Goal: Task Accomplishment & Management: Manage account settings

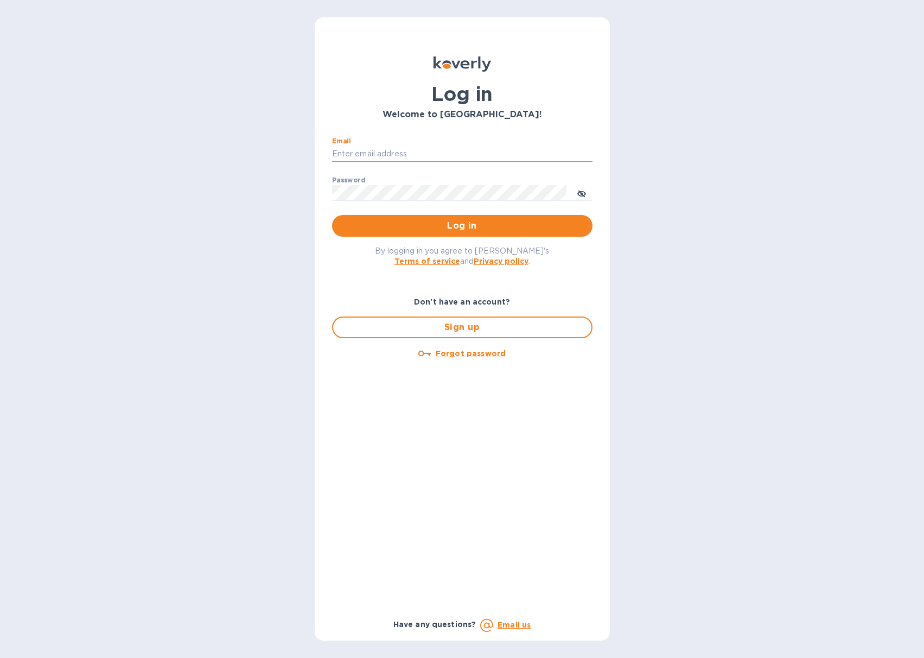
click at [409, 147] on input "Email" at bounding box center [462, 154] width 261 height 16
type input "[PERSON_NAME][EMAIL_ADDRESS][DOMAIN_NAME]"
click at [332, 215] on button "Log in" at bounding box center [462, 226] width 261 height 22
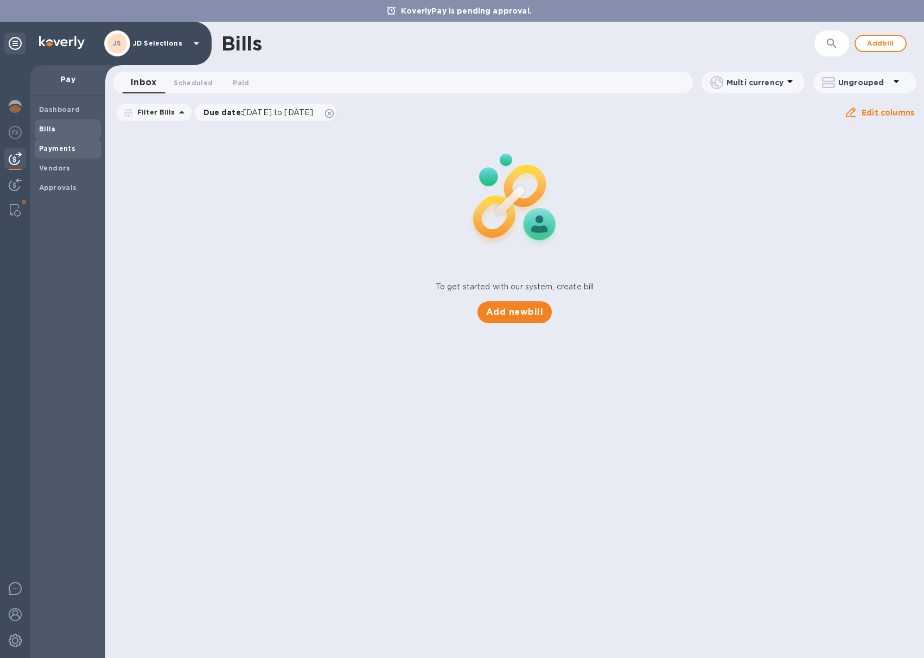
click at [71, 153] on span "Payments" at bounding box center [57, 148] width 36 height 11
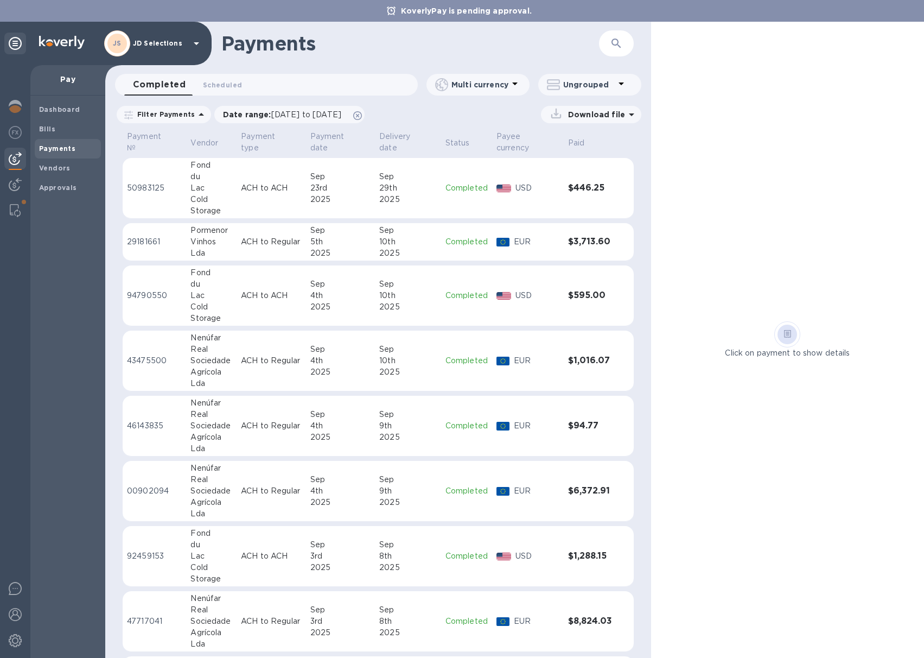
click at [343, 194] on div "2025" at bounding box center [340, 199] width 60 height 11
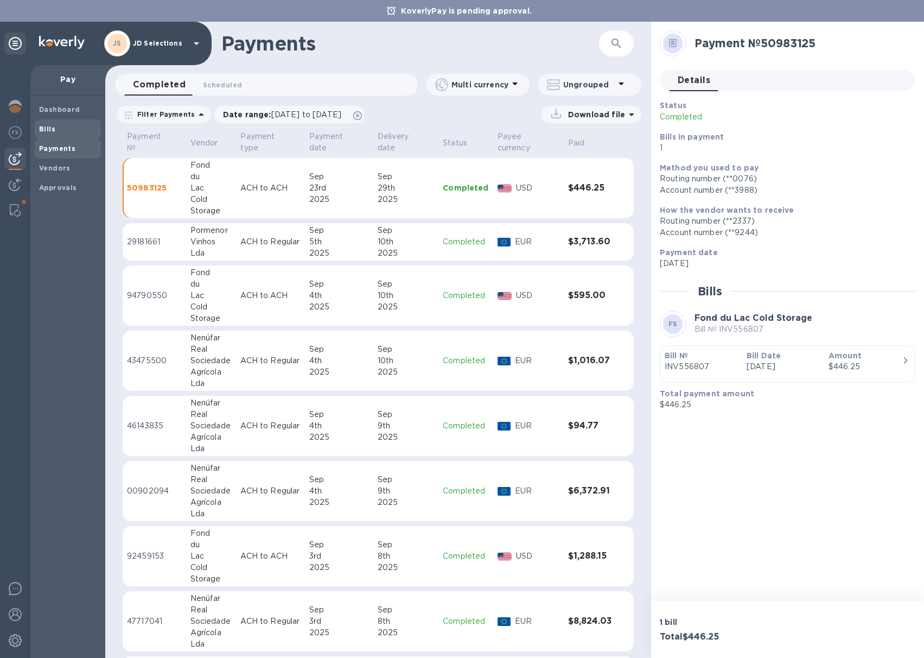
click at [60, 127] on span "Bills" at bounding box center [68, 129] width 58 height 11
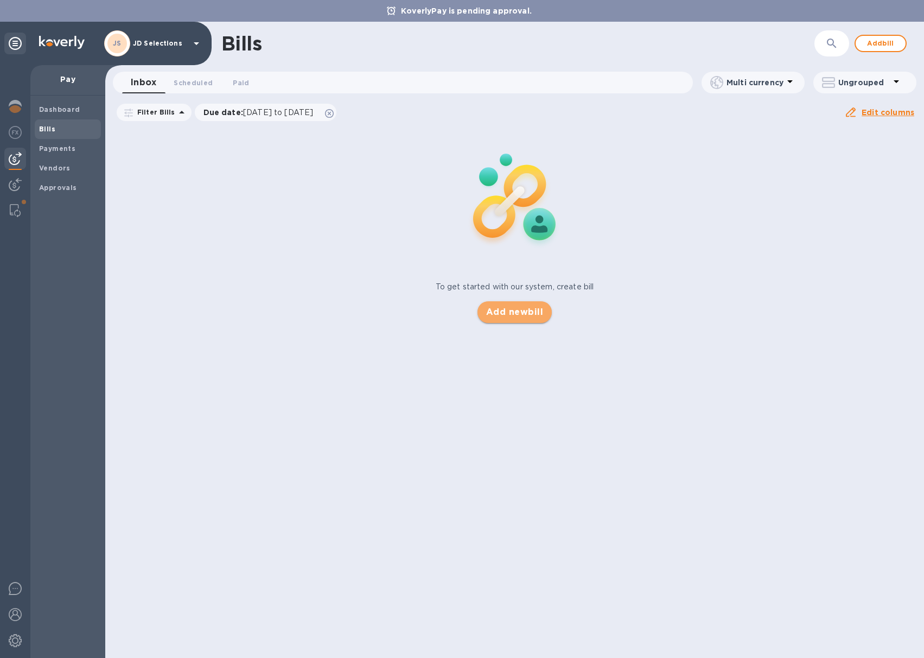
click at [501, 311] on span "Add new bill" at bounding box center [514, 312] width 57 height 13
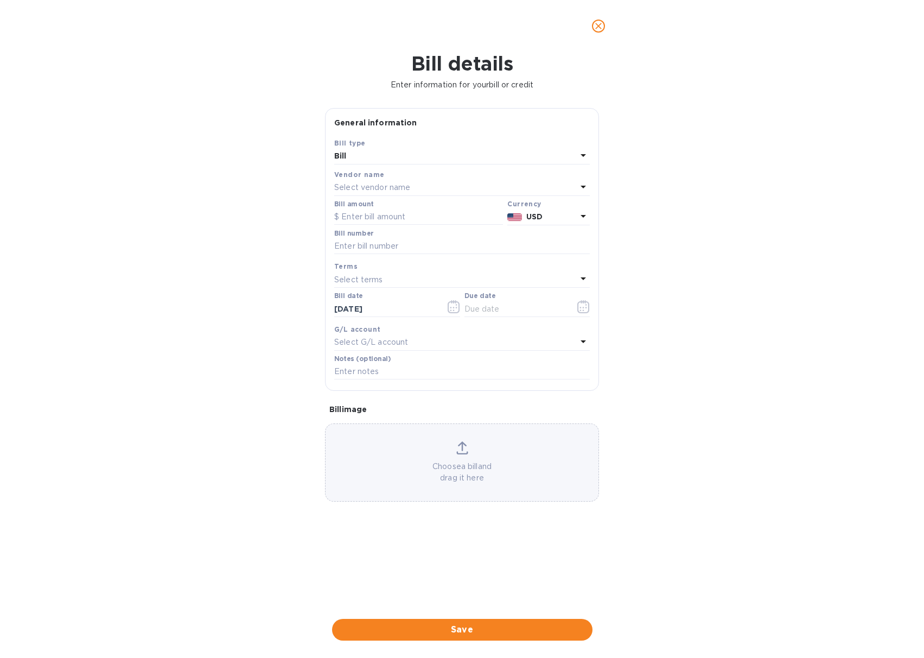
click at [390, 186] on p "Select vendor name" at bounding box center [372, 187] width 76 height 11
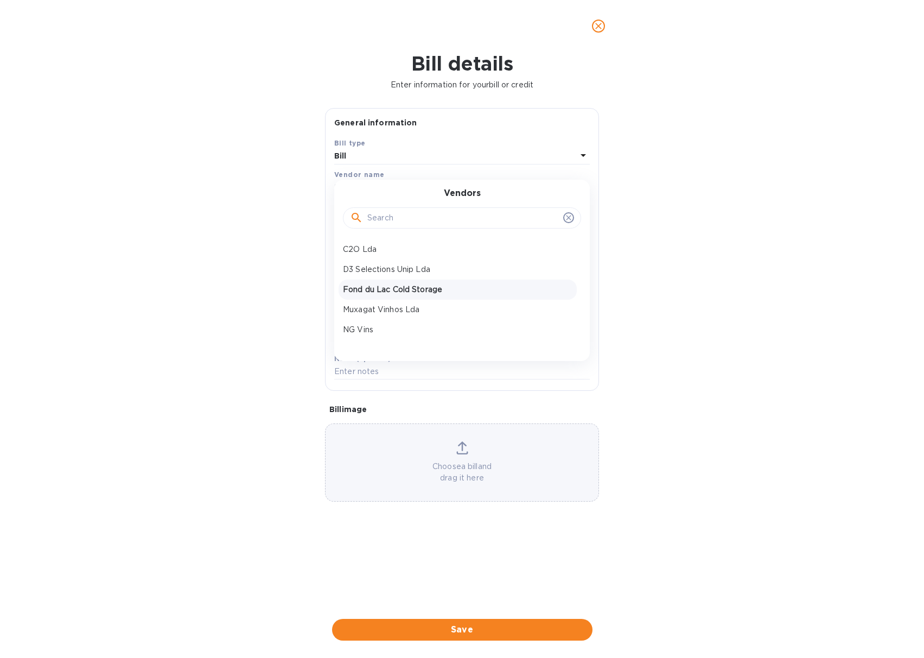
click at [399, 293] on p "Fond du Lac Cold Storage" at bounding box center [458, 289] width 230 height 11
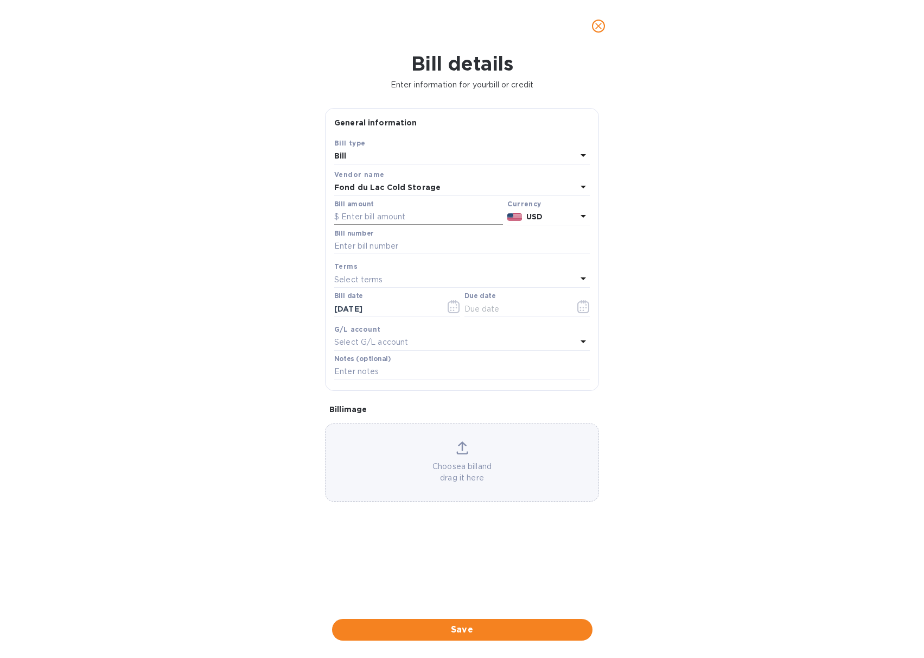
click at [377, 218] on input "text" at bounding box center [418, 217] width 169 height 16
type input "40"
click at [378, 273] on div "Select terms" at bounding box center [455, 279] width 243 height 15
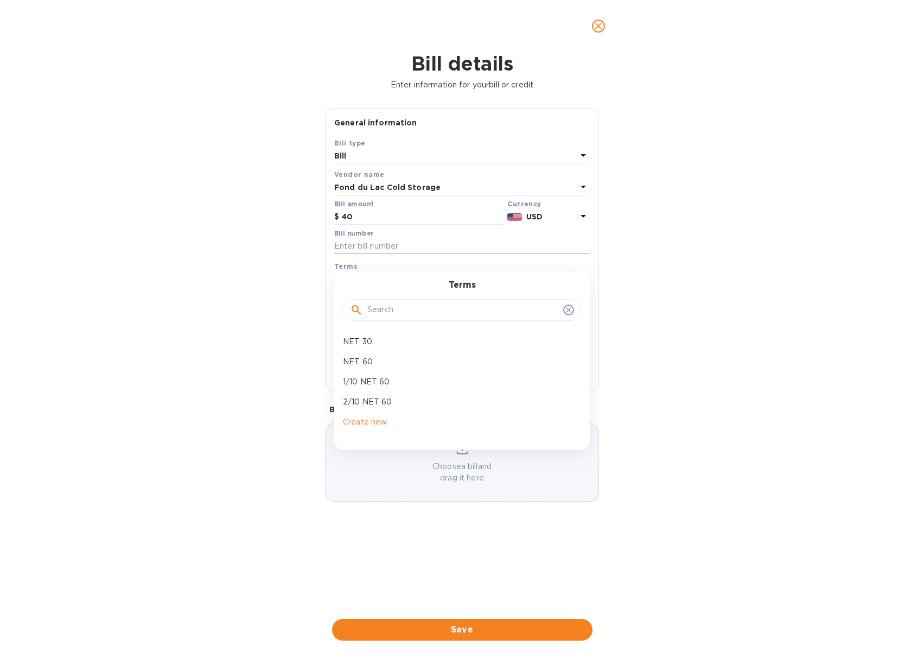
click at [375, 249] on input "text" at bounding box center [462, 246] width 256 height 16
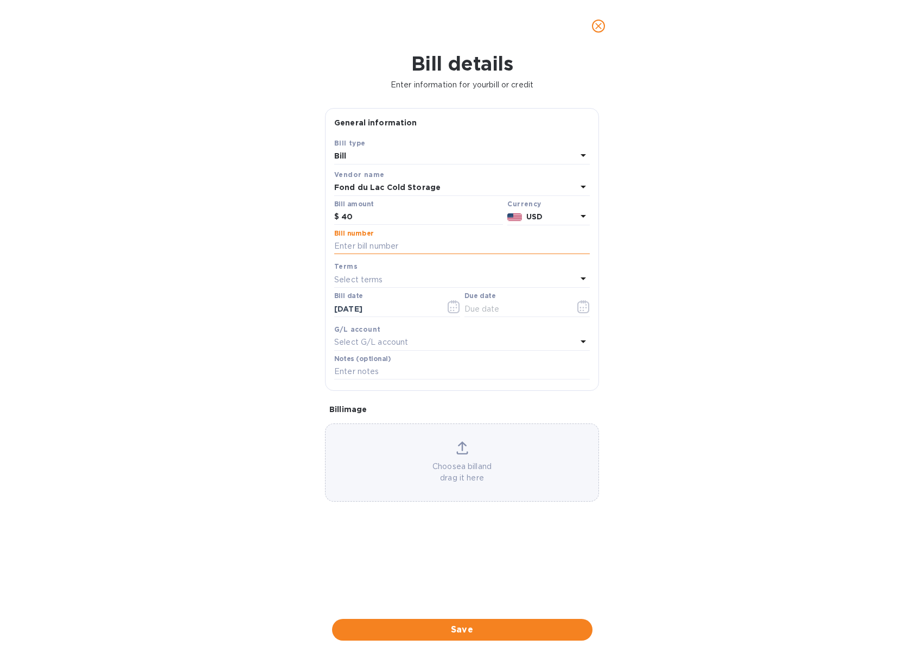
paste input "INV557817"
type input "INV557817"
click at [489, 299] on label "Due date" at bounding box center [480, 296] width 31 height 7
click at [586, 312] on icon "button" at bounding box center [584, 306] width 12 height 13
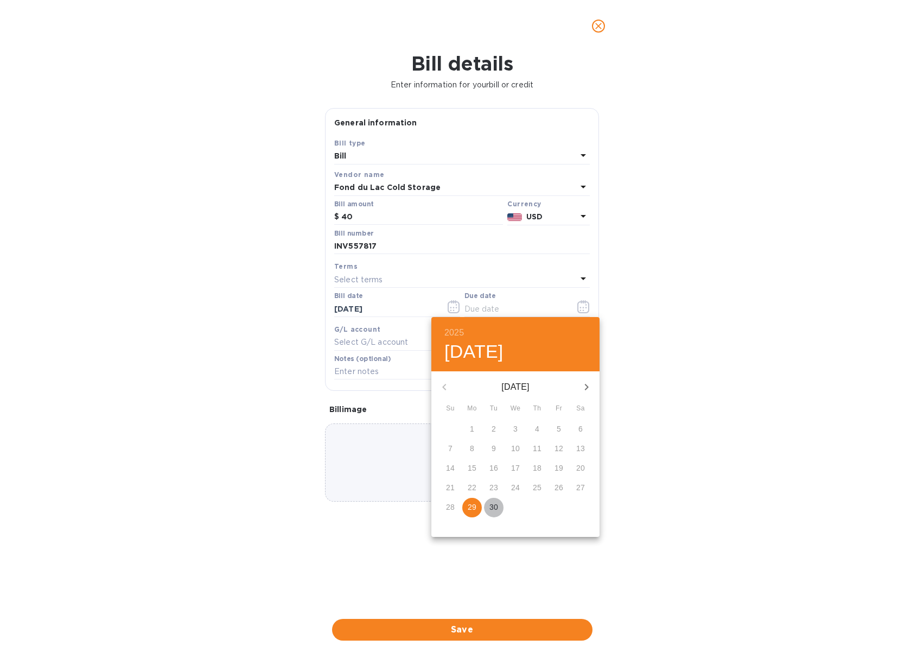
click at [496, 508] on p "30" at bounding box center [494, 507] width 9 height 11
type input "[DATE]"
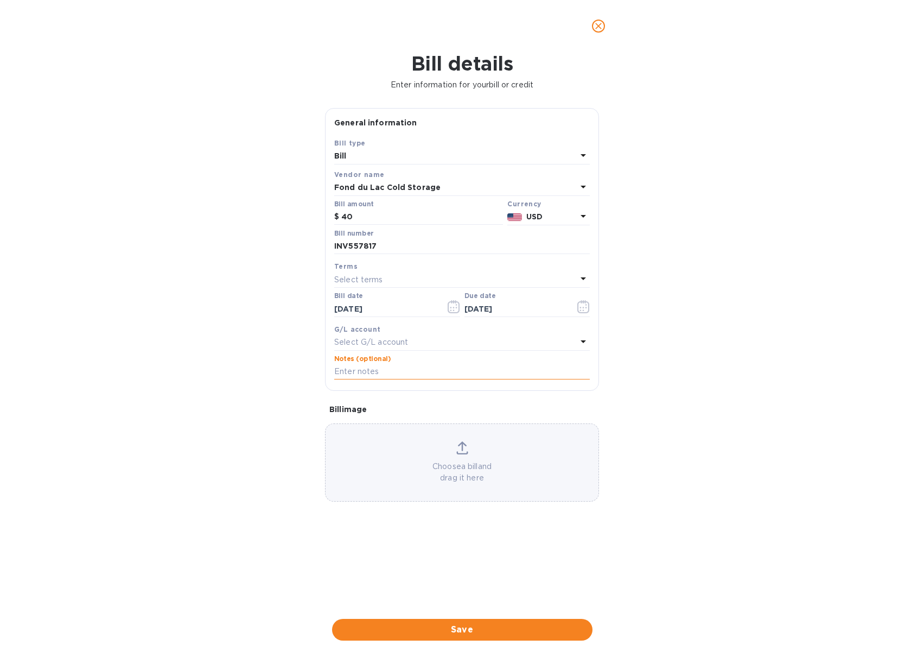
click at [419, 375] on input "text" at bounding box center [462, 372] width 256 height 16
paste input "INV557817"
type input "JD Selections payment FDL INV557817"
click at [441, 440] on div "Choose a bill and drag it here" at bounding box center [462, 462] width 274 height 78
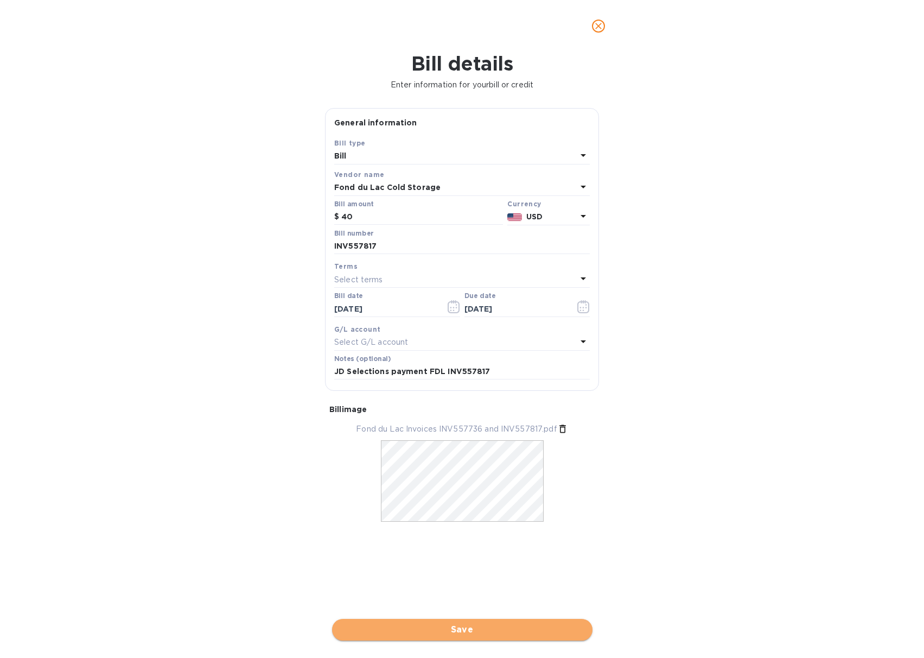
click at [422, 635] on span "Save" at bounding box center [462, 629] width 243 height 13
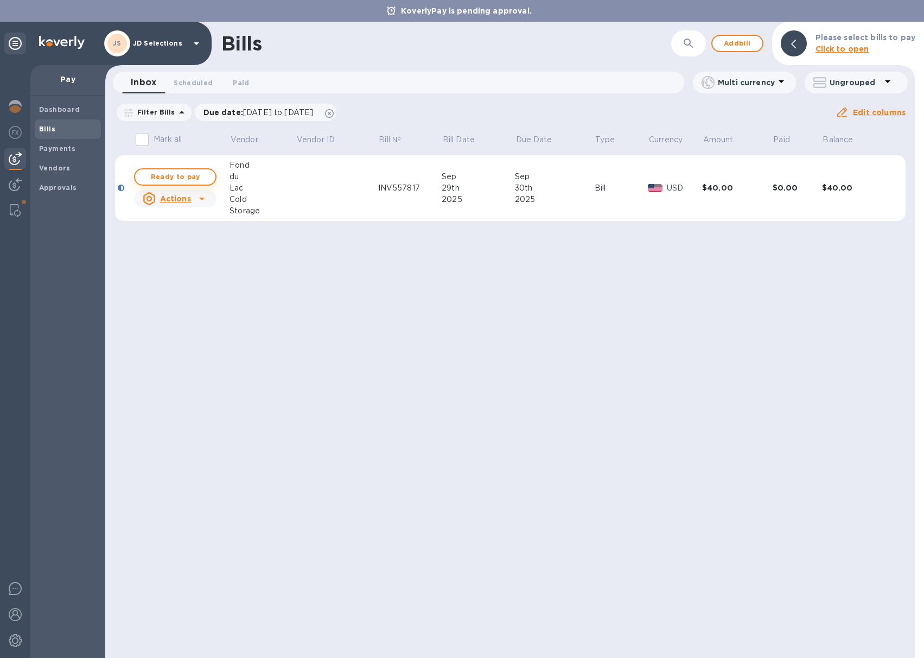
click at [190, 175] on span "Ready to pay" at bounding box center [175, 176] width 63 height 13
checkbox input "true"
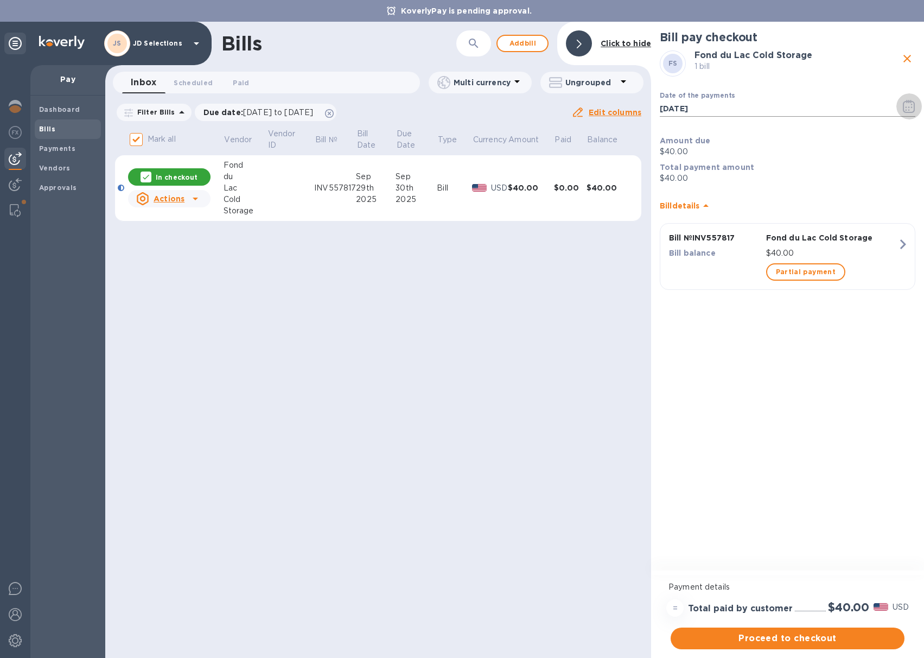
click at [908, 109] on icon "button" at bounding box center [909, 106] width 12 height 13
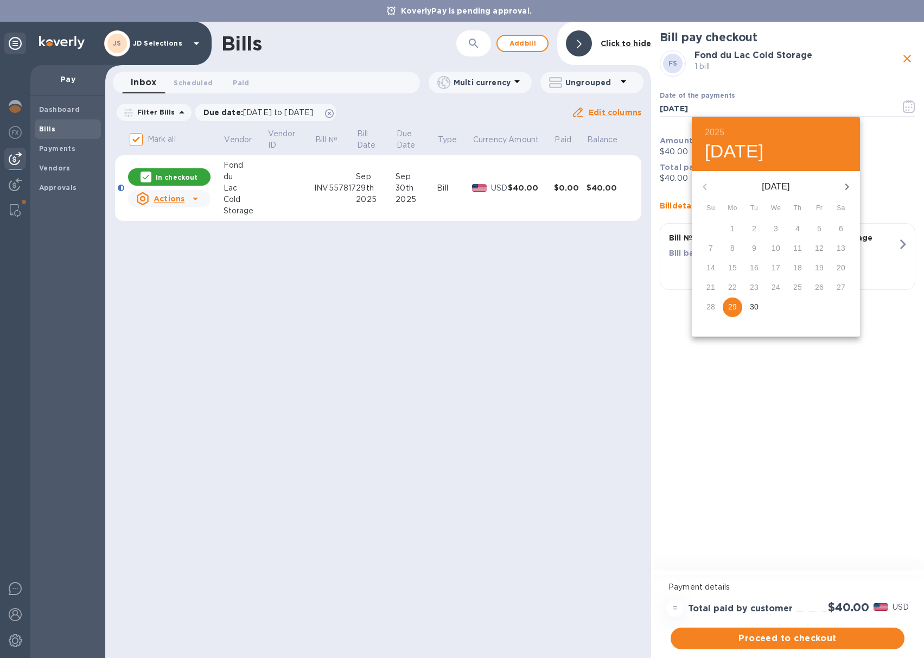
click at [755, 307] on p "30" at bounding box center [754, 306] width 9 height 11
type input "[DATE]"
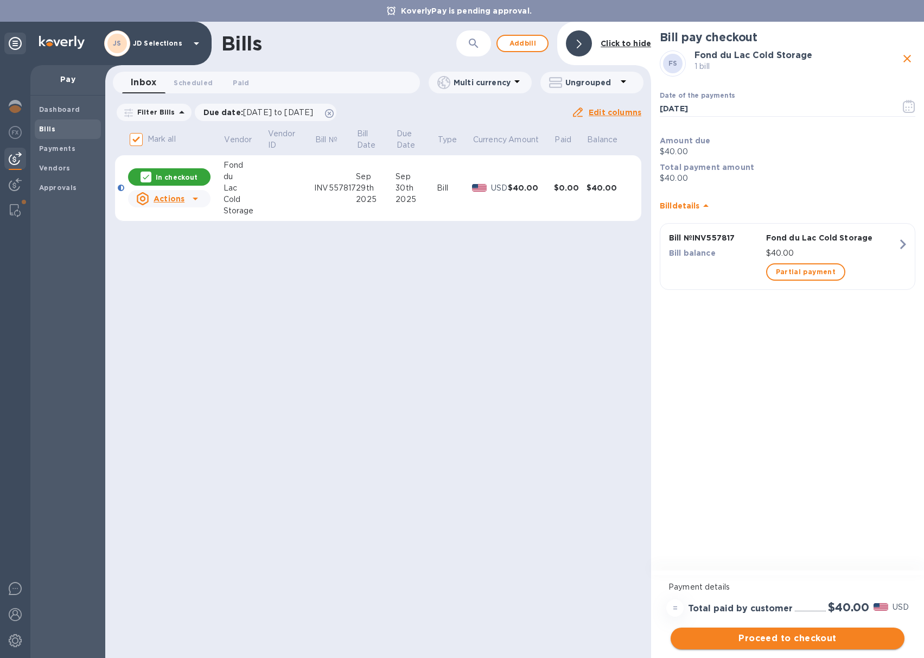
click at [787, 636] on span "Proceed to checkout" at bounding box center [788, 638] width 217 height 13
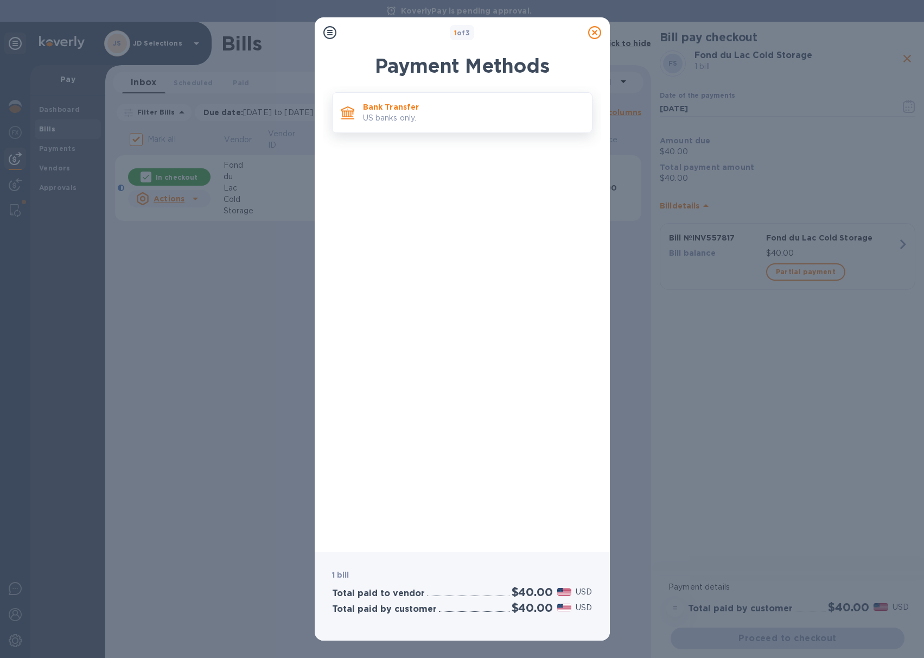
click at [451, 110] on p "Bank Transfer" at bounding box center [473, 107] width 220 height 11
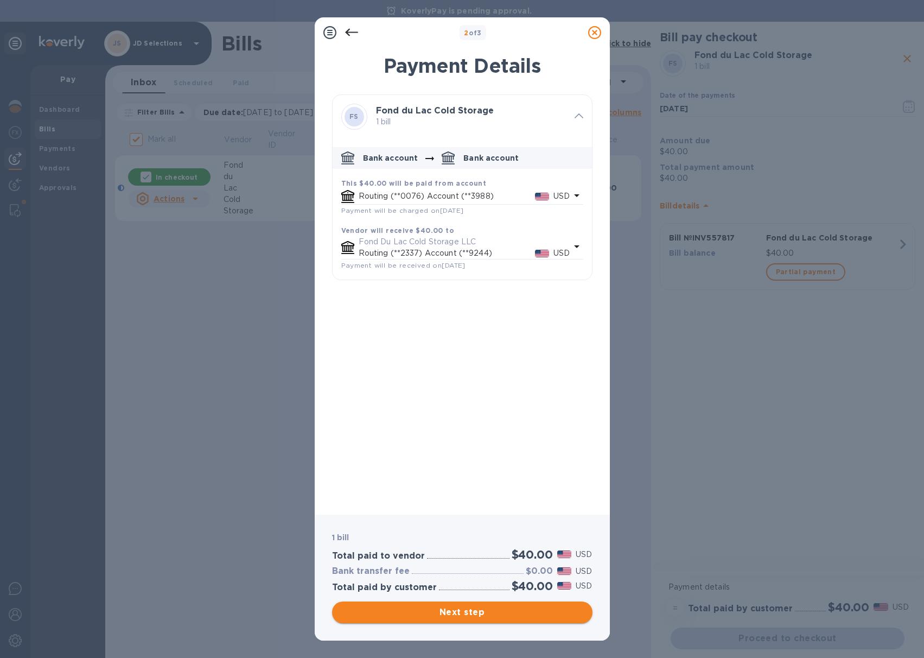
click at [456, 612] on span "Next step" at bounding box center [462, 612] width 243 height 13
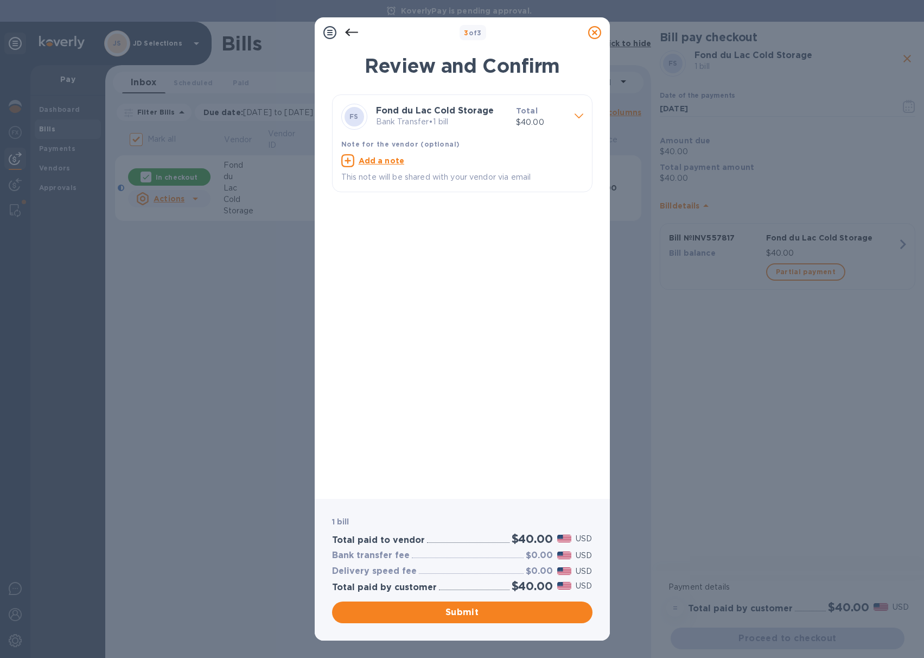
click at [352, 163] on icon at bounding box center [347, 160] width 13 height 13
click at [368, 162] on textarea at bounding box center [453, 161] width 225 height 9
paste textarea "INV557817"
type textarea "JD Selections payment FDL INV557817"
click at [460, 612] on span "Submit" at bounding box center [462, 612] width 243 height 13
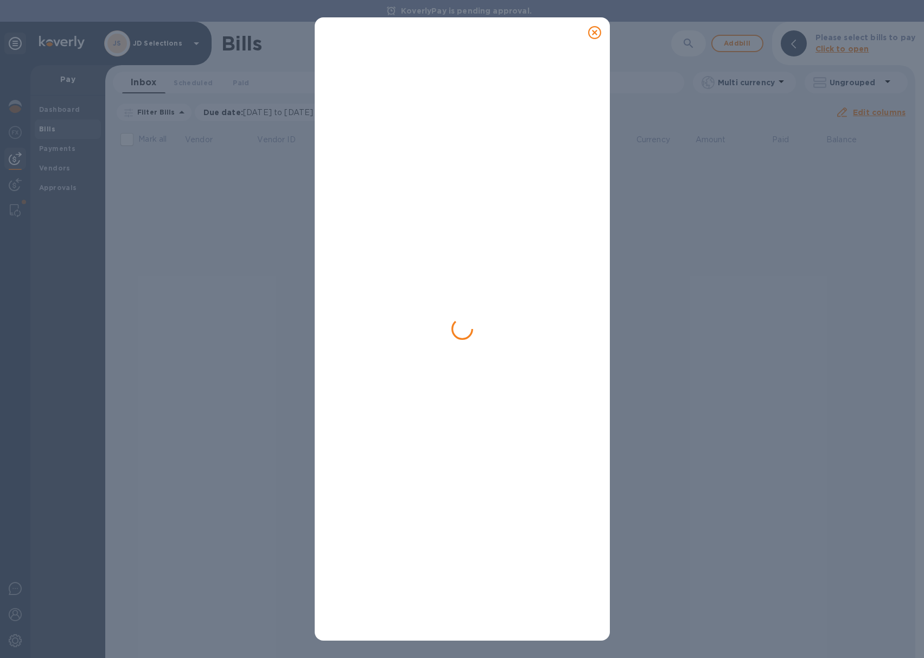
checkbox input "false"
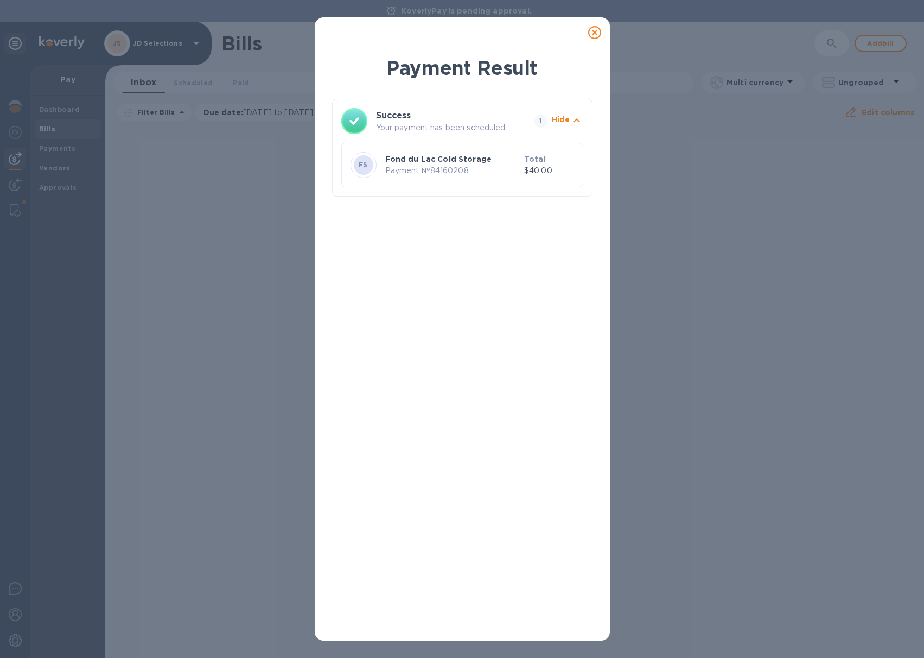
click at [594, 33] on icon at bounding box center [594, 32] width 13 height 13
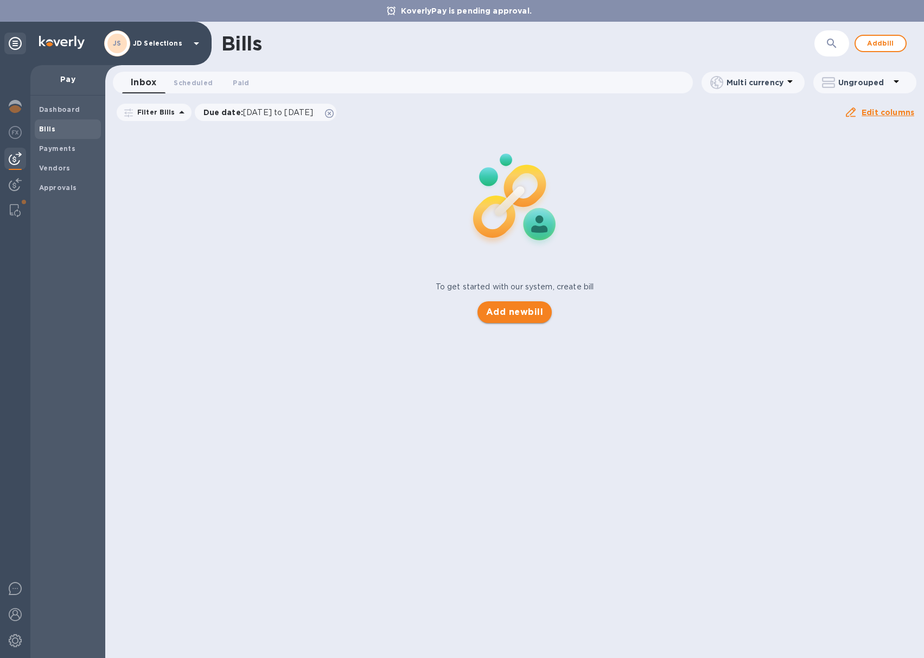
click at [506, 319] on button "Add new bill" at bounding box center [515, 312] width 74 height 22
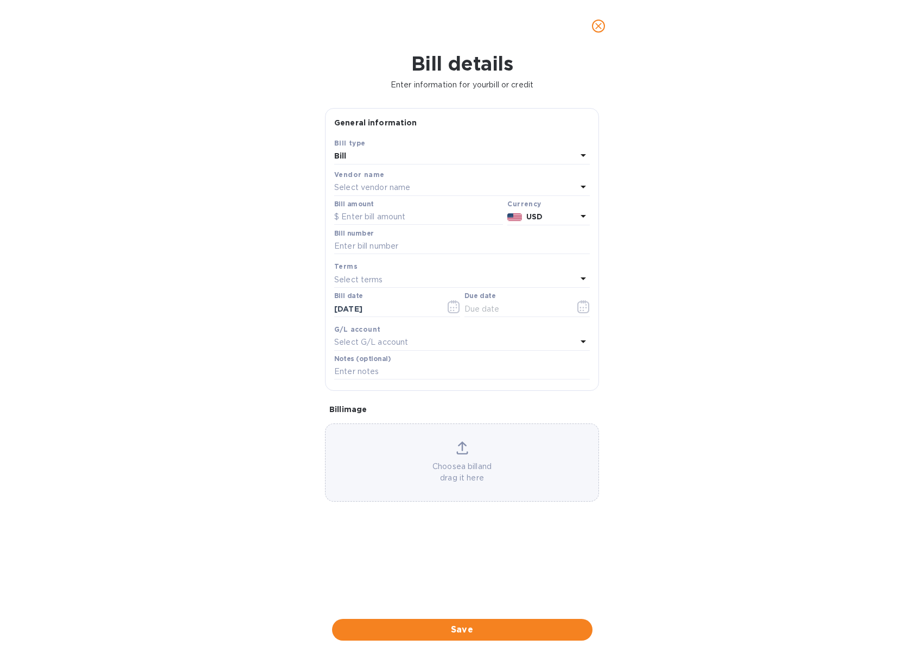
click at [398, 186] on p "Select vendor name" at bounding box center [372, 187] width 76 height 11
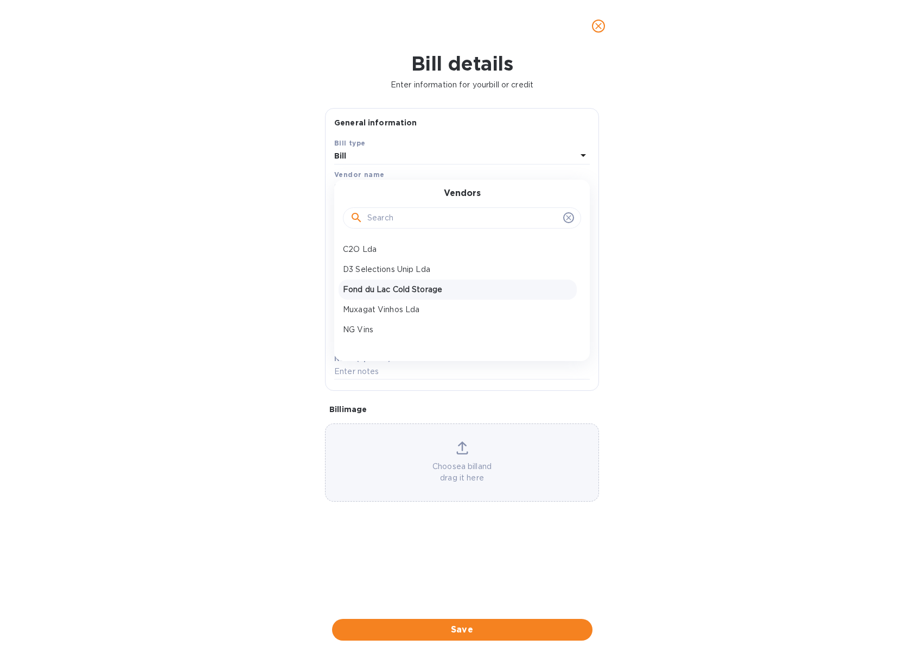
click at [389, 284] on p "Fond du Lac Cold Storage" at bounding box center [458, 289] width 230 height 11
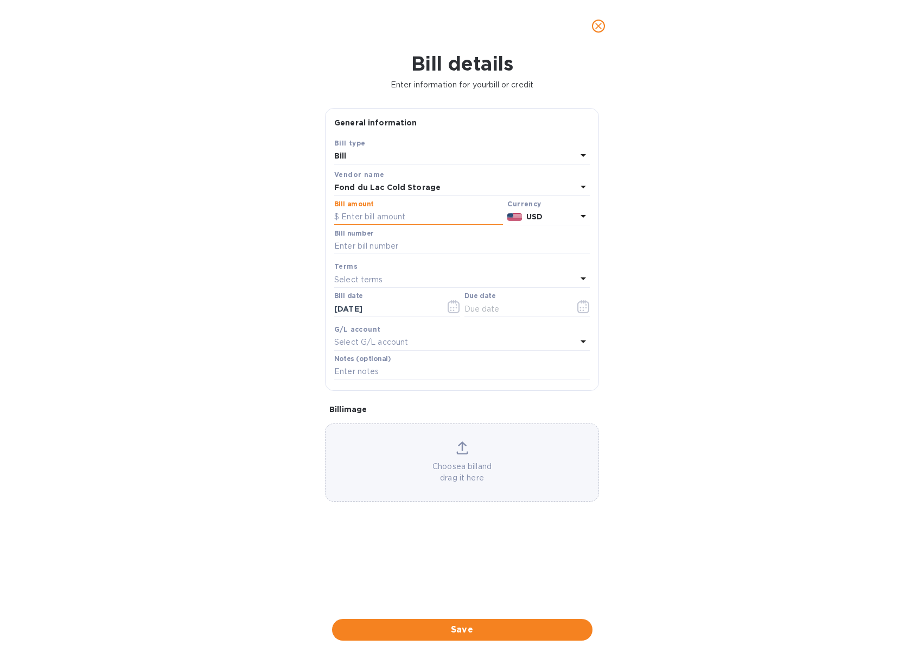
click at [373, 219] on input "text" at bounding box center [418, 217] width 169 height 16
type input "93"
click at [350, 243] on input "text" at bounding box center [462, 246] width 256 height 16
paste input "INV557736"
type input "INV557736"
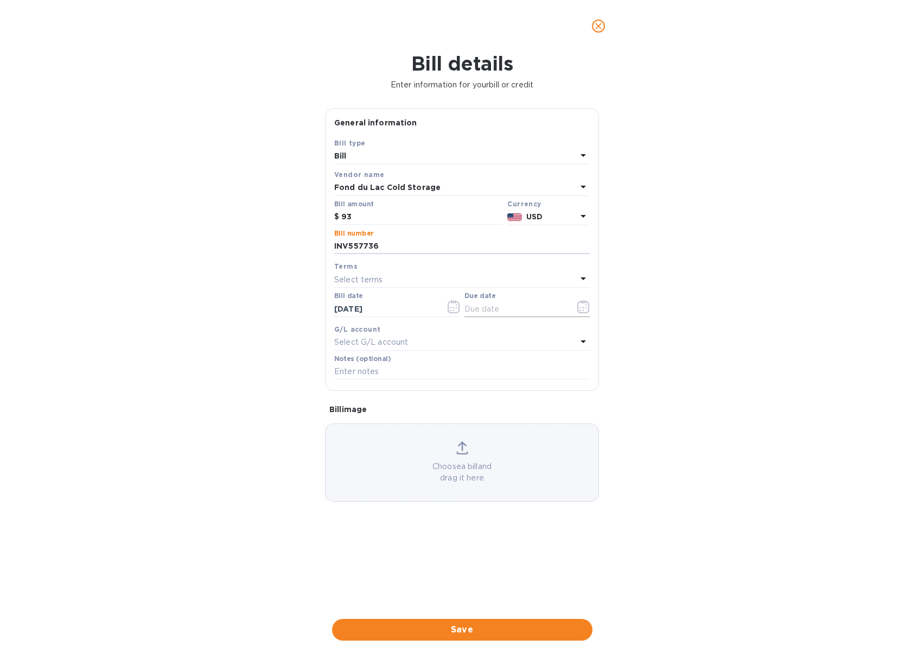
click at [582, 310] on icon "button" at bounding box center [584, 306] width 12 height 13
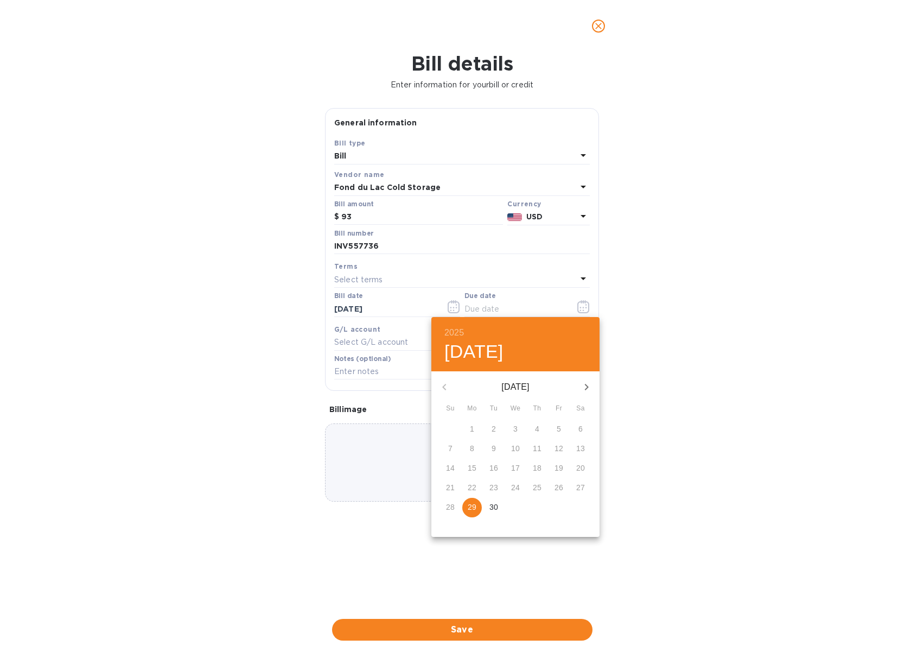
click at [494, 506] on p "30" at bounding box center [494, 507] width 9 height 11
type input "[DATE]"
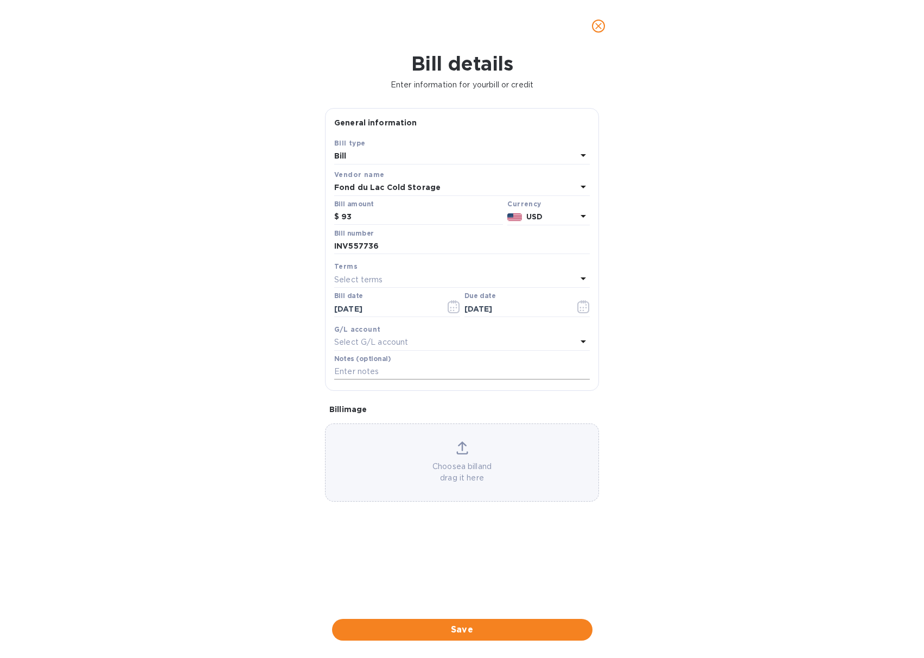
click at [421, 376] on input "text" at bounding box center [462, 372] width 256 height 16
paste input "INV557736"
type input "JDS Payment FDL INV557736"
click at [442, 440] on div "Choose a bill and drag it here" at bounding box center [462, 462] width 274 height 78
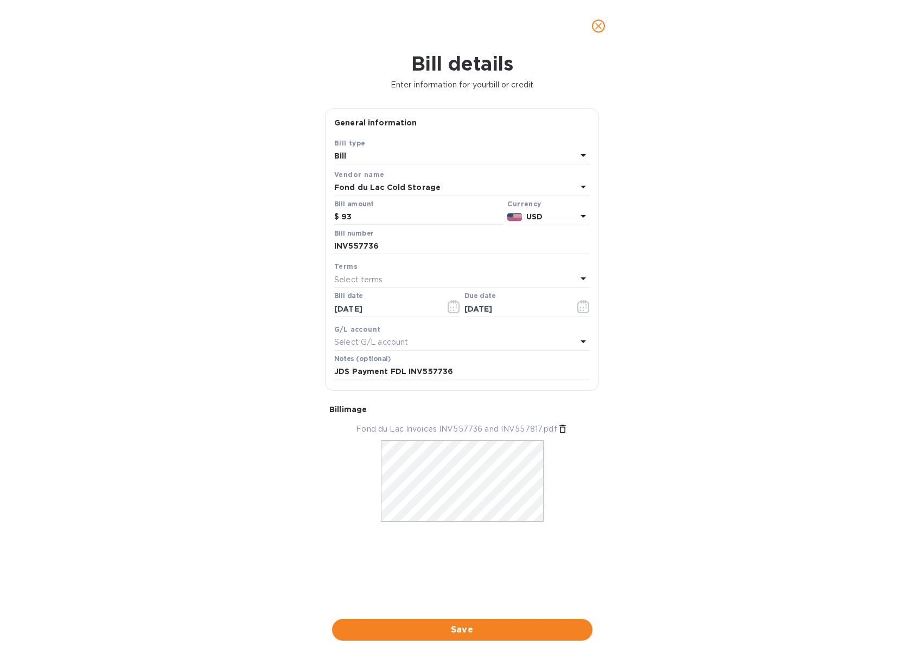
click at [422, 625] on span "Save" at bounding box center [462, 629] width 243 height 13
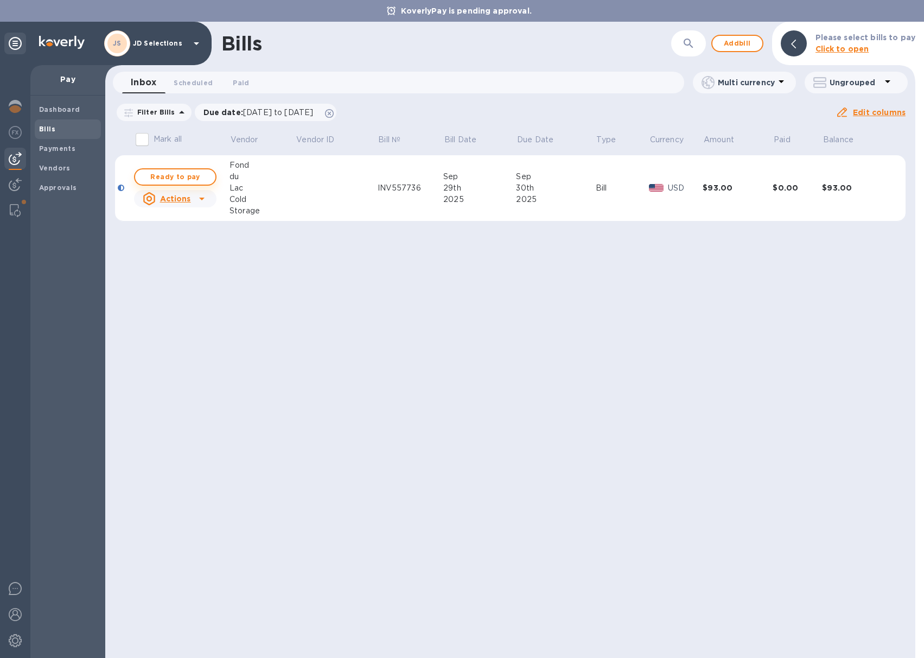
click at [198, 176] on span "Ready to pay" at bounding box center [175, 176] width 63 height 13
checkbox input "true"
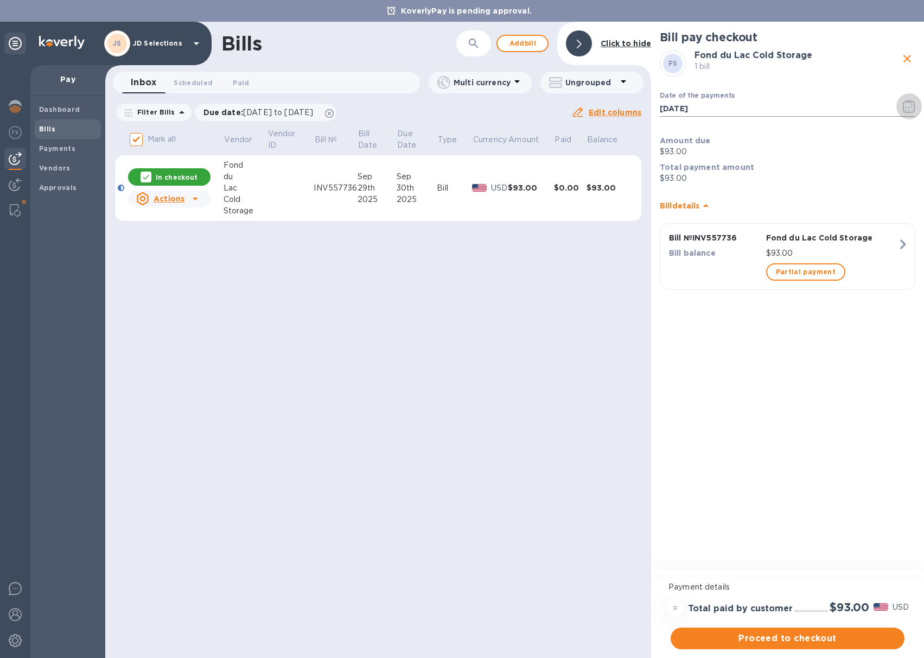
click at [911, 108] on icon "button" at bounding box center [909, 106] width 12 height 13
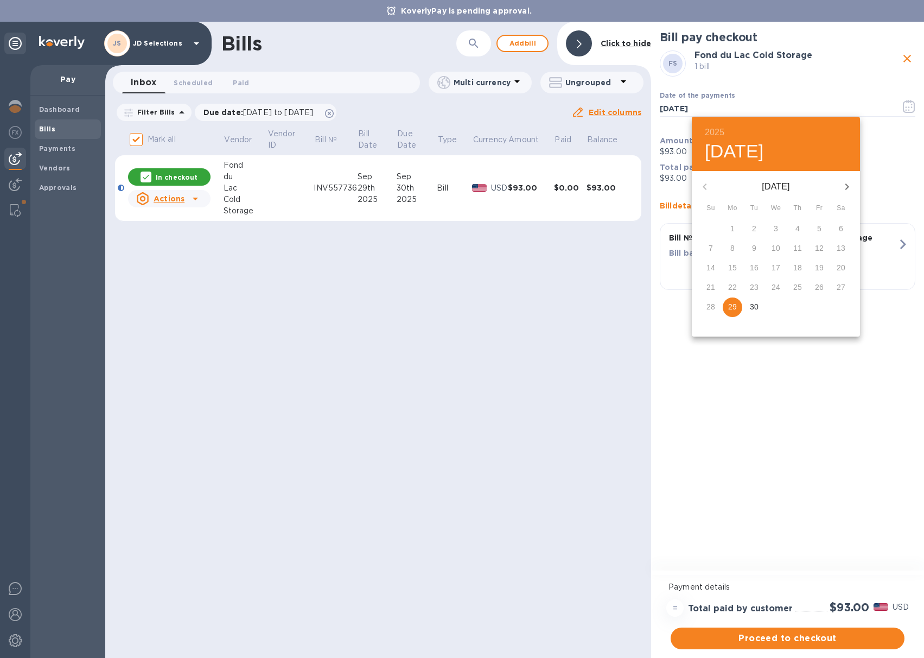
click at [753, 306] on p "30" at bounding box center [754, 306] width 9 height 11
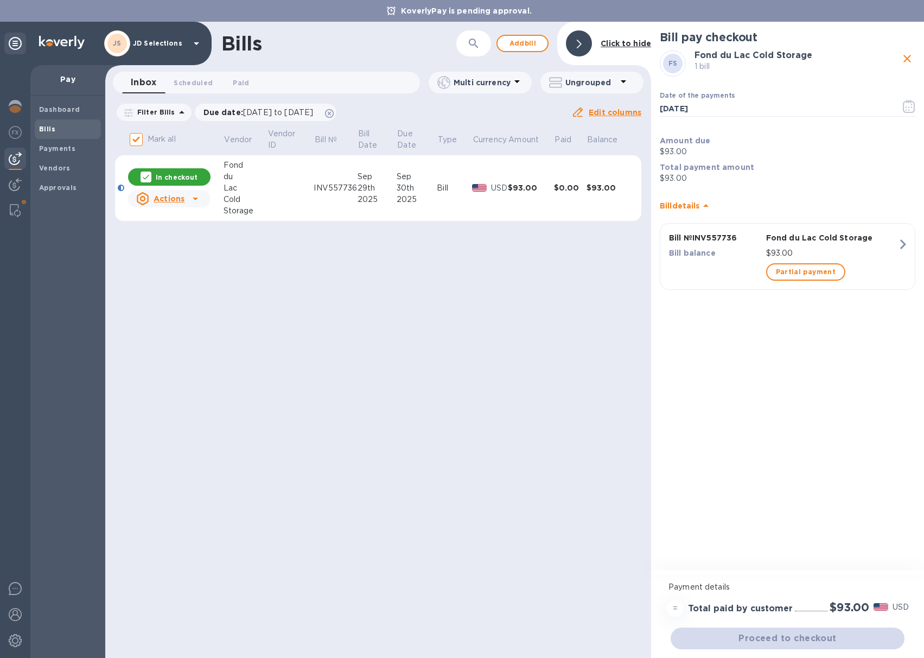
type input "[DATE]"
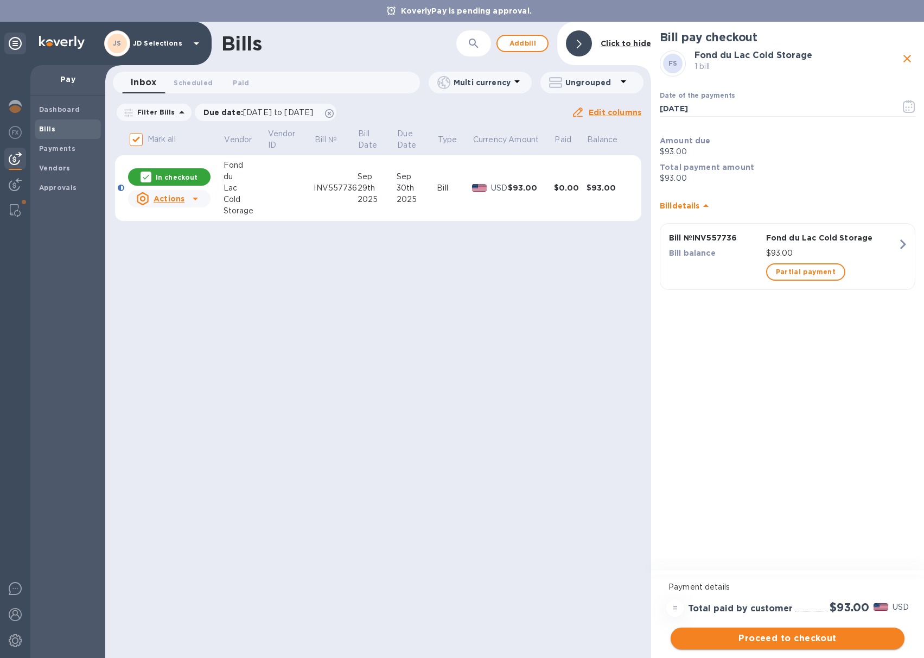
click at [801, 642] on span "Proceed to checkout" at bounding box center [788, 638] width 217 height 13
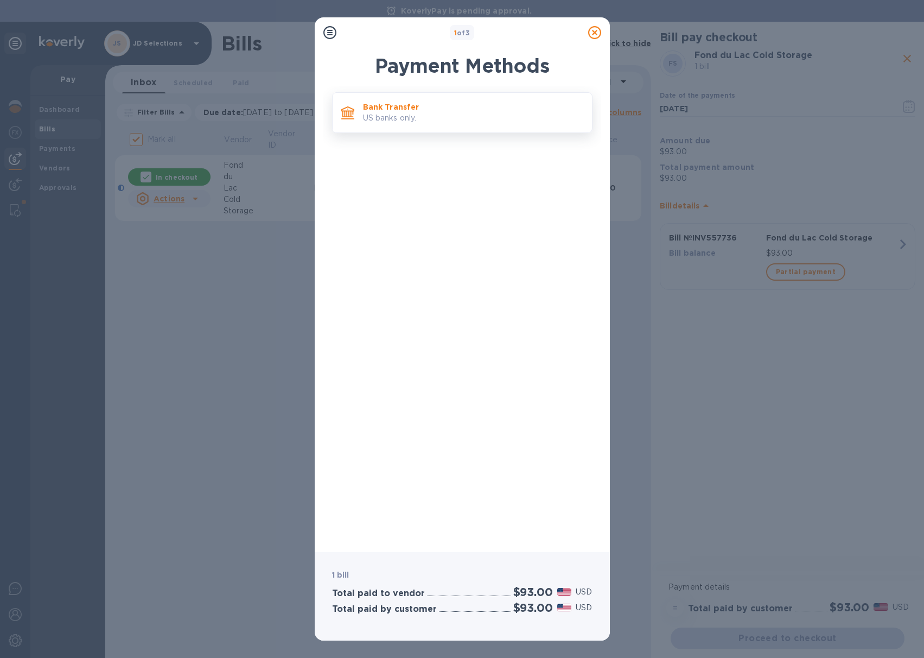
click at [421, 123] on p "US banks only." at bounding box center [473, 117] width 220 height 11
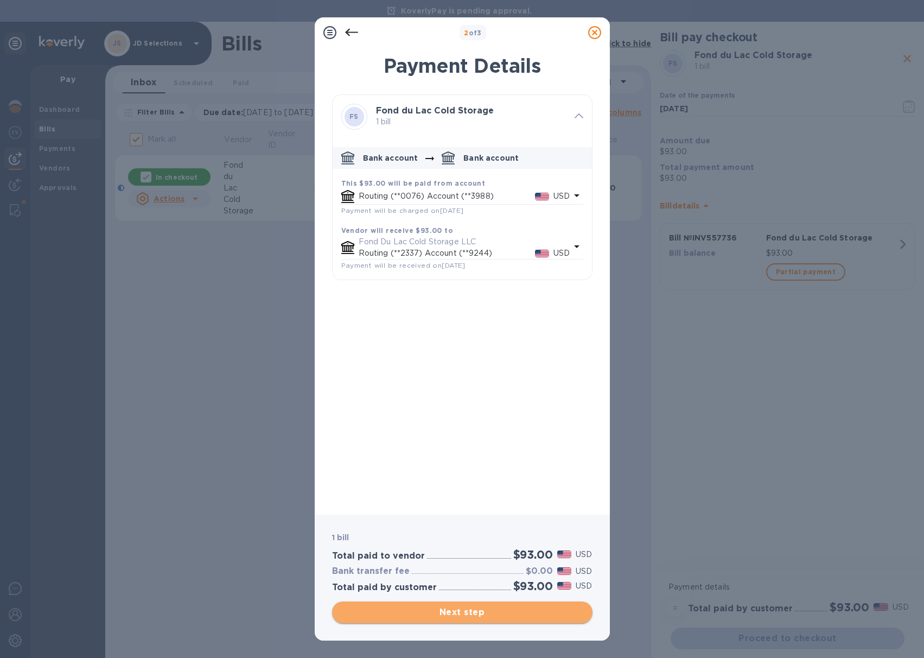
click at [443, 609] on span "Next step" at bounding box center [462, 612] width 243 height 13
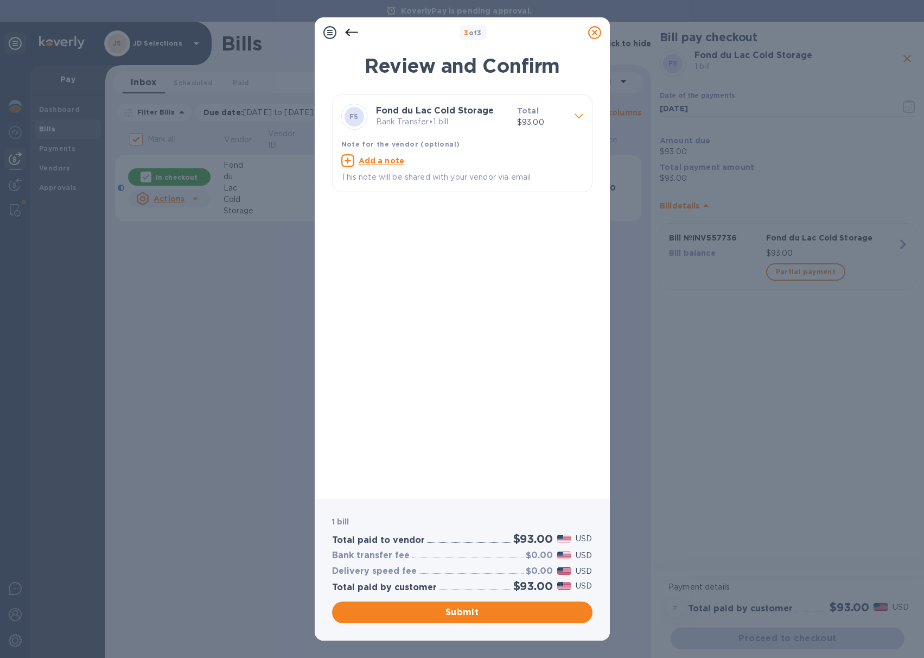
click at [385, 158] on u "Add a note" at bounding box center [382, 160] width 46 height 9
click at [386, 182] on p "This note will be shared with your vendor via email" at bounding box center [453, 178] width 225 height 12
click at [385, 165] on textarea at bounding box center [453, 161] width 225 height 9
paste textarea "INV557736"
type textarea "JDS Payment FDL INV557736"
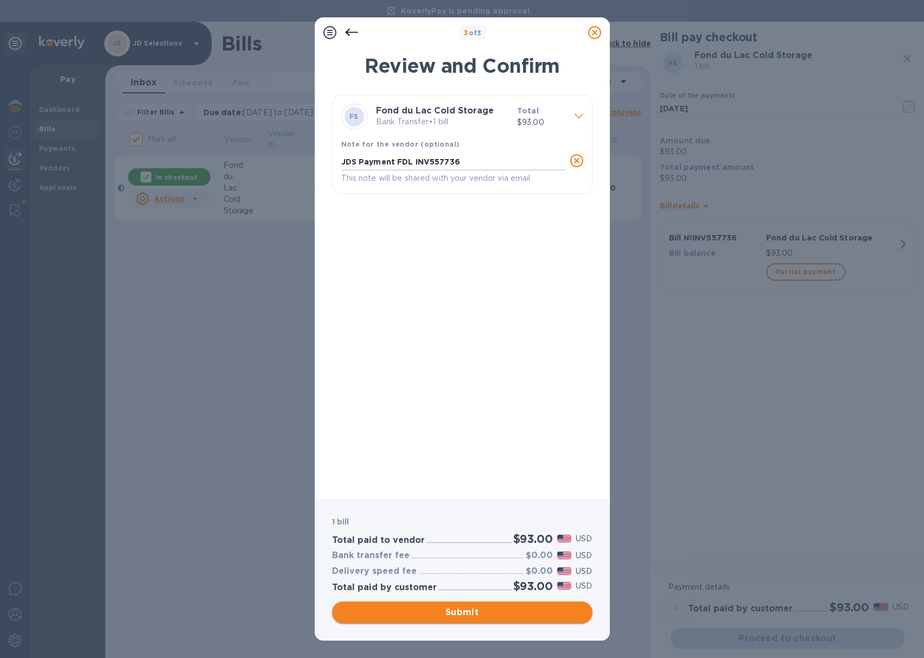
click at [458, 612] on span "Submit" at bounding box center [462, 612] width 243 height 13
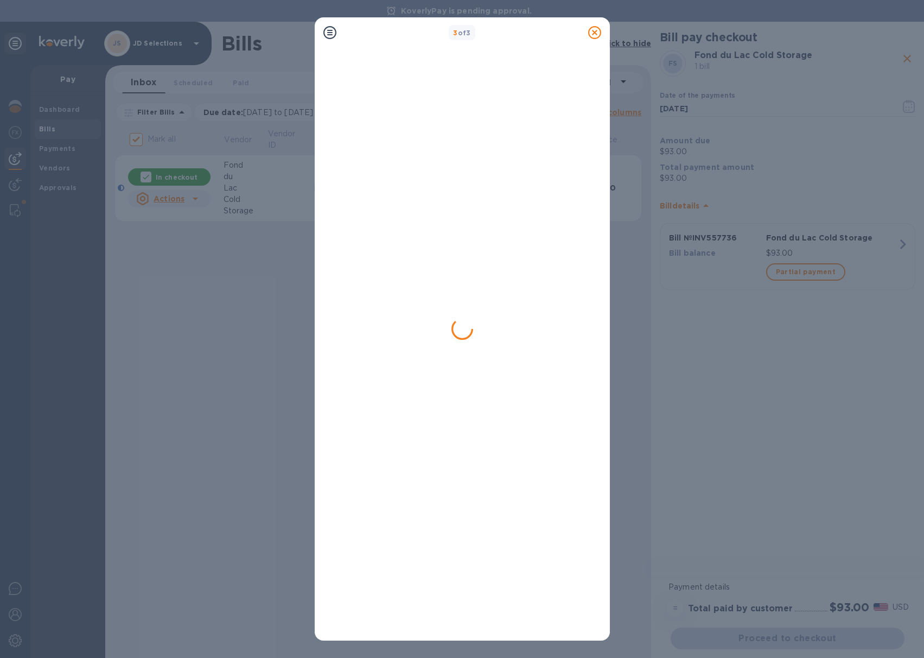
checkbox input "false"
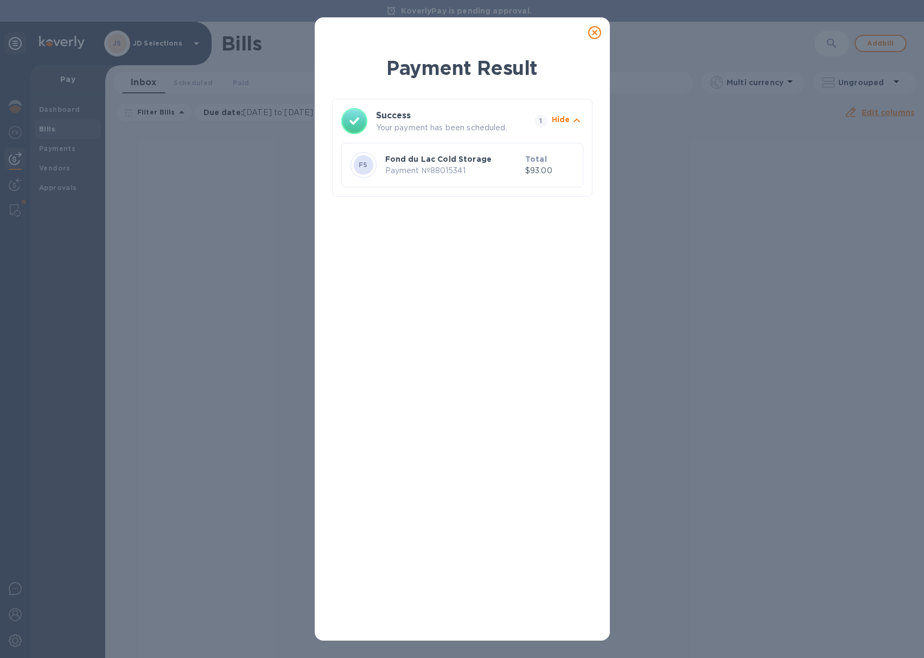
click at [598, 35] on icon at bounding box center [594, 32] width 13 height 13
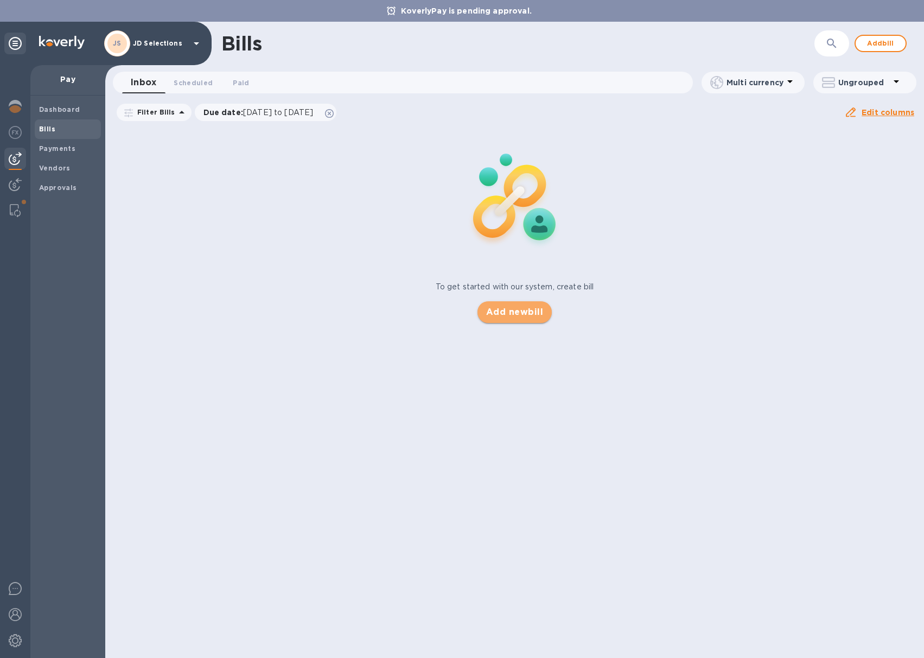
click at [513, 315] on span "Add new bill" at bounding box center [514, 312] width 57 height 13
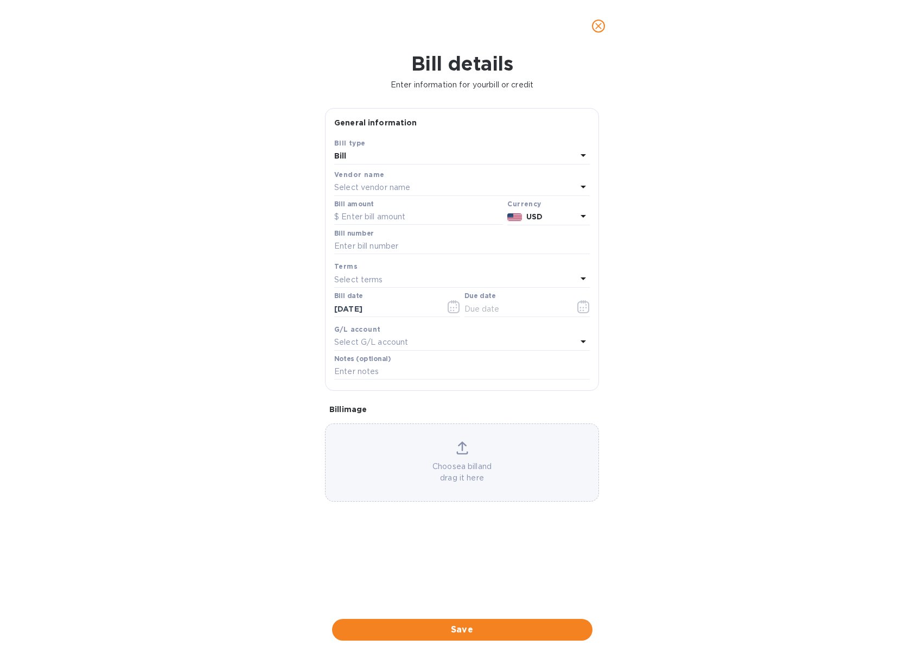
click at [423, 183] on div "Select vendor name" at bounding box center [455, 187] width 243 height 15
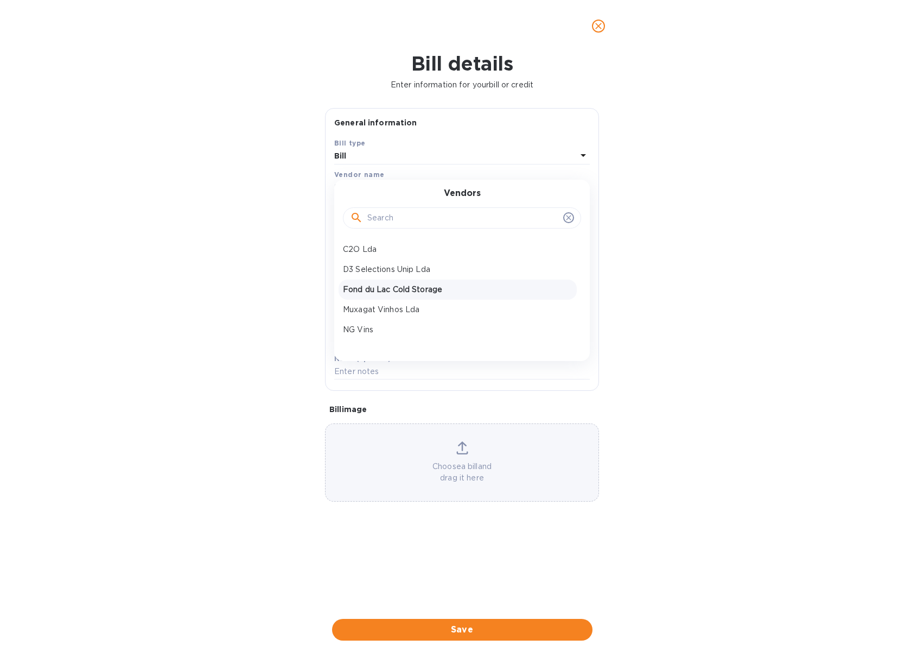
click at [395, 290] on p "Fond du Lac Cold Storage" at bounding box center [458, 289] width 230 height 11
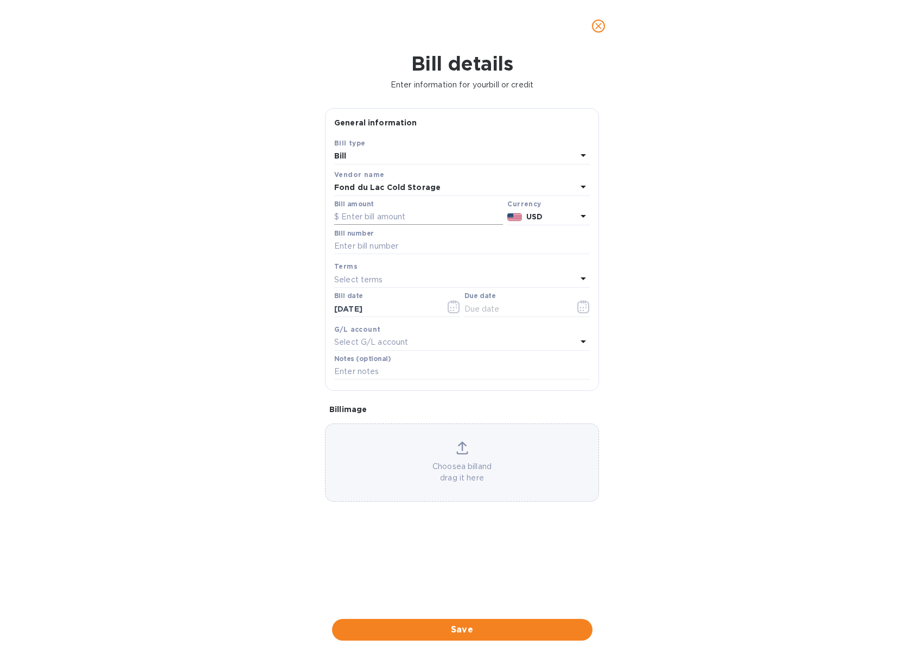
click at [391, 215] on input "text" at bounding box center [418, 217] width 169 height 16
click at [351, 217] on input "text" at bounding box center [418, 217] width 169 height 16
type input "1,216.66"
click at [350, 245] on input "text" at bounding box center [462, 246] width 256 height 16
paste input "INV557518"
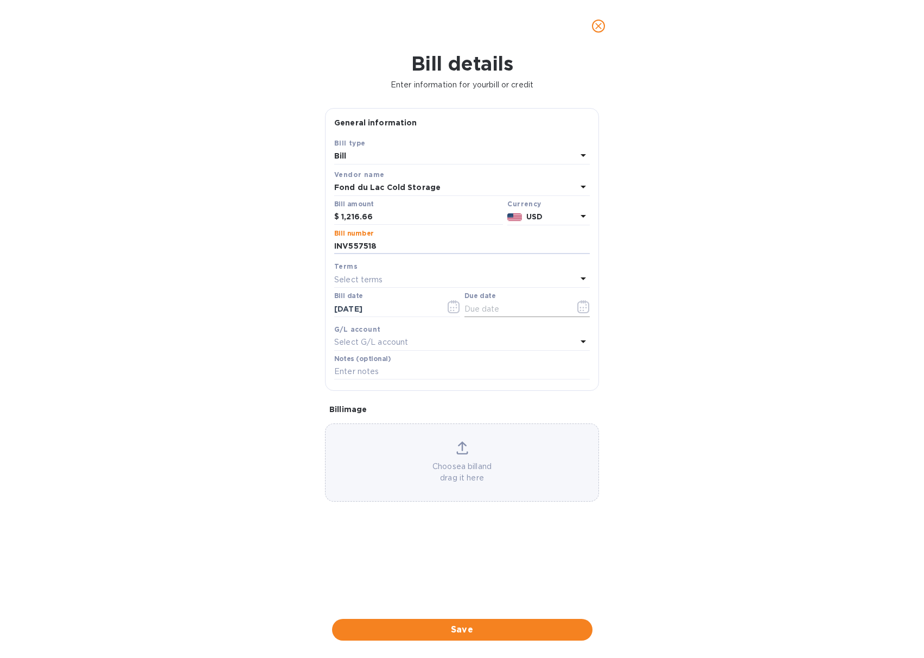
type input "INV557518"
click at [490, 304] on input "text" at bounding box center [516, 309] width 103 height 16
click at [583, 304] on icon "button" at bounding box center [584, 306] width 12 height 13
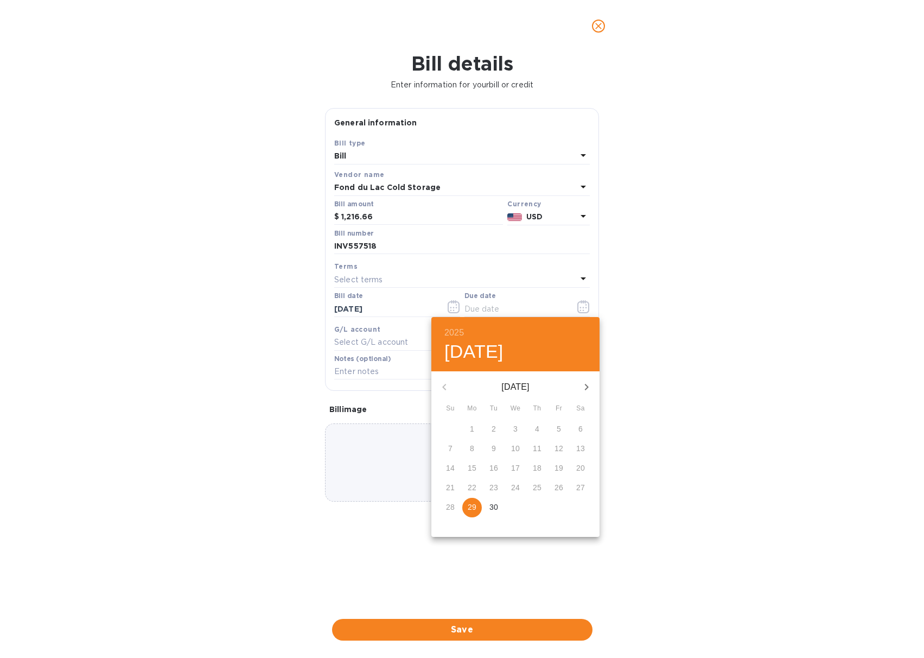
click at [498, 503] on p "30" at bounding box center [494, 507] width 9 height 11
type input "[DATE]"
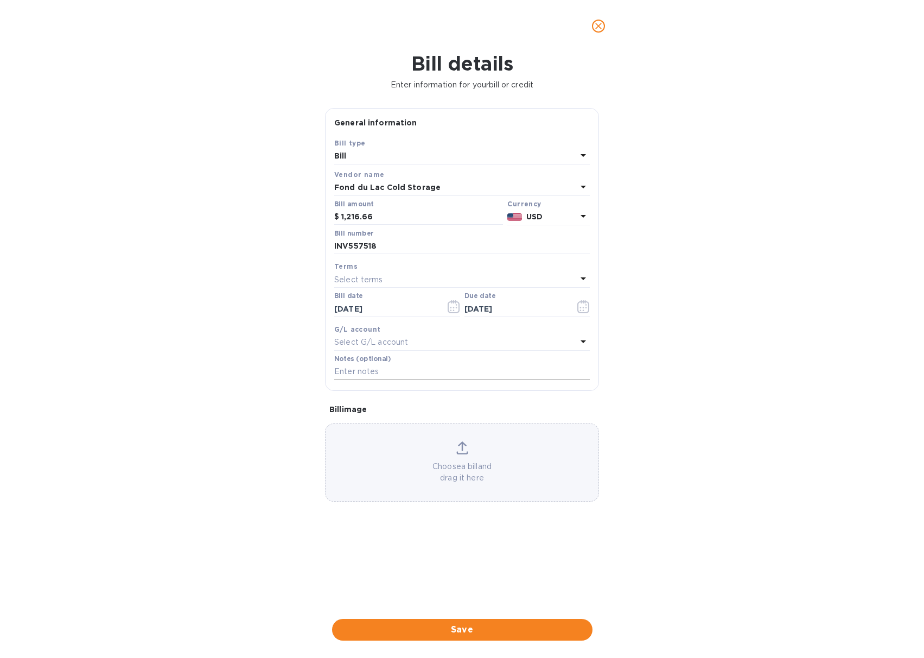
click at [418, 372] on input "text" at bounding box center [462, 372] width 256 height 16
paste input "INV557518"
type input "JD Selections payment FDL INV557518"
click at [454, 452] on div "Choose a bill and drag it here" at bounding box center [462, 462] width 273 height 42
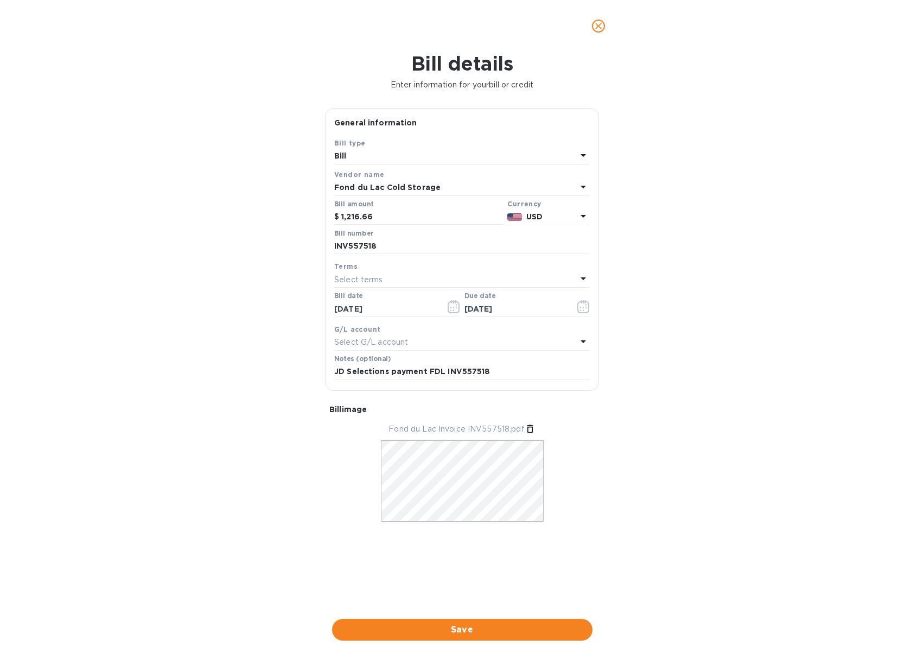
click at [451, 628] on span "Save" at bounding box center [462, 629] width 243 height 13
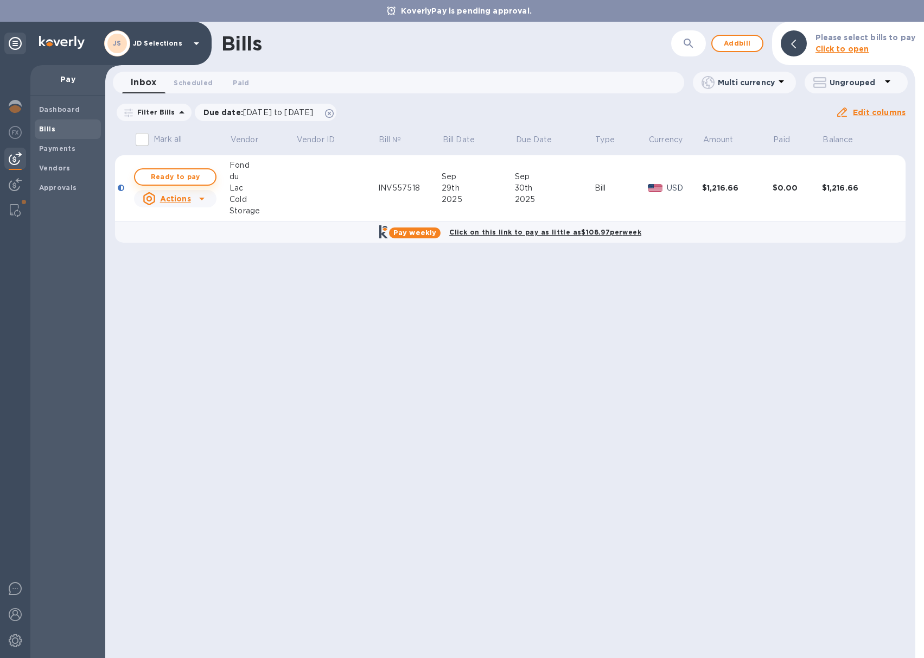
click at [194, 181] on span "Ready to pay" at bounding box center [175, 176] width 63 height 13
checkbox input "true"
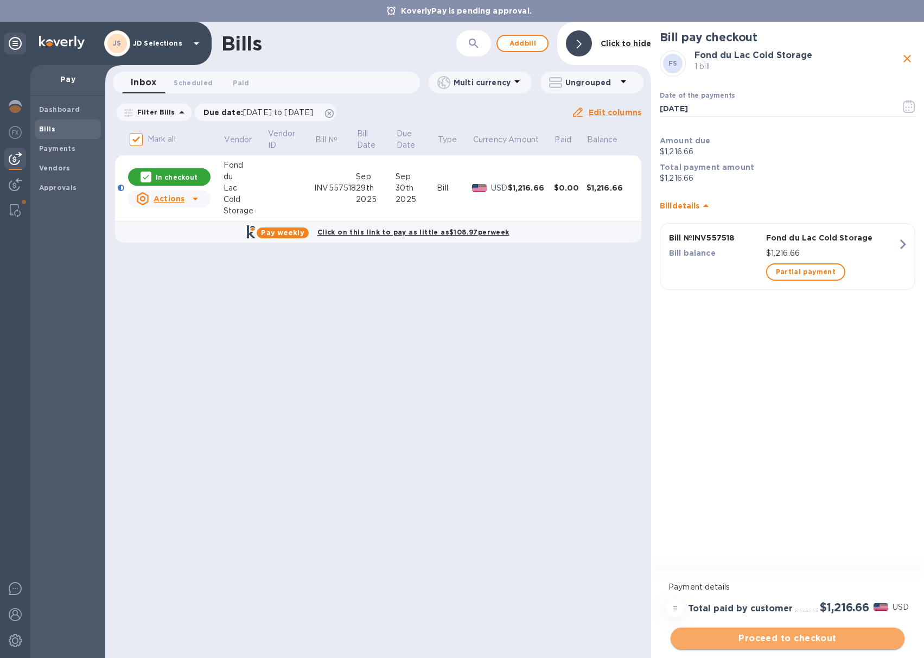
click at [768, 634] on span "Proceed to checkout" at bounding box center [788, 638] width 217 height 13
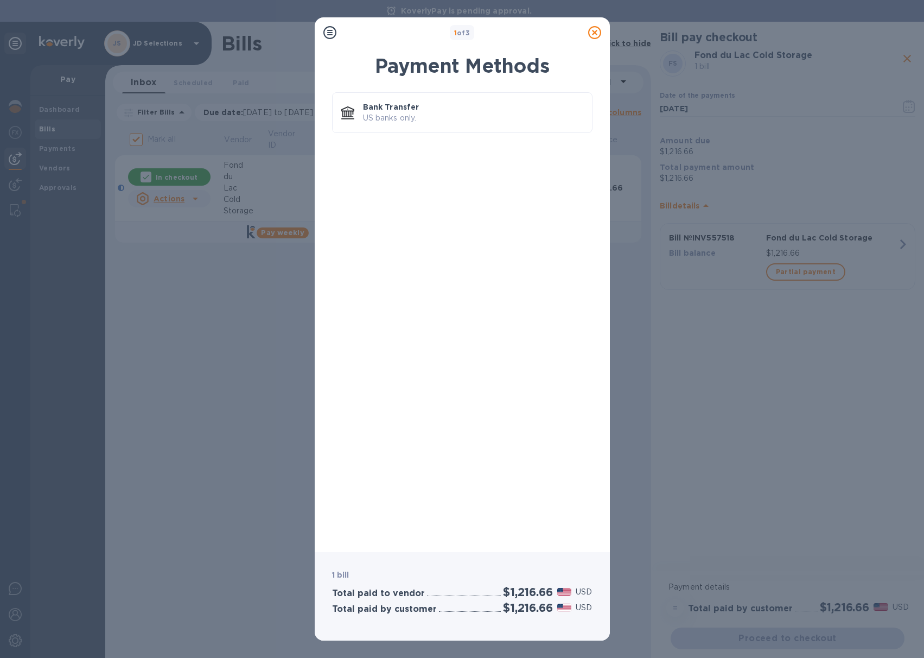
click at [441, 89] on div "Bank Transfer US banks only." at bounding box center [462, 315] width 278 height 458
click at [437, 105] on p "Bank Transfer" at bounding box center [473, 107] width 220 height 11
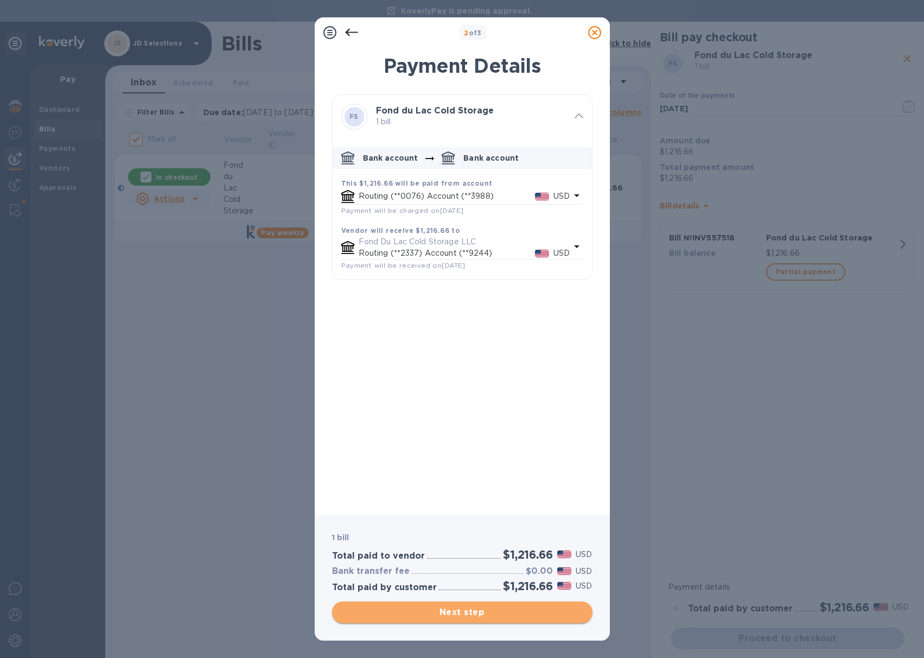
click at [459, 614] on span "Next step" at bounding box center [462, 612] width 243 height 13
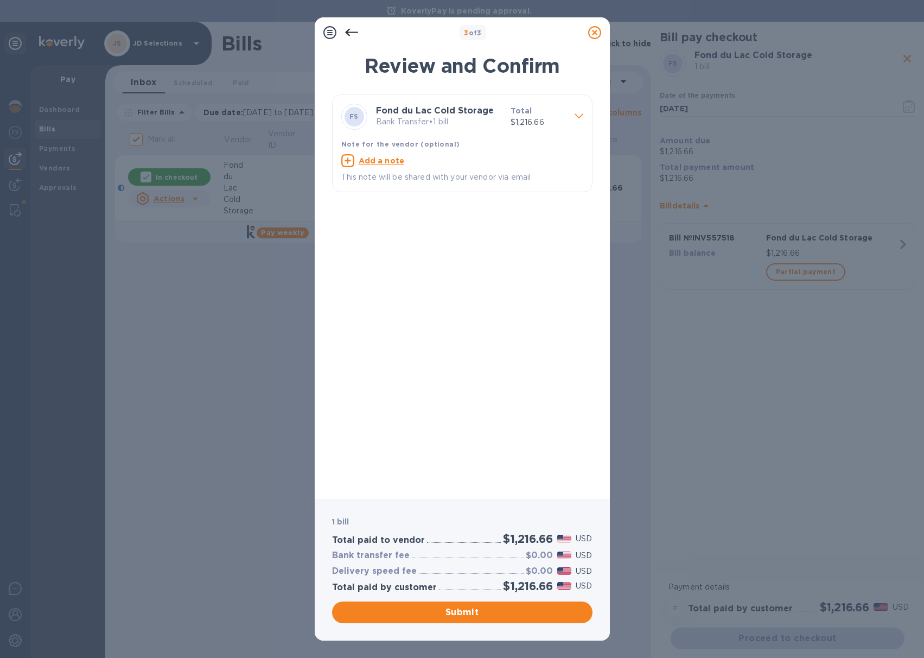
click at [388, 162] on u "Add a note" at bounding box center [382, 160] width 46 height 9
click at [382, 161] on textarea at bounding box center [453, 161] width 225 height 9
paste textarea "INV557518"
type textarea "JD Selections payment FDL INV557518"
click at [443, 609] on span "Submit" at bounding box center [462, 612] width 243 height 13
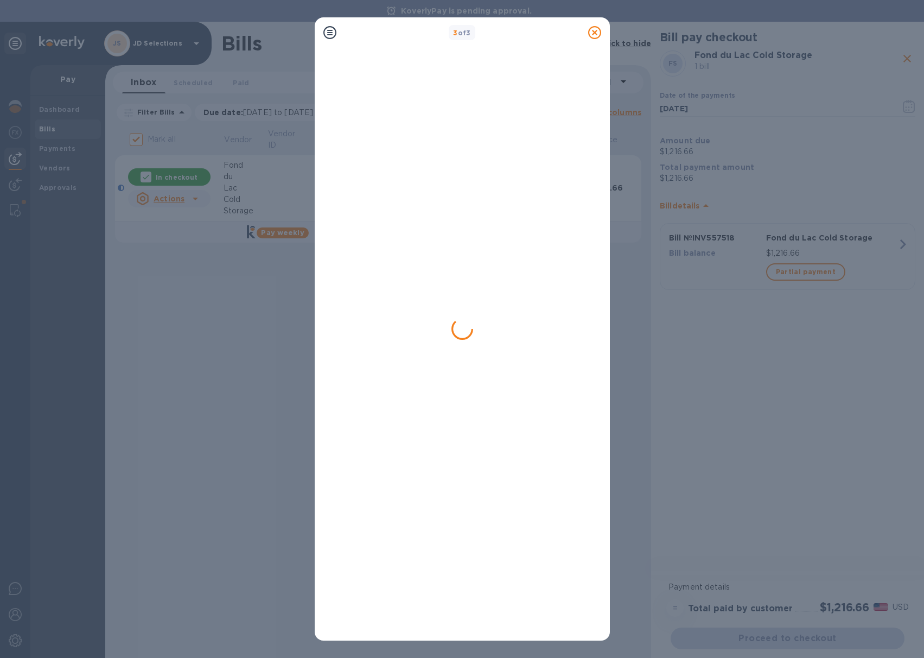
checkbox input "false"
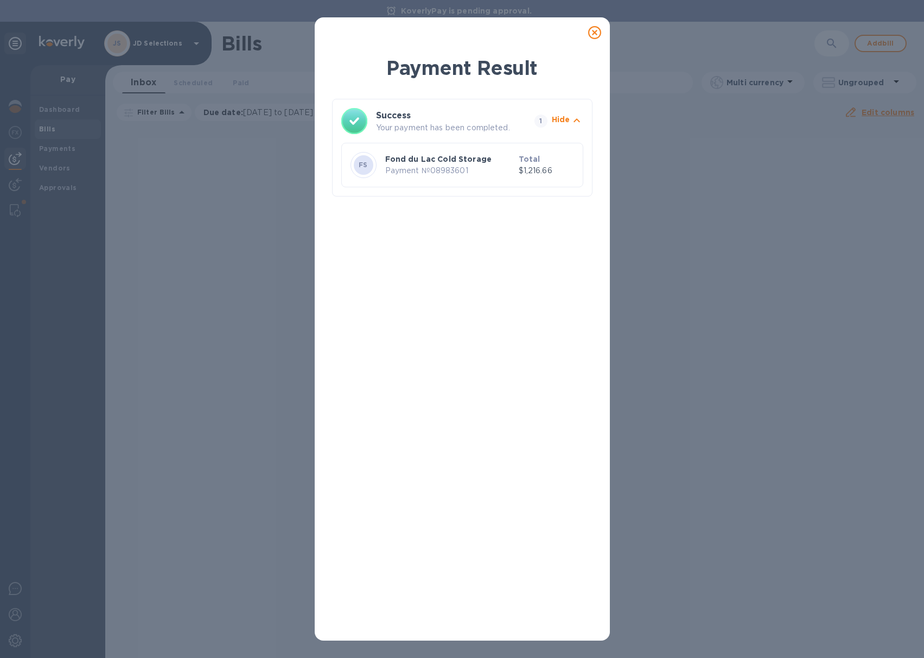
click at [599, 34] on icon at bounding box center [594, 32] width 13 height 13
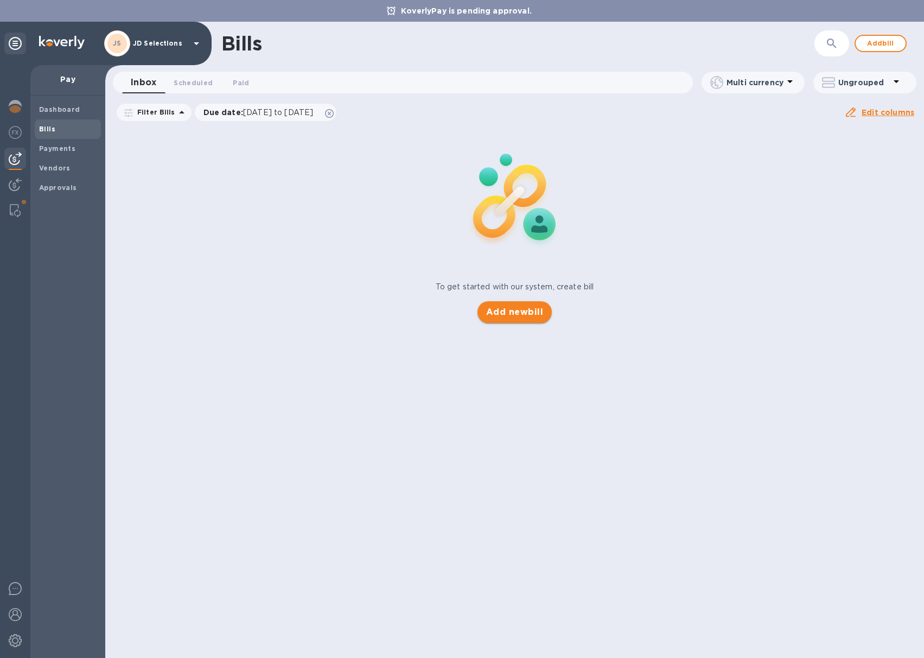
click at [530, 309] on span "Add new bill" at bounding box center [514, 312] width 57 height 13
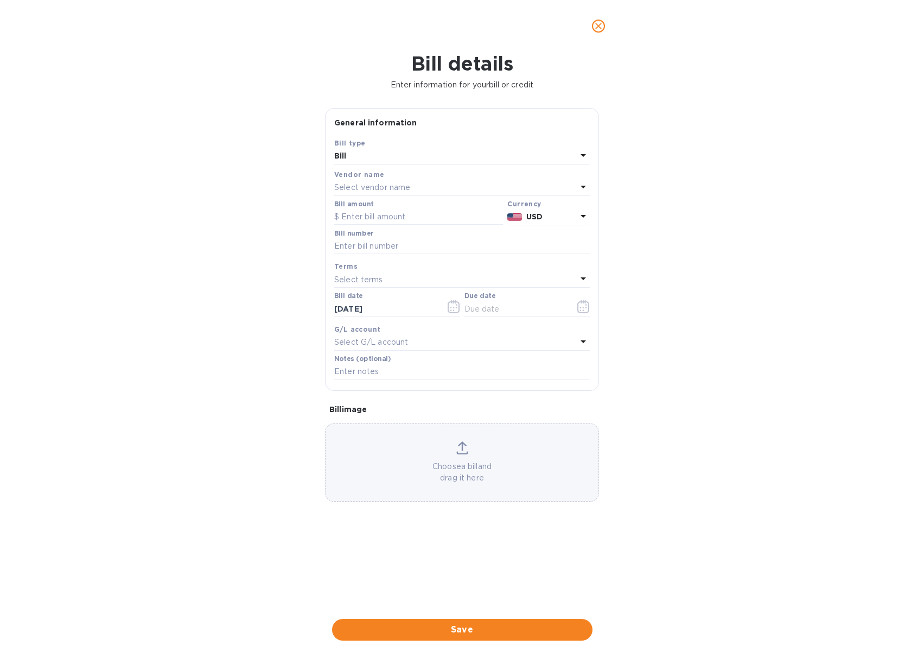
click at [400, 182] on p "Select vendor name" at bounding box center [372, 187] width 76 height 11
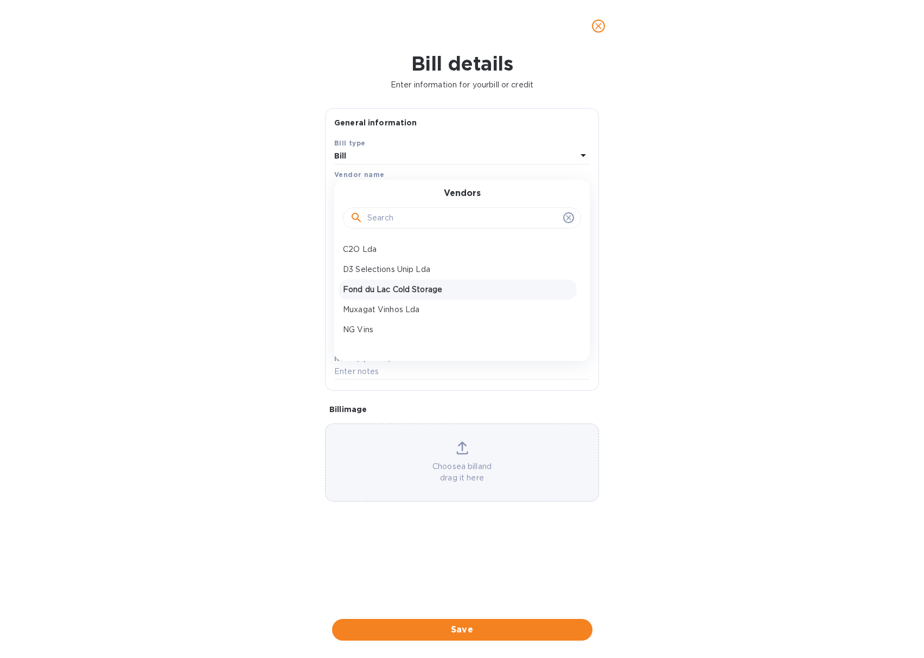
click at [390, 285] on p "Fond du Lac Cold Storage" at bounding box center [458, 289] width 230 height 11
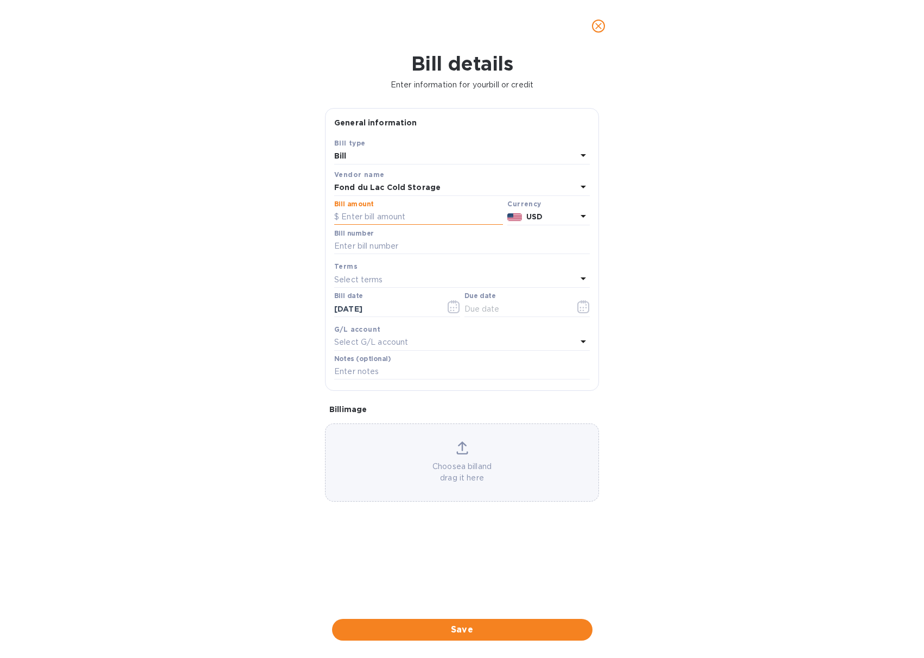
click at [374, 215] on input "text" at bounding box center [418, 217] width 169 height 16
type input "239.75"
click at [397, 245] on input "text" at bounding box center [462, 246] width 256 height 16
paste input "INV557631"
type input "INV557631"
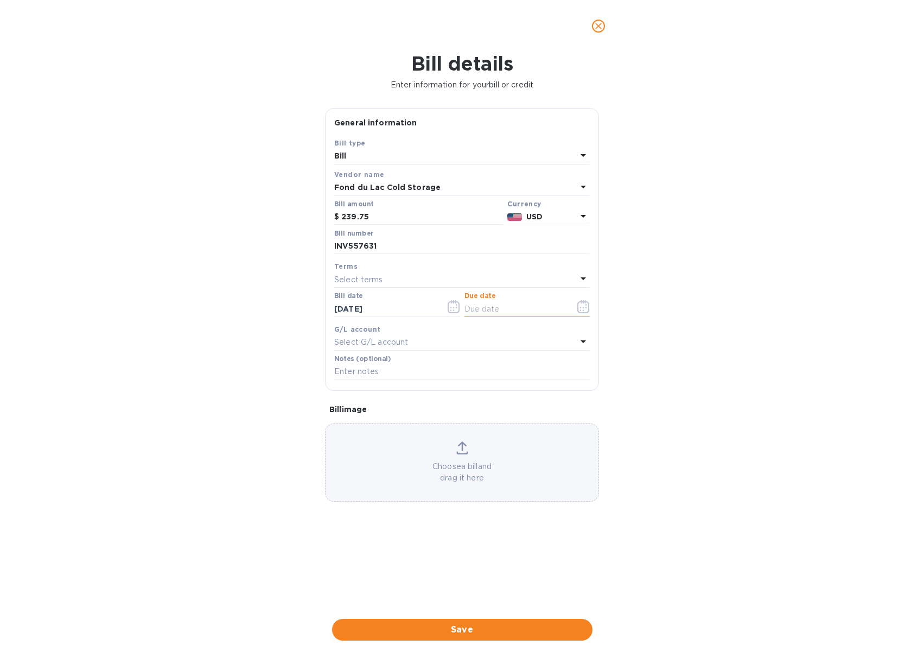
click at [485, 313] on input "text" at bounding box center [516, 309] width 103 height 16
click at [581, 301] on icon "button" at bounding box center [584, 306] width 12 height 13
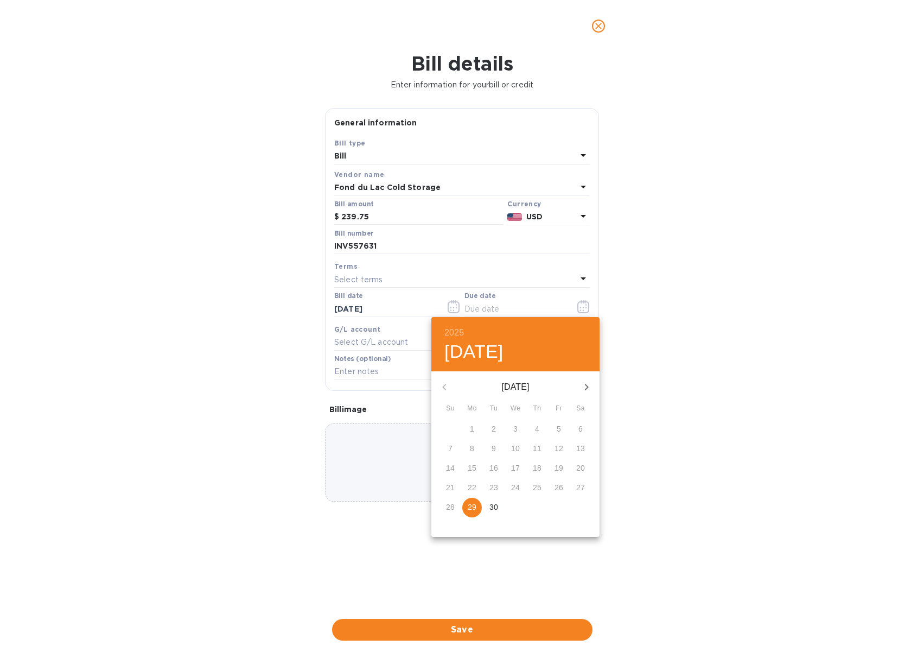
click at [489, 506] on span "30" at bounding box center [494, 507] width 20 height 11
type input "[DATE]"
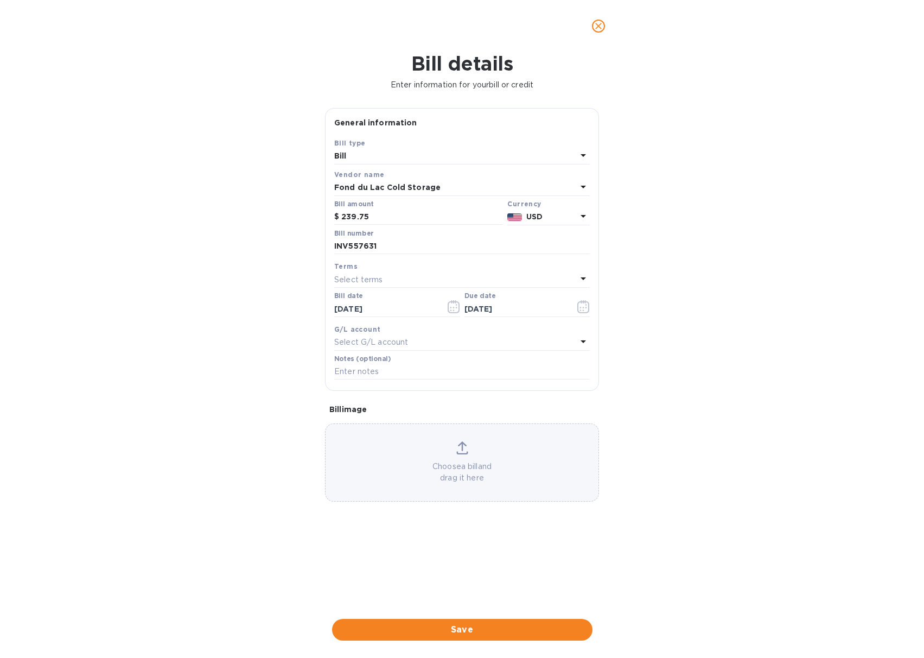
click at [465, 470] on p "Choose a bill and drag it here" at bounding box center [462, 472] width 273 height 23
click at [402, 374] on input "text" at bounding box center [462, 372] width 256 height 16
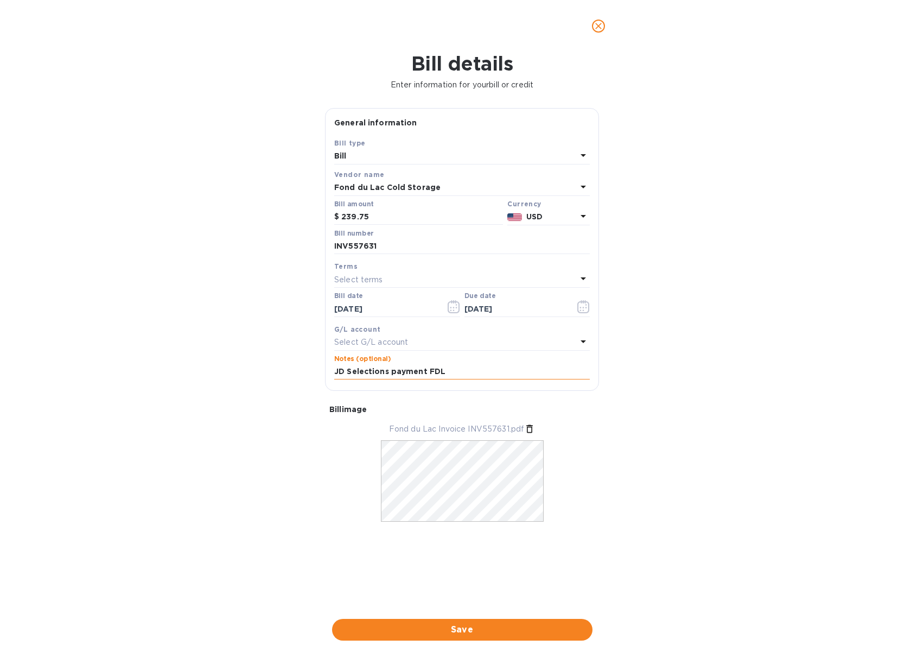
paste input "INV557631"
type input "JD Selections payment FDL INV557631"
click at [737, 343] on div "Bill details Enter information for your bill or credit General information Save…" at bounding box center [462, 355] width 924 height 606
click at [493, 635] on span "Save" at bounding box center [462, 629] width 243 height 13
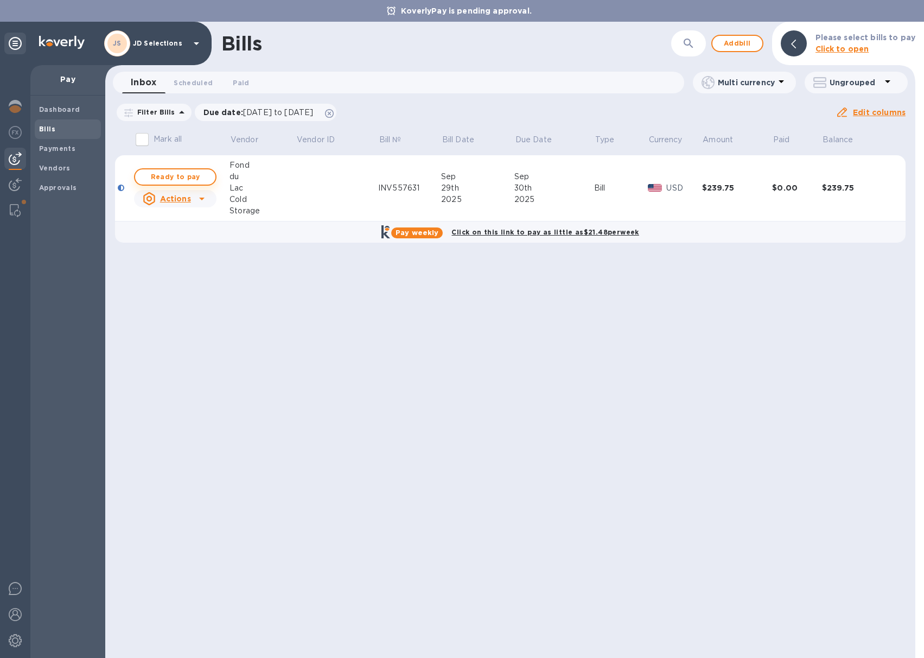
click at [200, 179] on span "Ready to pay" at bounding box center [175, 176] width 63 height 13
checkbox input "true"
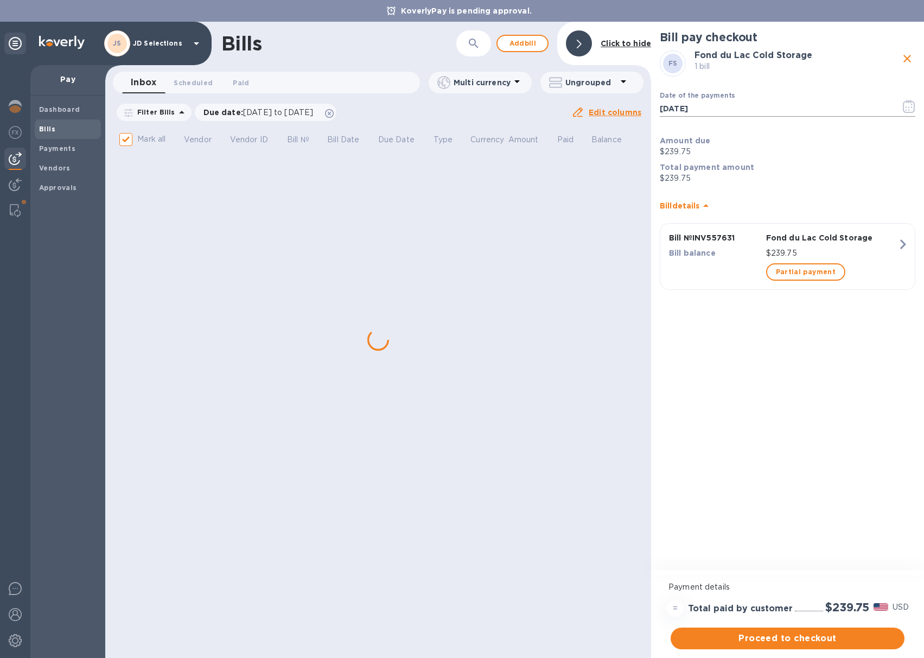
click at [908, 112] on icon "button" at bounding box center [909, 106] width 12 height 13
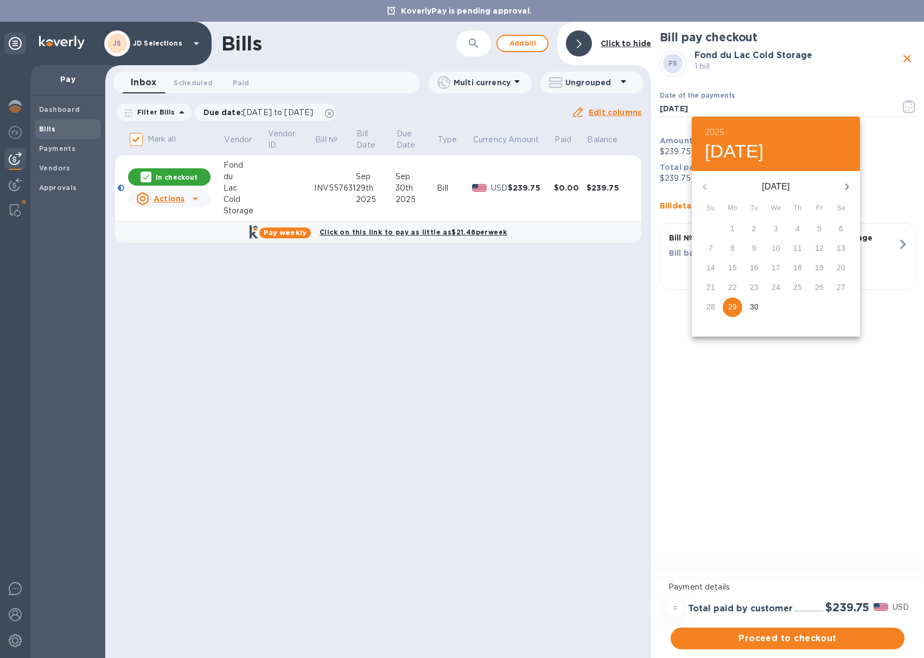
click at [756, 307] on p "30" at bounding box center [754, 306] width 9 height 11
type input "[DATE]"
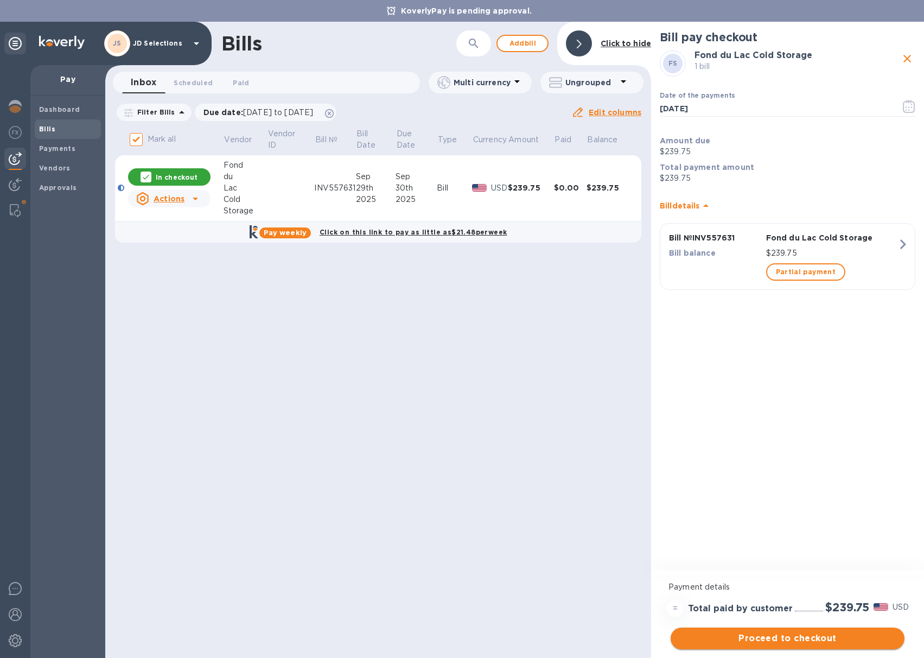
click at [771, 632] on span "Proceed to checkout" at bounding box center [788, 638] width 217 height 13
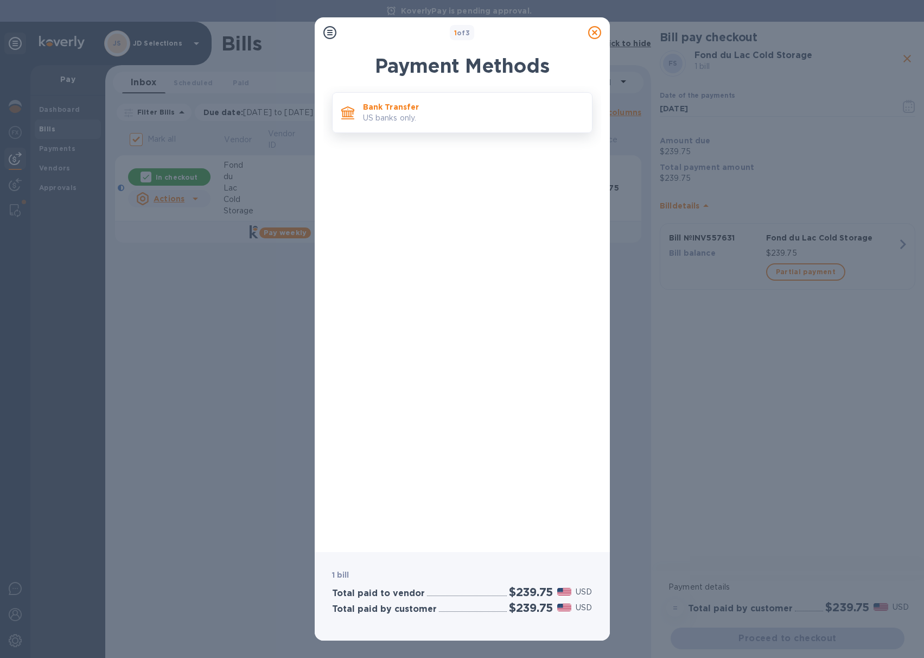
click at [435, 120] on p "US banks only." at bounding box center [473, 117] width 220 height 11
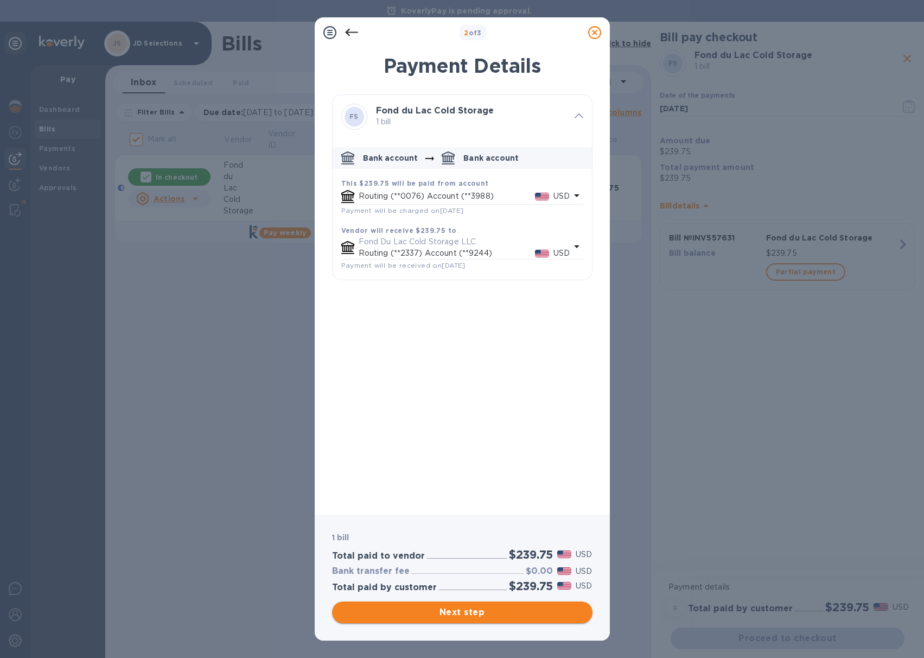
click at [446, 606] on span "Next step" at bounding box center [462, 612] width 243 height 13
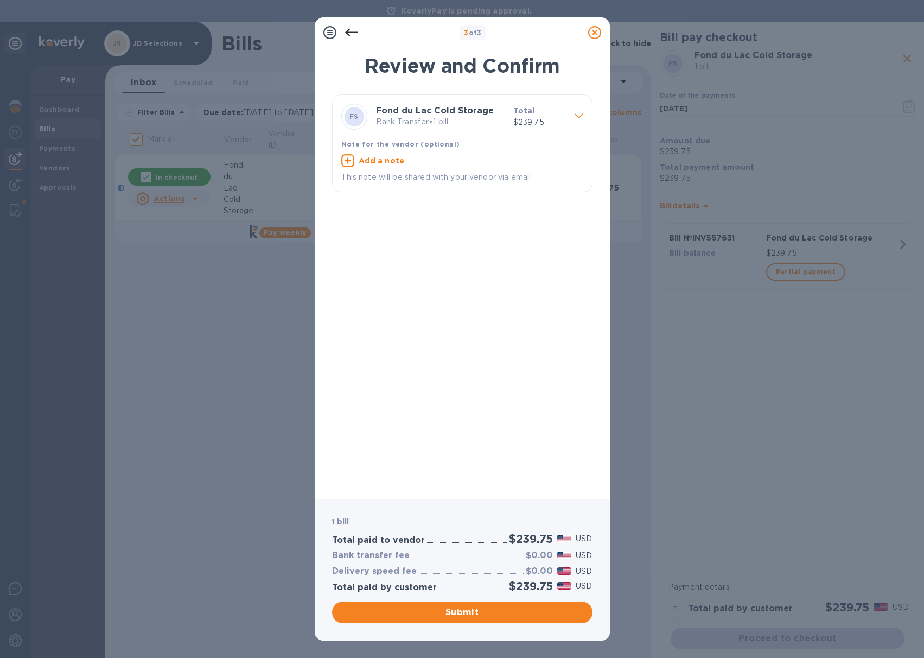
click at [370, 159] on u "Add a note" at bounding box center [382, 160] width 46 height 9
click at [373, 167] on div "x" at bounding box center [453, 162] width 225 height 16
paste textarea "INV557631"
type textarea "JD Selections payment FDL INV557631"
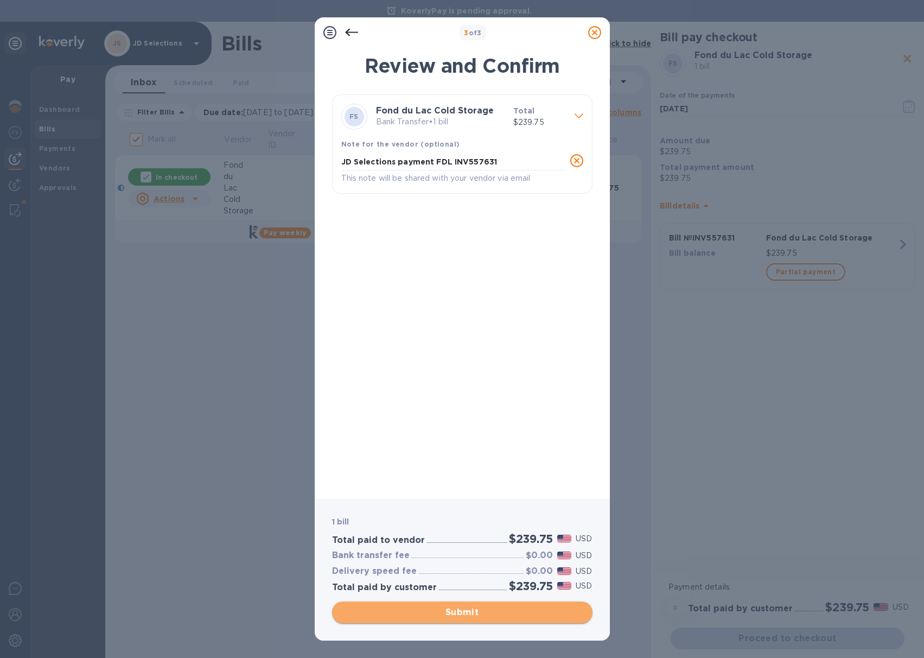
click at [442, 607] on span "Submit" at bounding box center [462, 612] width 243 height 13
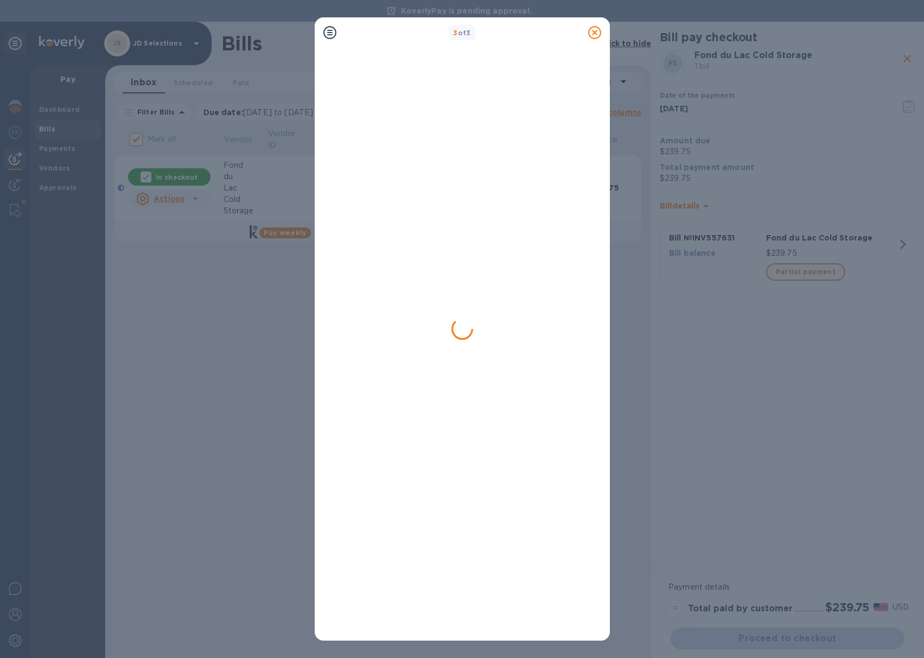
checkbox input "false"
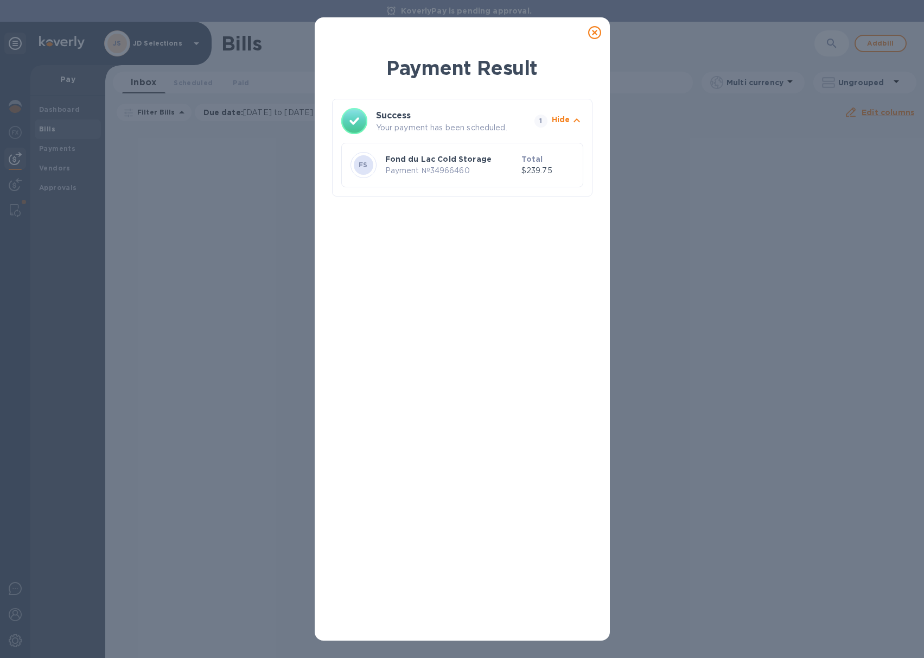
click at [598, 34] on icon at bounding box center [594, 32] width 13 height 13
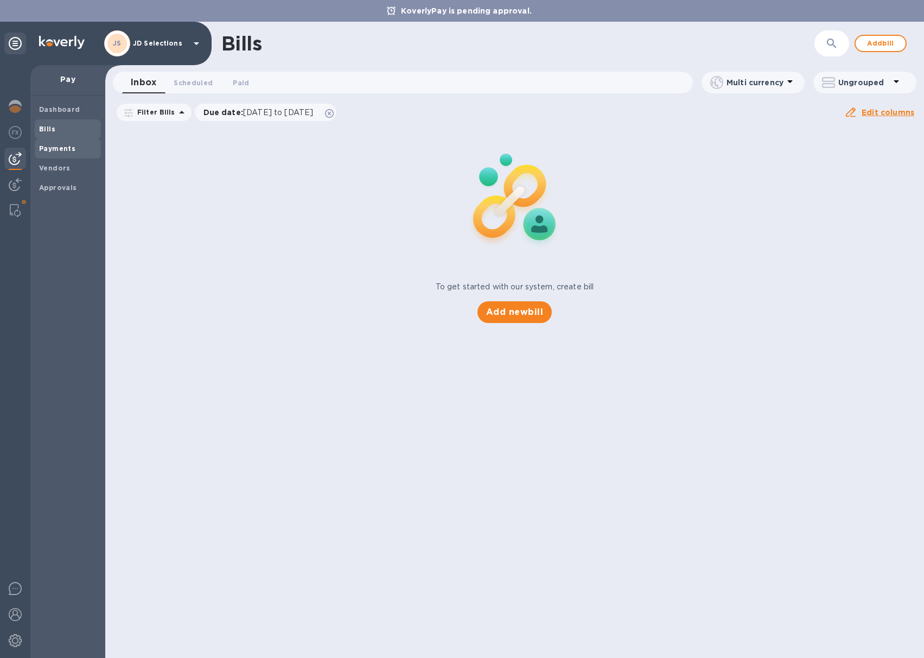
click at [74, 144] on span "Payments" at bounding box center [68, 148] width 58 height 11
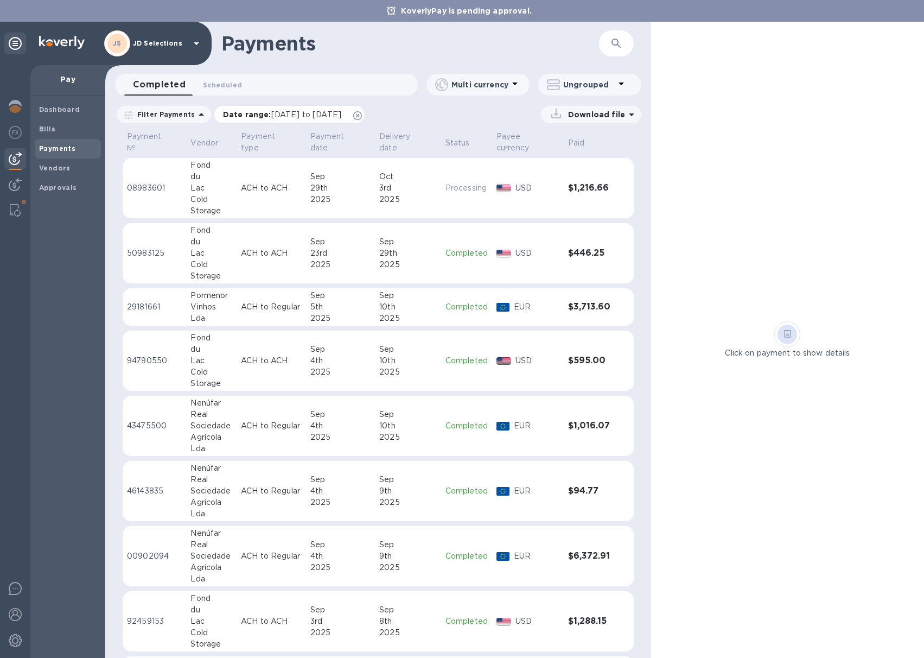
click at [362, 116] on icon at bounding box center [357, 115] width 9 height 9
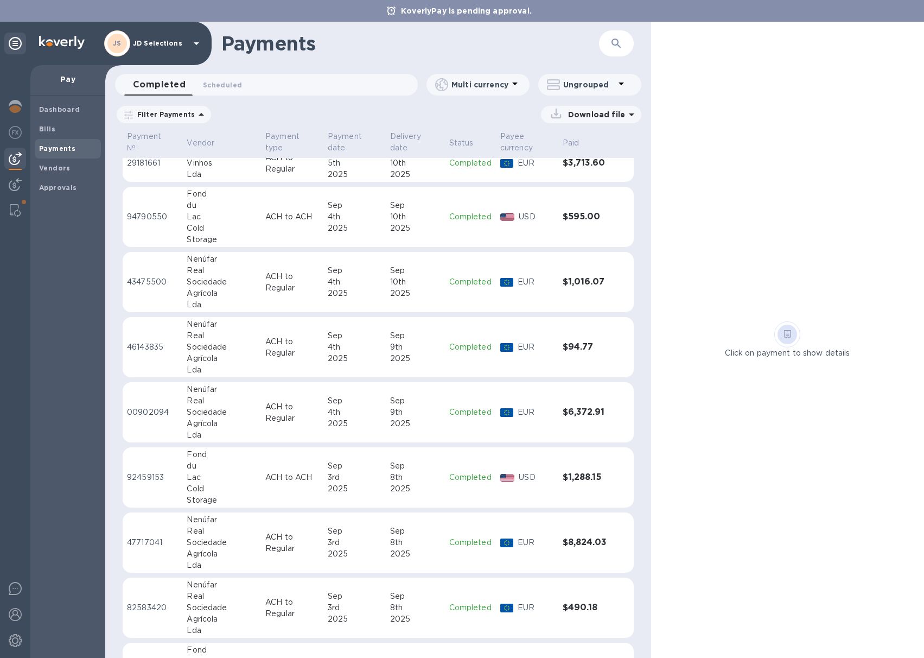
scroll to position [161, 0]
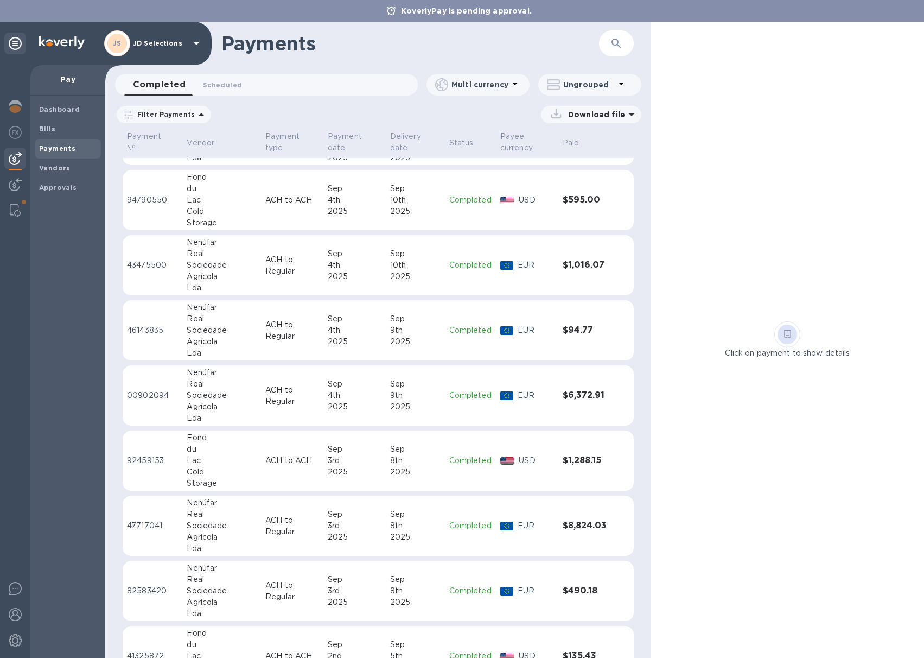
click at [356, 398] on div "4th" at bounding box center [355, 395] width 54 height 11
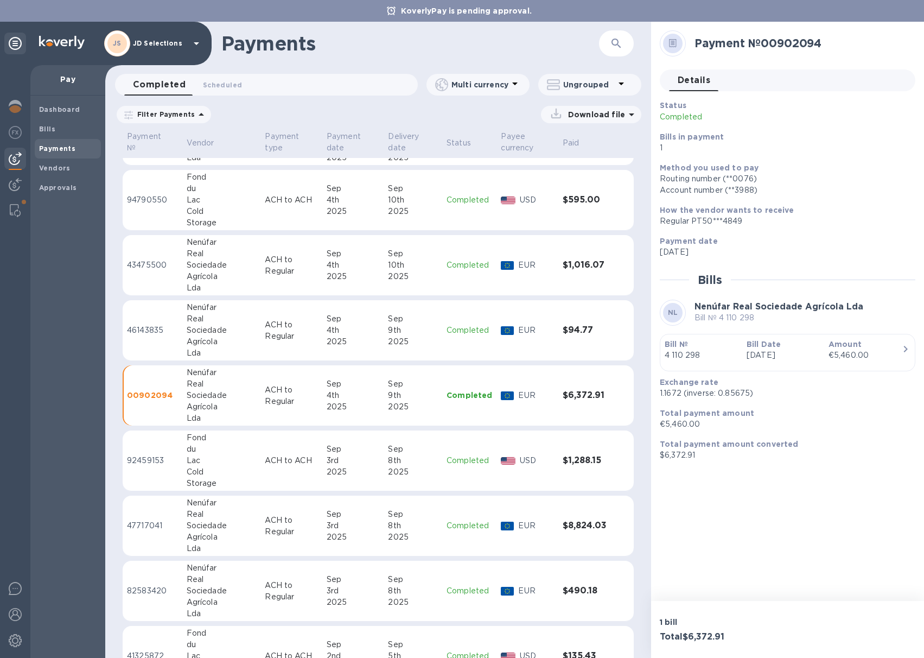
click at [335, 543] on td "[DATE]" at bounding box center [353, 526] width 62 height 61
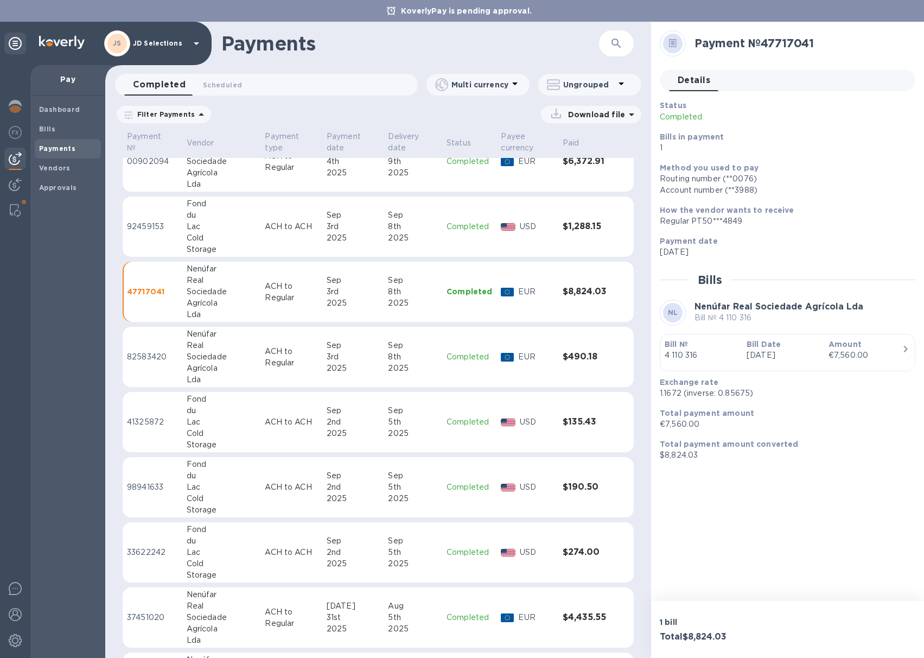
scroll to position [395, 0]
click at [322, 611] on td "[DATE]" at bounding box center [353, 617] width 62 height 61
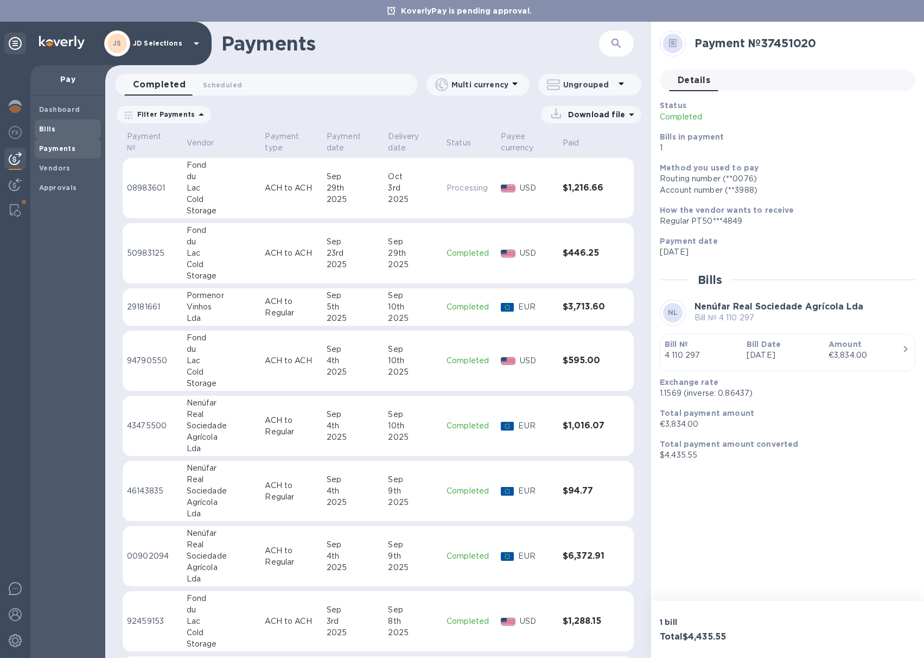
click at [50, 127] on b "Bills" at bounding box center [47, 129] width 16 height 8
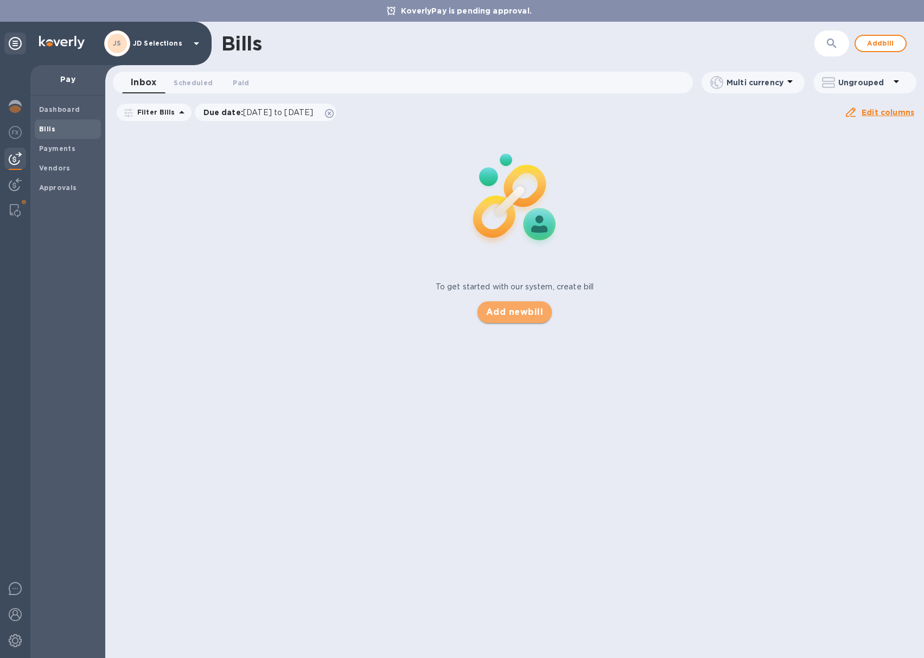
click at [506, 312] on span "Add new bill" at bounding box center [514, 312] width 57 height 13
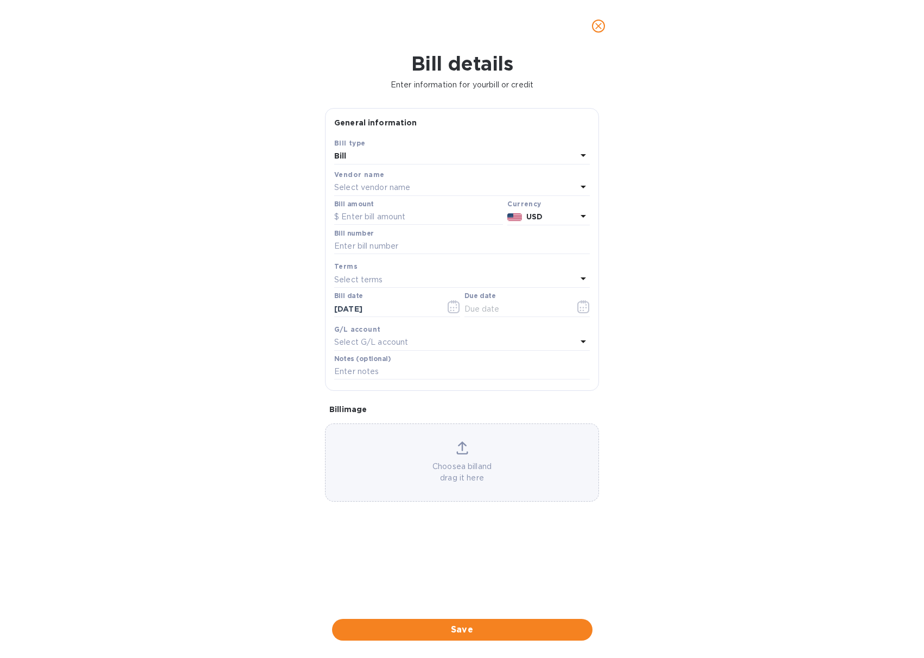
click at [457, 464] on p "Choose a bill and drag it here" at bounding box center [462, 472] width 273 height 23
click at [460, 184] on div "Select vendor name" at bounding box center [455, 187] width 243 height 15
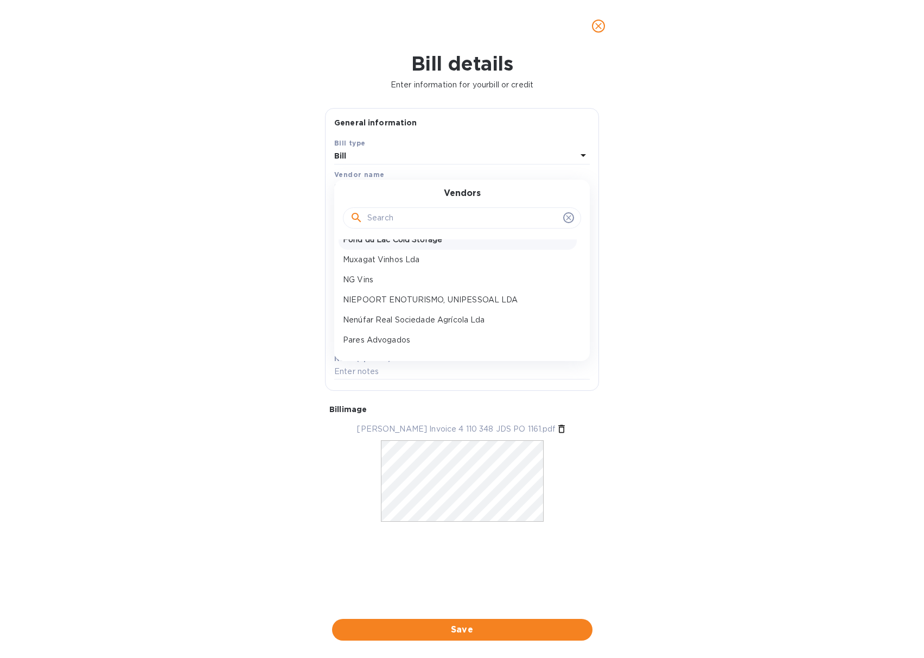
scroll to position [56, 0]
click at [436, 309] on p "Nenúfar Real Sociedade Agrícola Lda" at bounding box center [458, 313] width 230 height 11
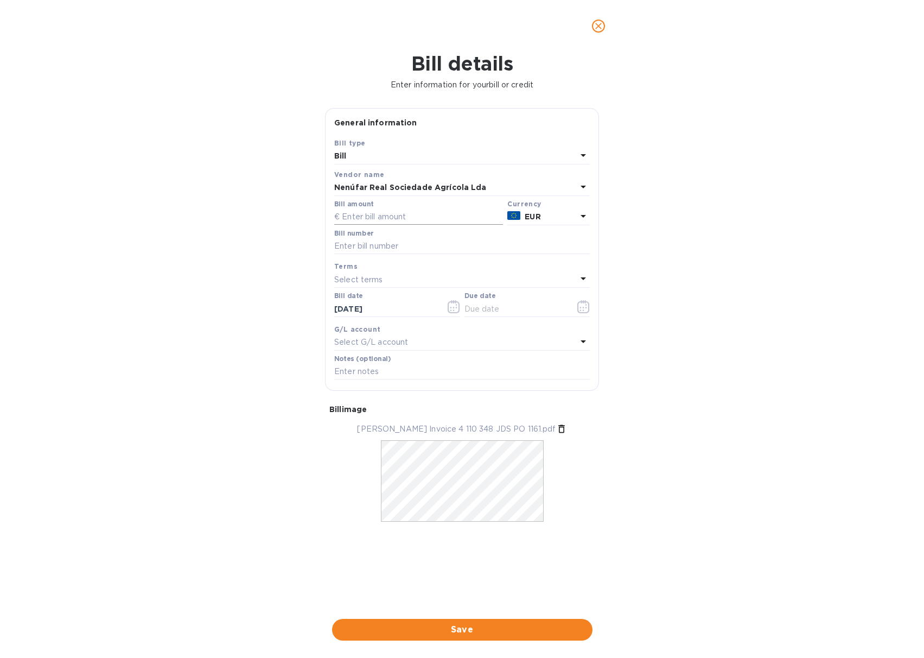
click at [401, 217] on input "text" at bounding box center [418, 217] width 169 height 16
type input "5,400"
click at [407, 245] on input "text" at bounding box center [462, 246] width 256 height 16
type input "4 110 348"
click at [585, 306] on icon "button" at bounding box center [584, 306] width 12 height 13
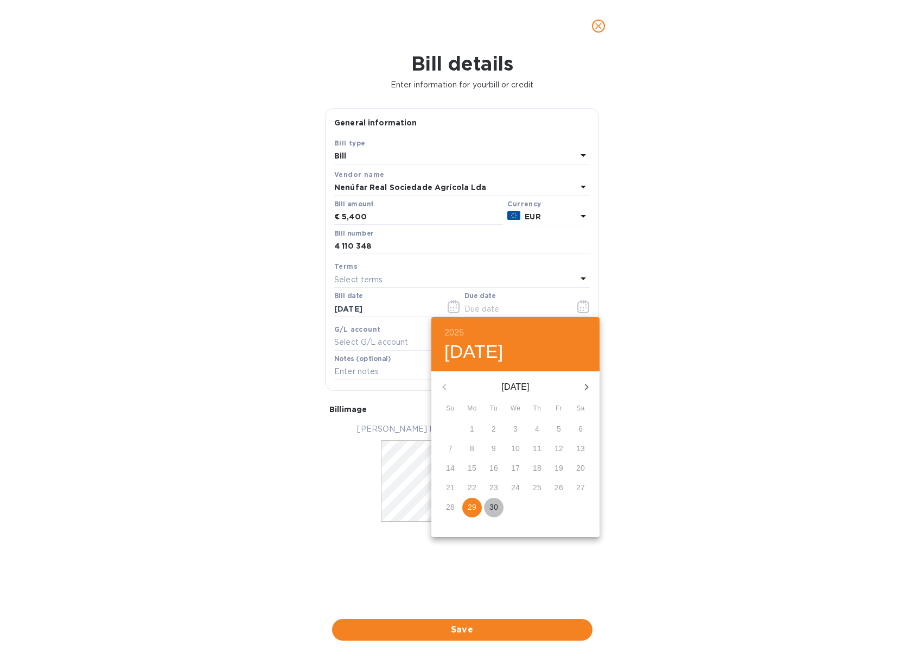
click at [496, 508] on p "30" at bounding box center [494, 507] width 9 height 11
type input "[DATE]"
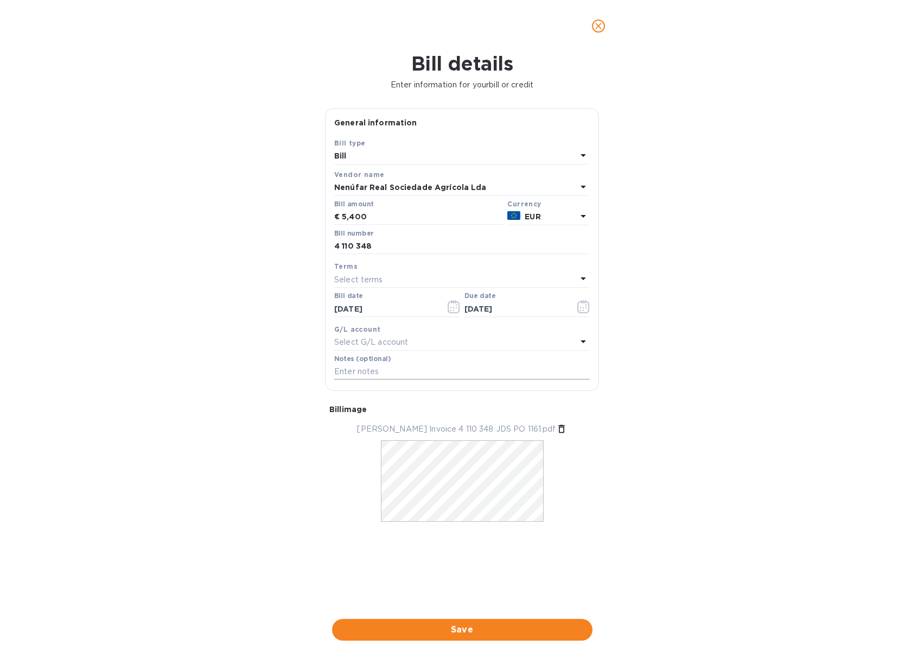
click at [437, 373] on input "text" at bounding box center [462, 372] width 256 height 16
type input "JD Selections payment [PERSON_NAME] 4 110 348 JDS PO 1161"
click at [448, 626] on span "Save" at bounding box center [462, 629] width 243 height 13
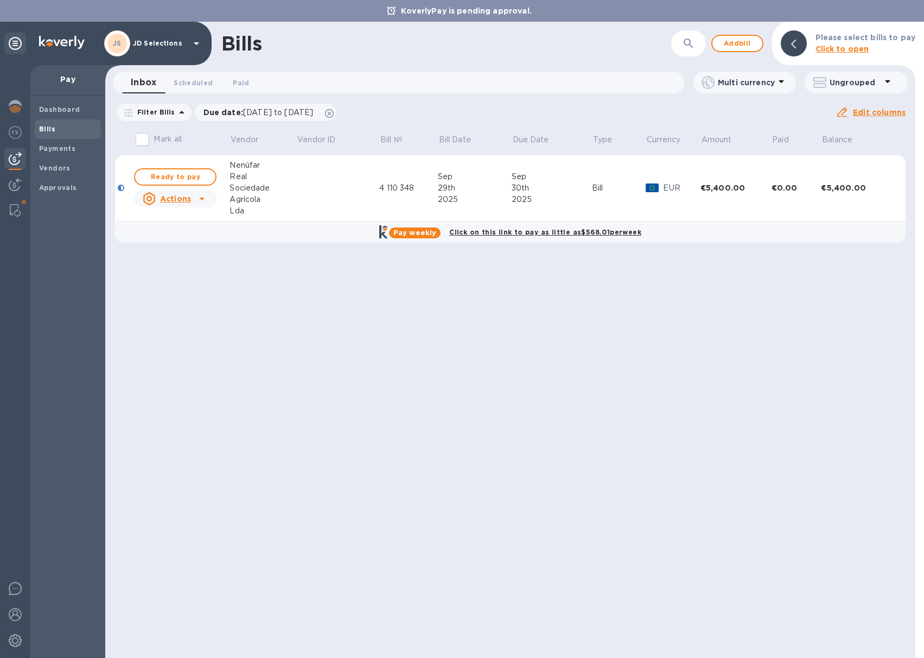
click at [196, 177] on span "Ready to pay" at bounding box center [175, 176] width 63 height 13
checkbox input "true"
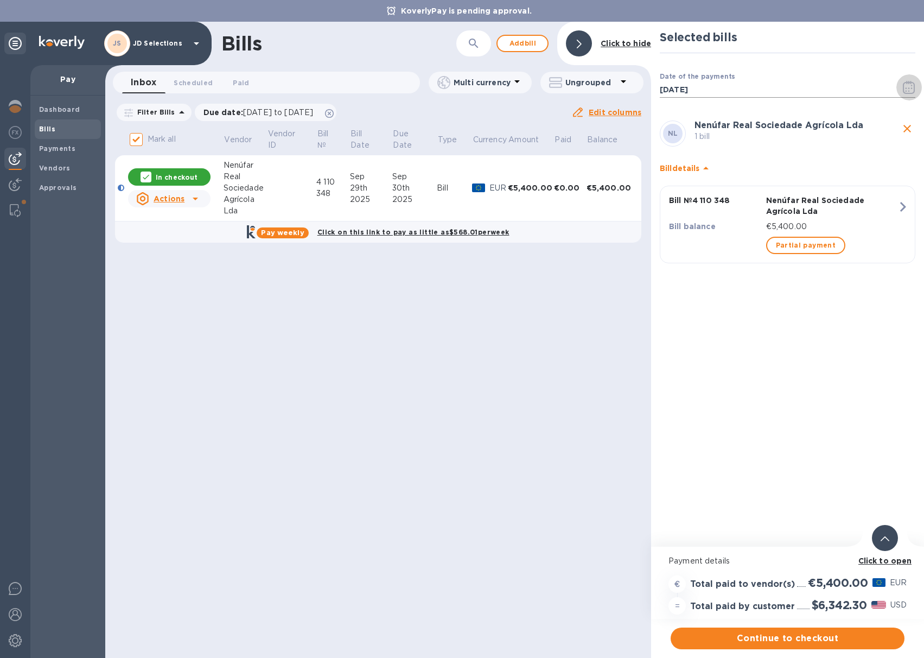
click at [909, 87] on icon "button" at bounding box center [909, 87] width 12 height 13
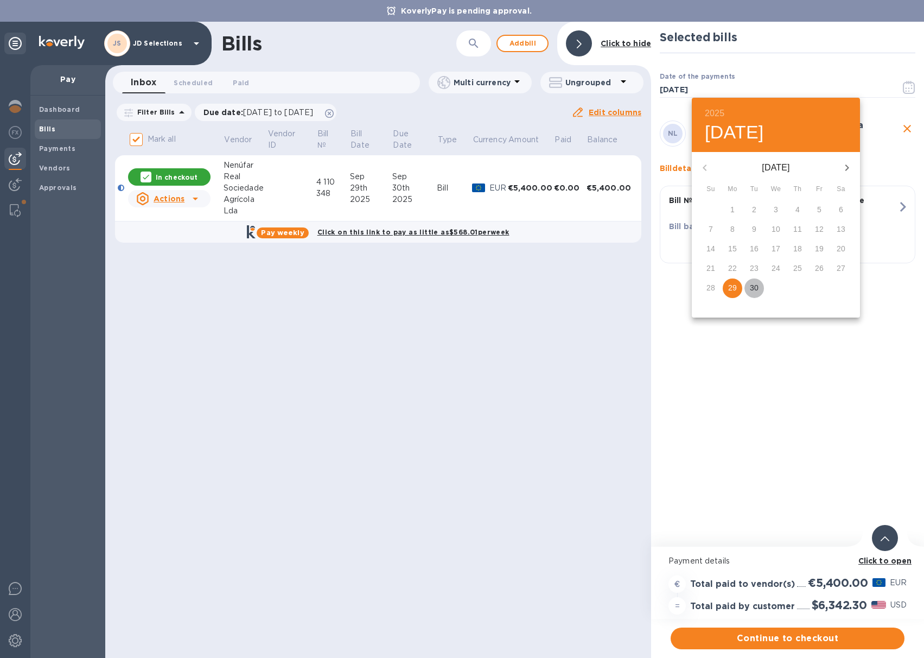
click at [756, 289] on p "30" at bounding box center [754, 287] width 9 height 11
type input "[DATE]"
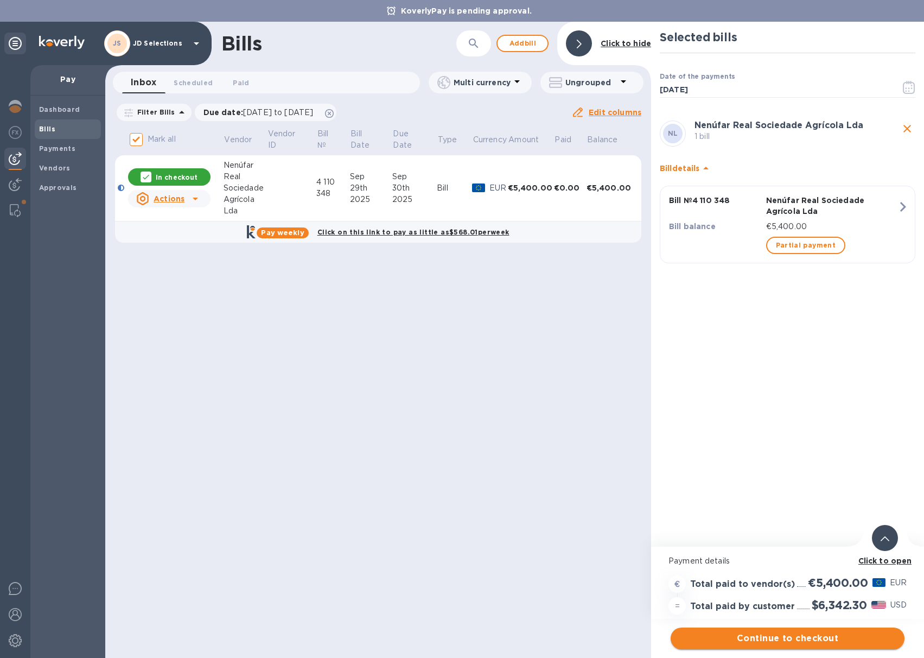
click at [777, 637] on span "Continue to checkout" at bounding box center [788, 638] width 217 height 13
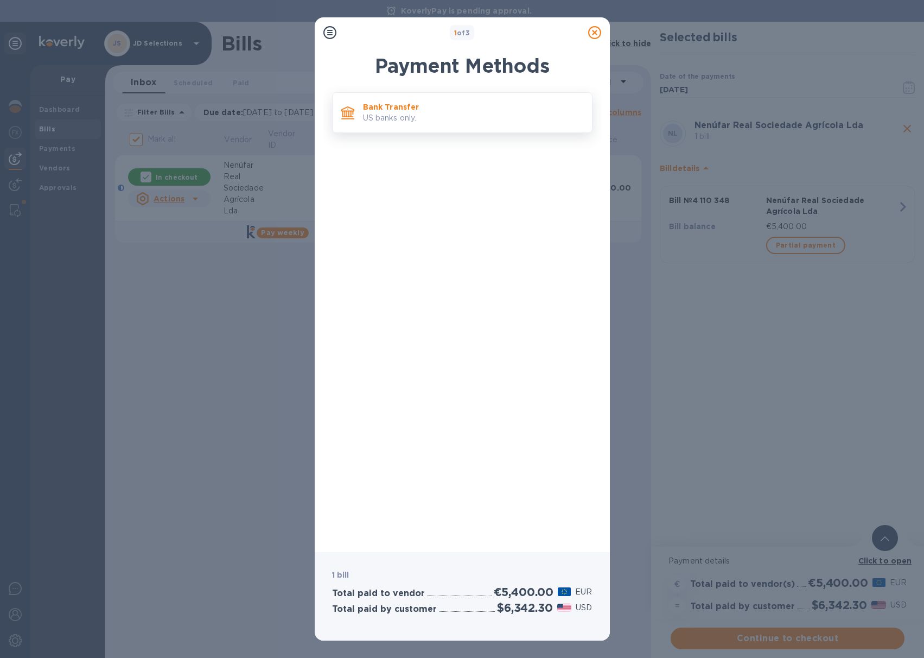
click at [442, 124] on div "Bank Transfer US banks only." at bounding box center [473, 112] width 229 height 31
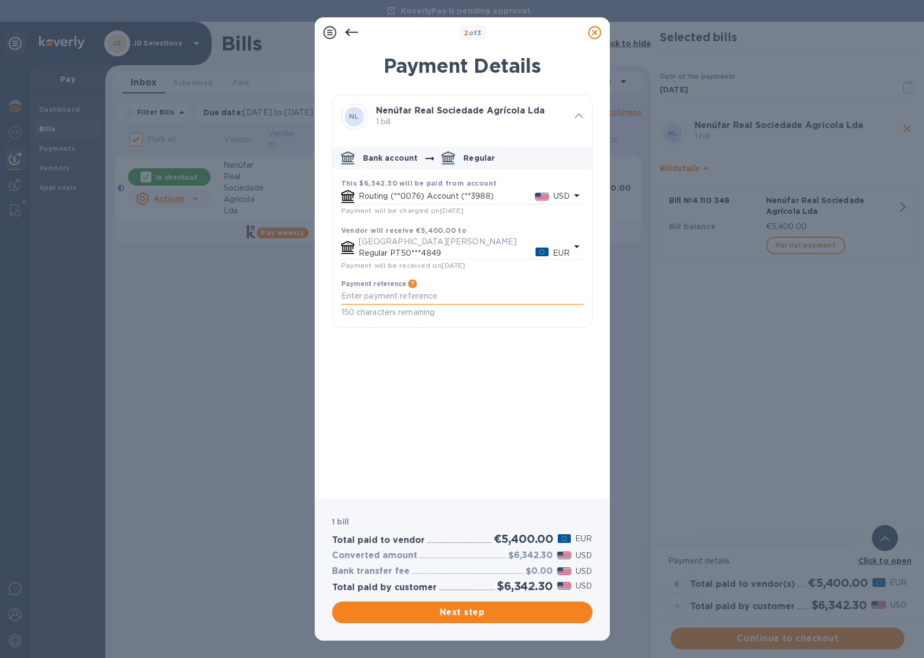
click at [411, 299] on textarea "default-method" at bounding box center [462, 295] width 242 height 9
type textarea "JD Selections payment [PERSON_NAME] Invoice 4 110 348 JDS PO 1161"
click at [447, 615] on span "Next step" at bounding box center [462, 612] width 243 height 13
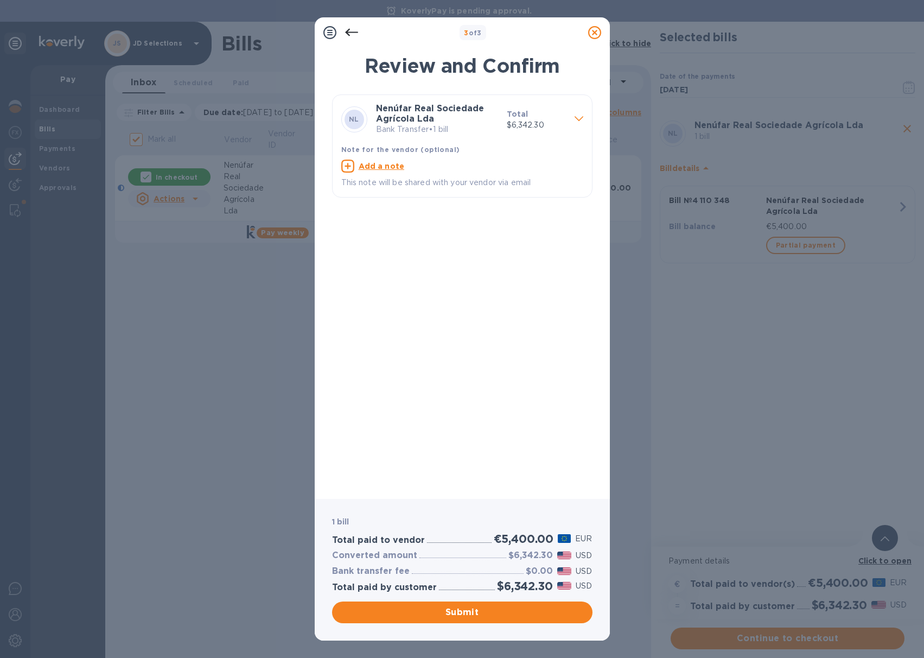
click at [381, 164] on u "Add a note" at bounding box center [382, 166] width 46 height 9
click at [389, 172] on textarea at bounding box center [453, 167] width 225 height 9
type textarea "JD Selections payment [PERSON_NAME] Inv 4 110 348 JDS PO 1161"
click at [475, 610] on span "Submit" at bounding box center [462, 612] width 243 height 13
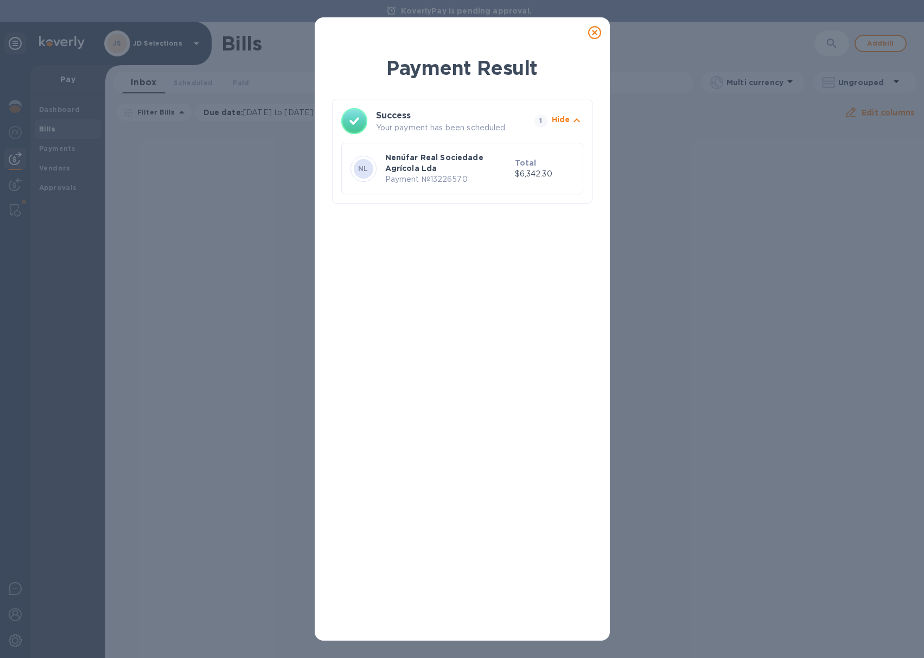
click at [594, 34] on icon at bounding box center [594, 32] width 13 height 13
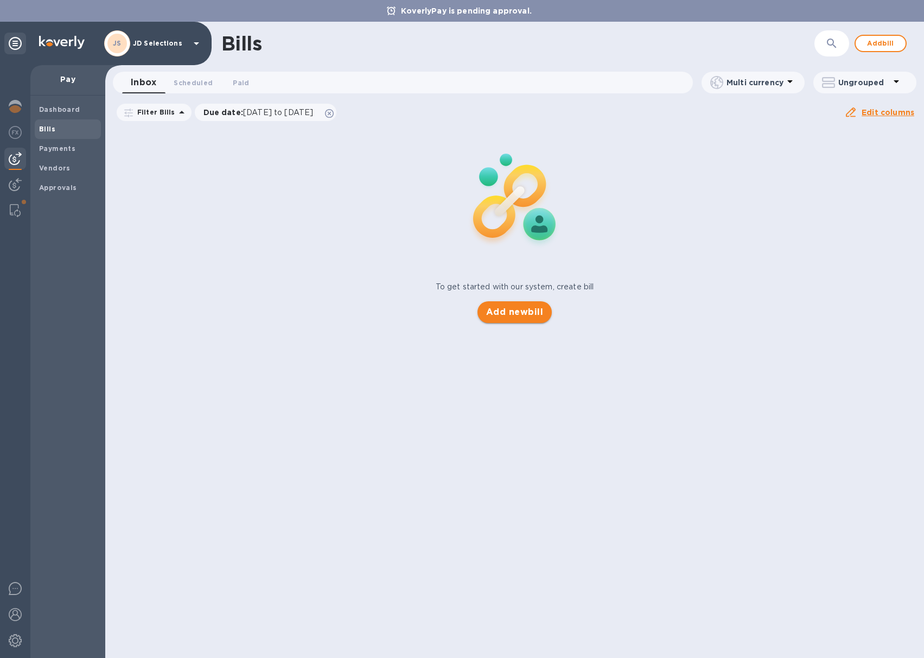
click at [504, 312] on span "Add new bill" at bounding box center [514, 312] width 57 height 13
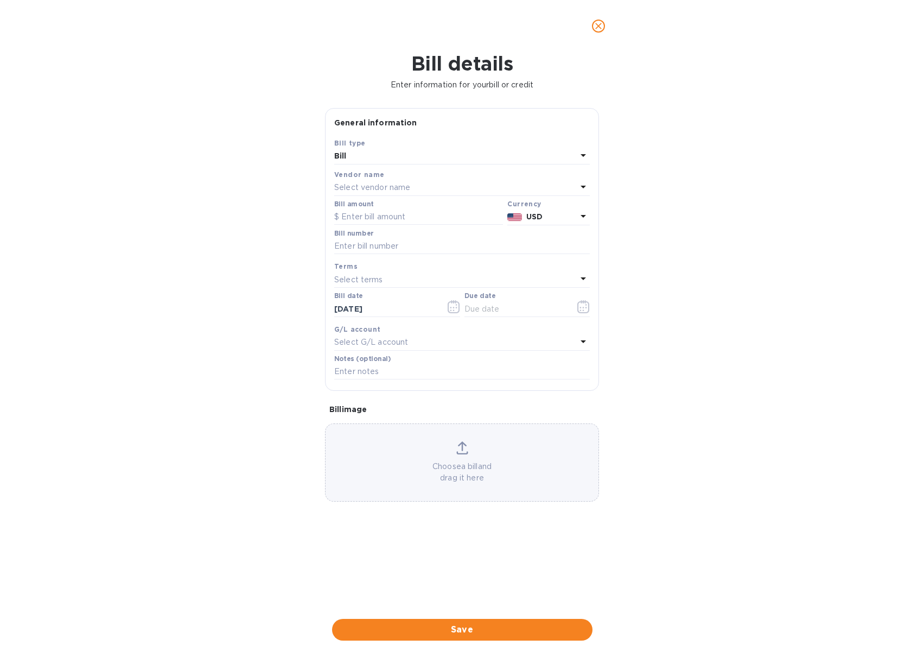
click at [445, 187] on div "Select vendor name" at bounding box center [455, 187] width 243 height 15
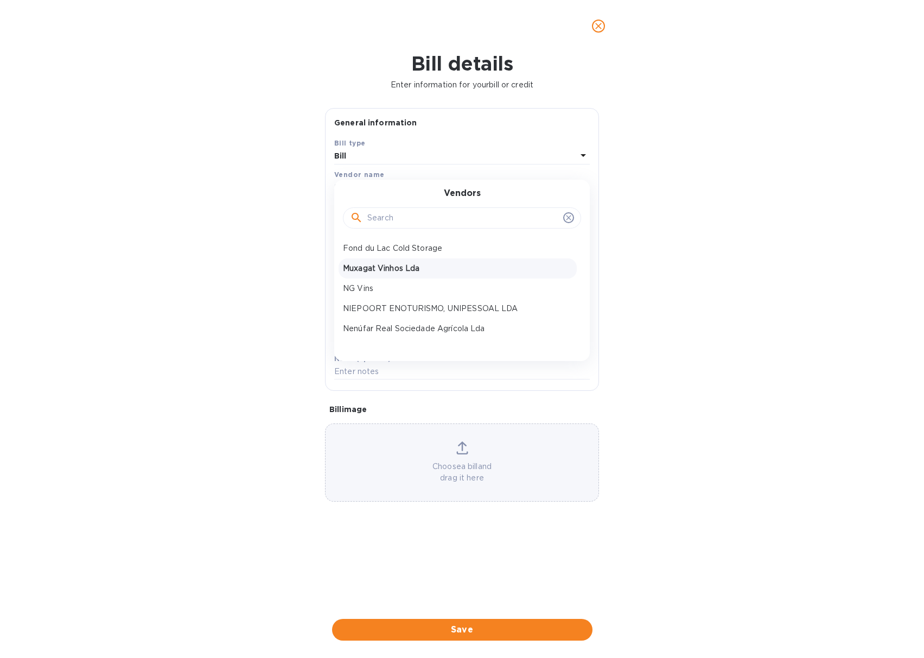
scroll to position [44, 0]
click at [420, 321] on p "Nenúfar Real Sociedade Agrícola Lda" at bounding box center [458, 325] width 230 height 11
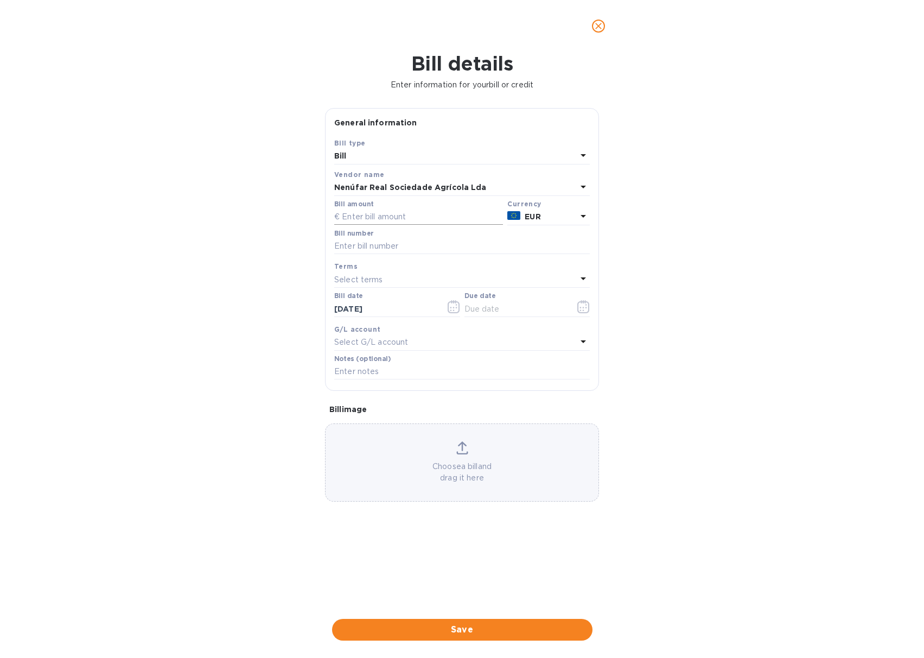
click at [392, 213] on input "text" at bounding box center [418, 217] width 169 height 16
type input "300"
click at [403, 249] on input "text" at bounding box center [462, 246] width 256 height 16
type input "4 110 349"
click at [484, 305] on input "text" at bounding box center [516, 309] width 103 height 16
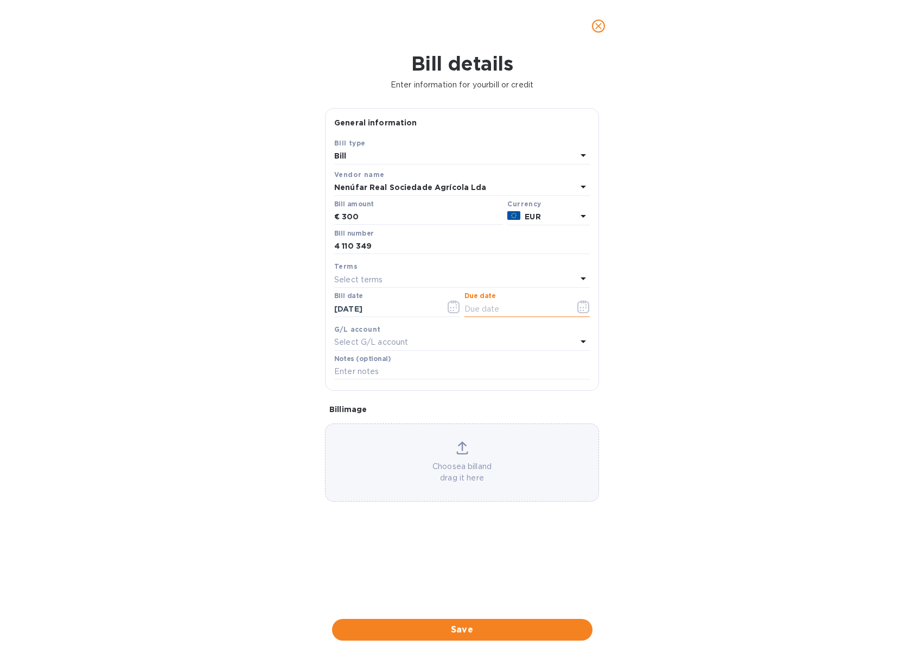
click at [577, 305] on button "button" at bounding box center [584, 307] width 26 height 26
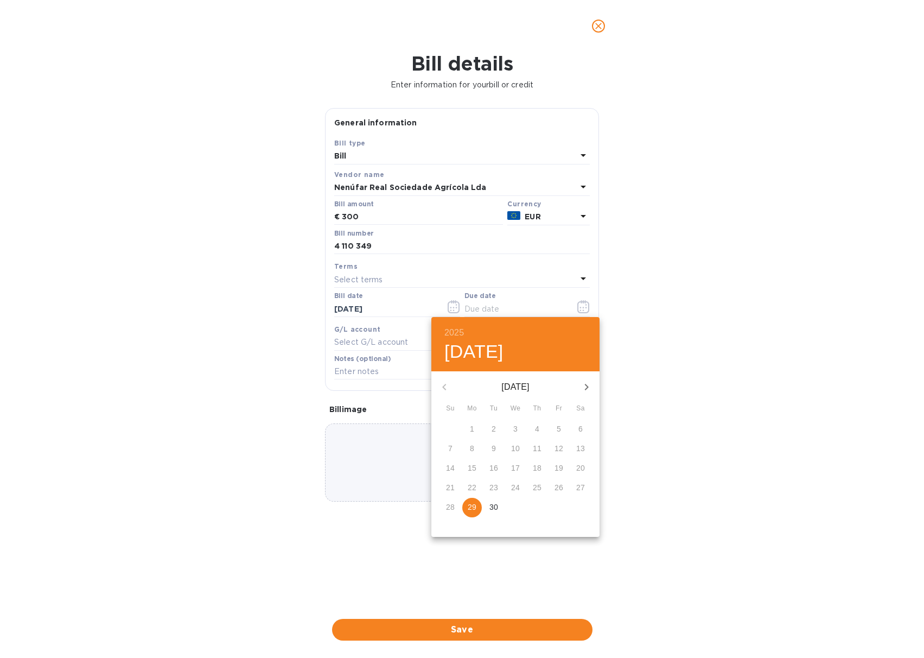
click at [495, 506] on p "30" at bounding box center [494, 507] width 9 height 11
type input "[DATE]"
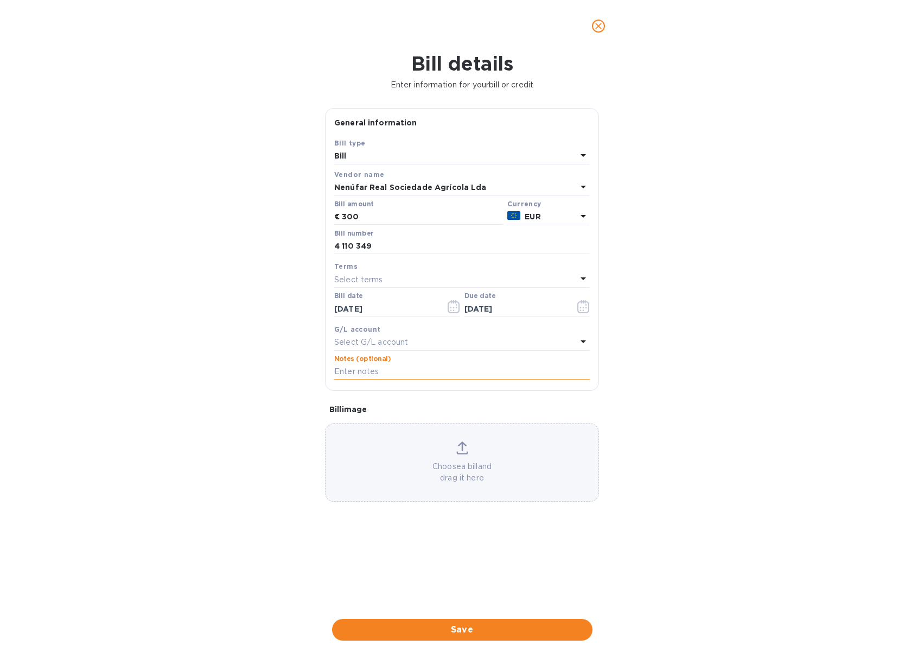
click at [437, 374] on input "text" at bounding box center [462, 372] width 256 height 16
type input "JD Selections payment [PERSON_NAME] Inv 4 110 349 JDS PO 1161"
click at [448, 456] on div "Choose a bill and drag it here" at bounding box center [462, 462] width 273 height 42
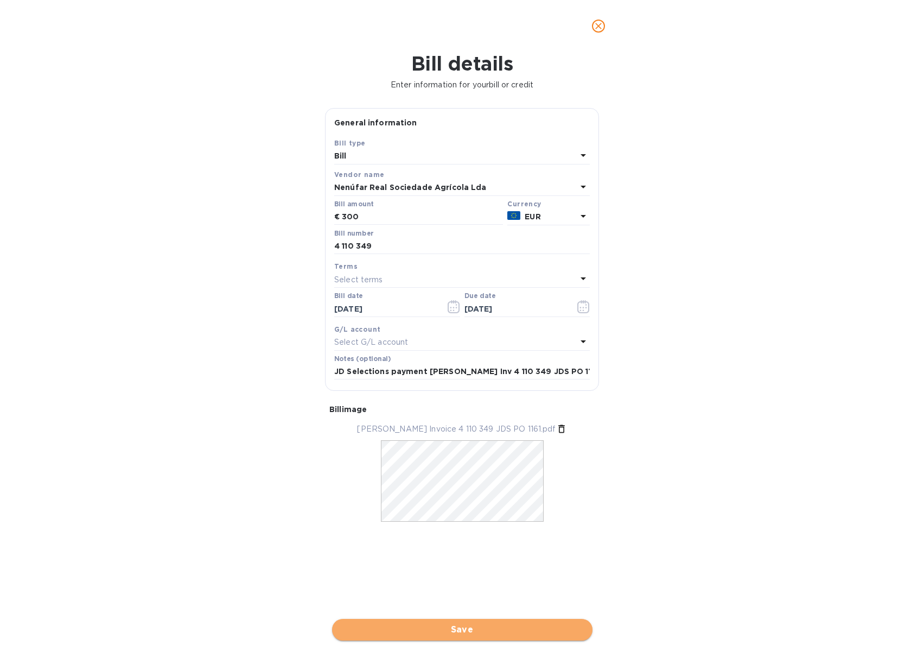
click at [473, 637] on button "Save" at bounding box center [462, 630] width 261 height 22
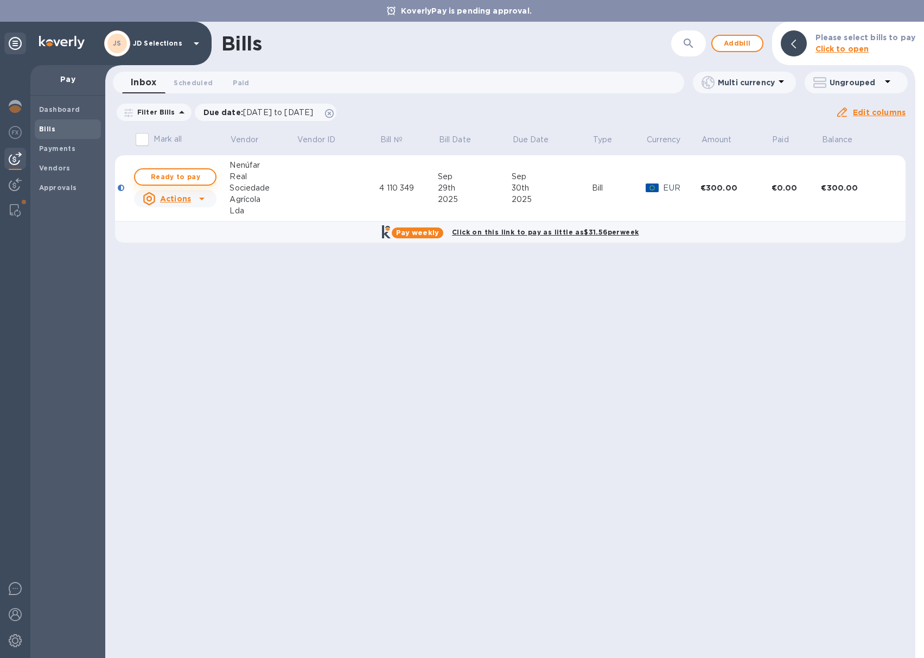
click at [195, 174] on span "Ready to pay" at bounding box center [175, 176] width 63 height 13
checkbox input "true"
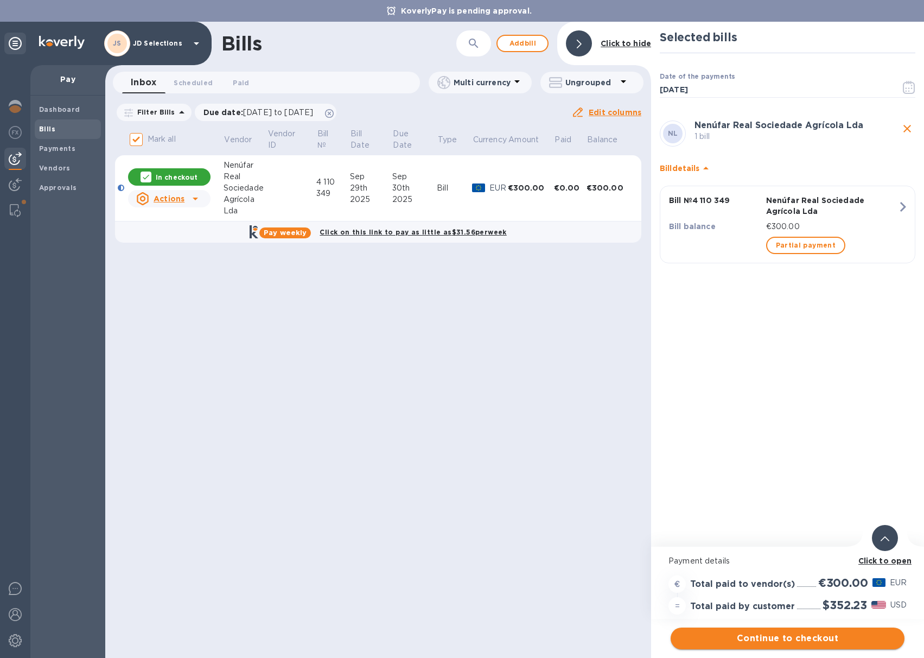
click at [802, 635] on span "Continue to checkout" at bounding box center [788, 638] width 217 height 13
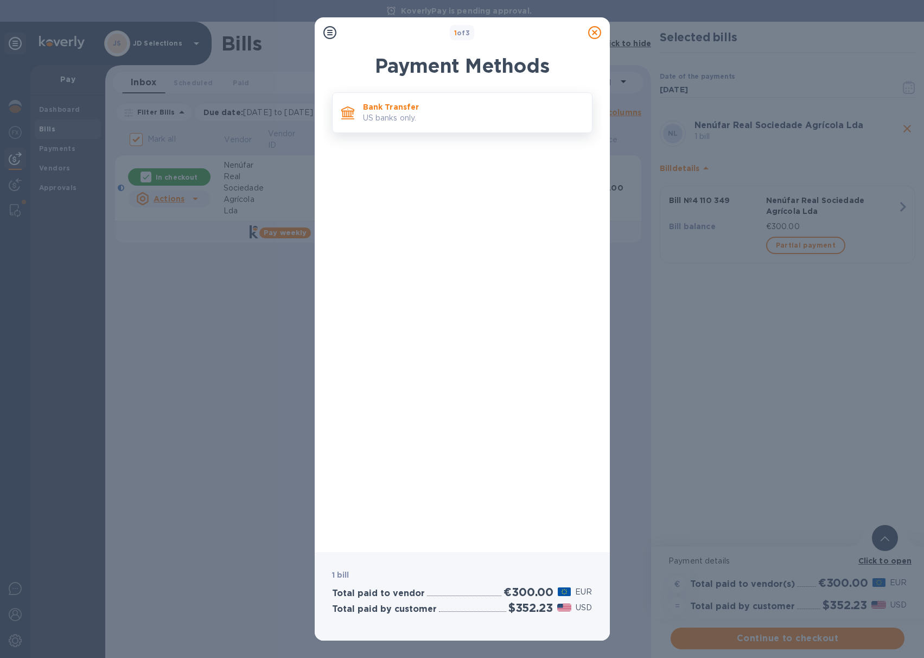
click at [454, 115] on p "US banks only." at bounding box center [473, 117] width 220 height 11
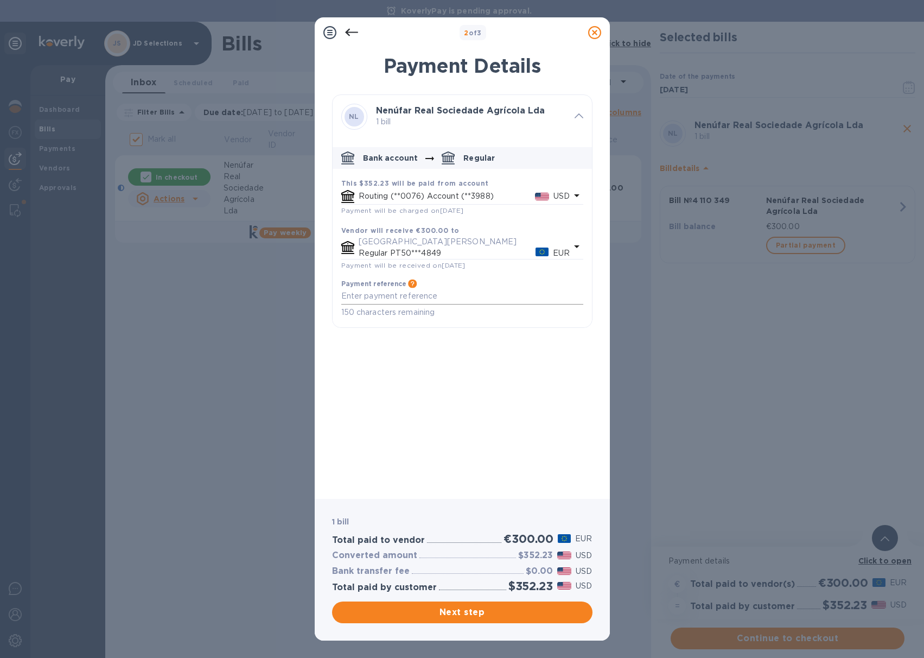
click at [407, 295] on textarea "default-method" at bounding box center [462, 295] width 242 height 9
type textarea "JD Selections payment [PERSON_NAME] inv 4 110 349 JDS PO 1161"
click at [467, 608] on div "Next step" at bounding box center [462, 612] width 261 height 22
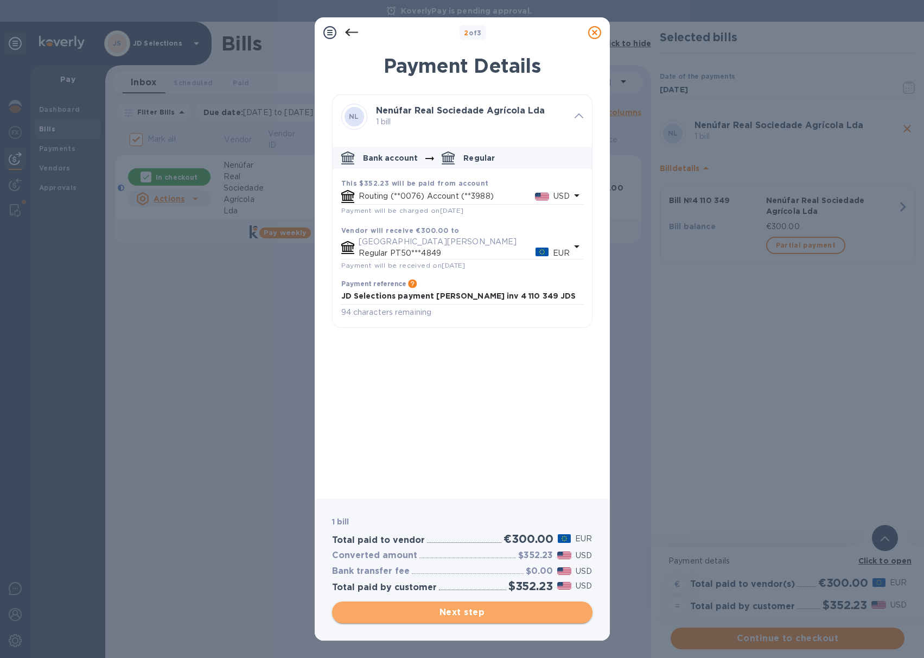
click at [468, 606] on span "Next step" at bounding box center [462, 612] width 243 height 13
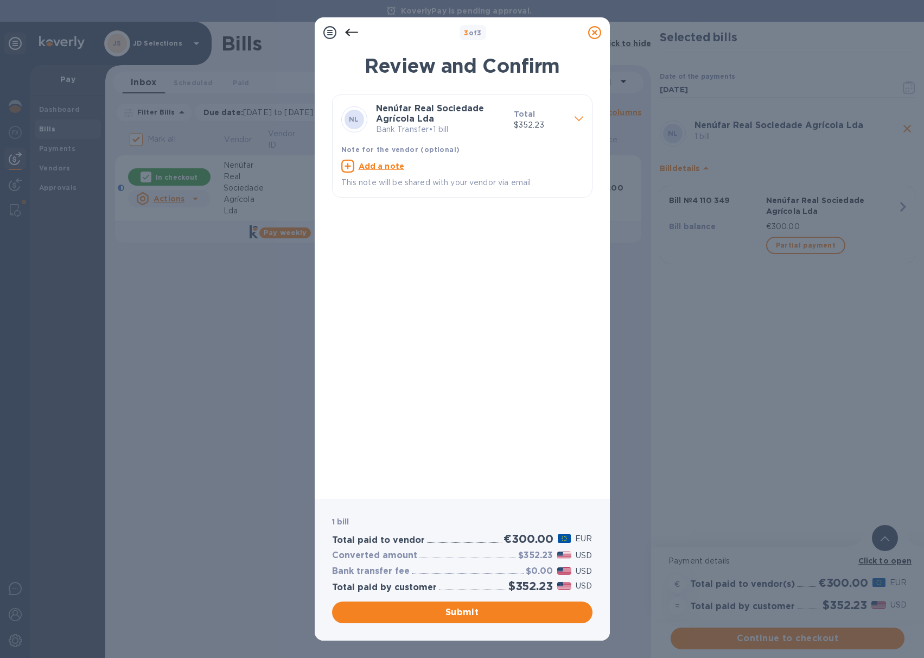
click at [383, 164] on u "Add a note" at bounding box center [382, 166] width 46 height 9
click at [385, 170] on textarea at bounding box center [453, 167] width 225 height 9
type textarea "JD Selections payment [PERSON_NAME] Inv 4 110 349 JDS PO 1161"
click at [460, 608] on span "Submit" at bounding box center [462, 612] width 243 height 13
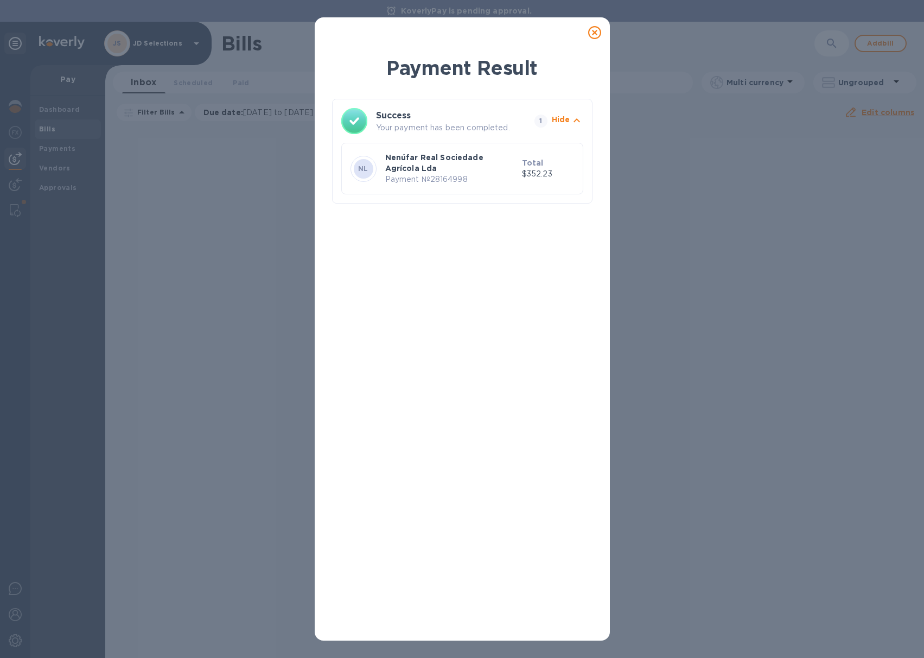
click at [594, 32] on icon at bounding box center [594, 32] width 13 height 13
